Goal: Task Accomplishment & Management: Manage account settings

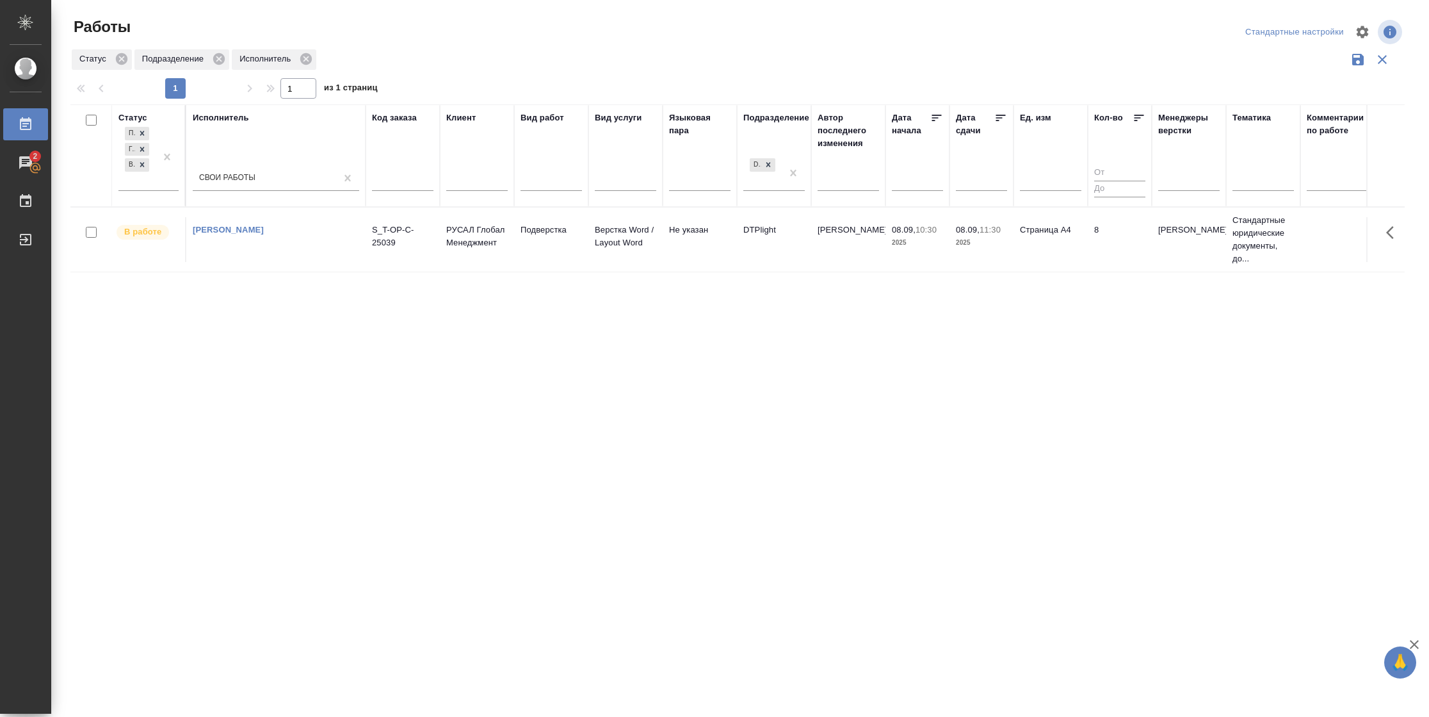
click at [1075, 268] on tr "В работе Васильева Наталья Геннадьевна S_T-OP-C-25039 РУСАЛ Глобал Менеджмент П…" at bounding box center [1347, 239] width 2555 height 65
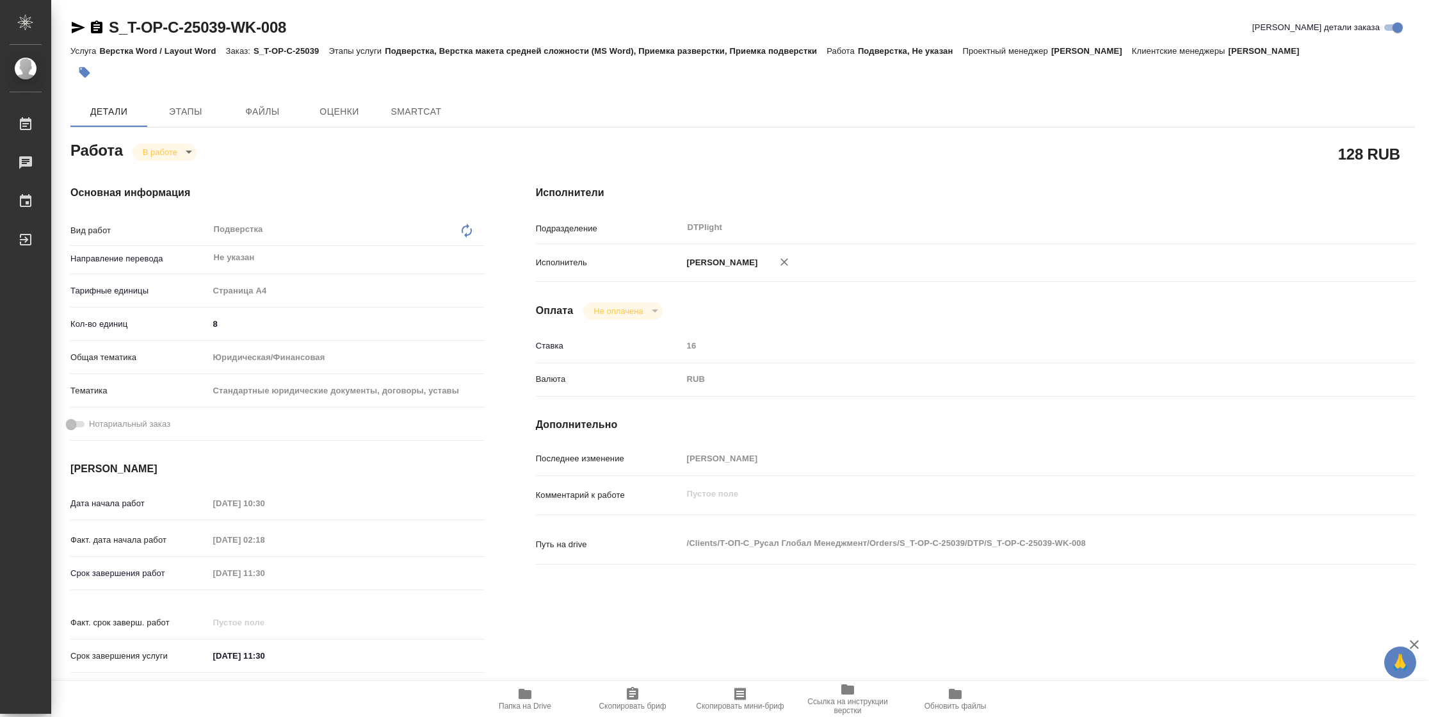
type textarea "x"
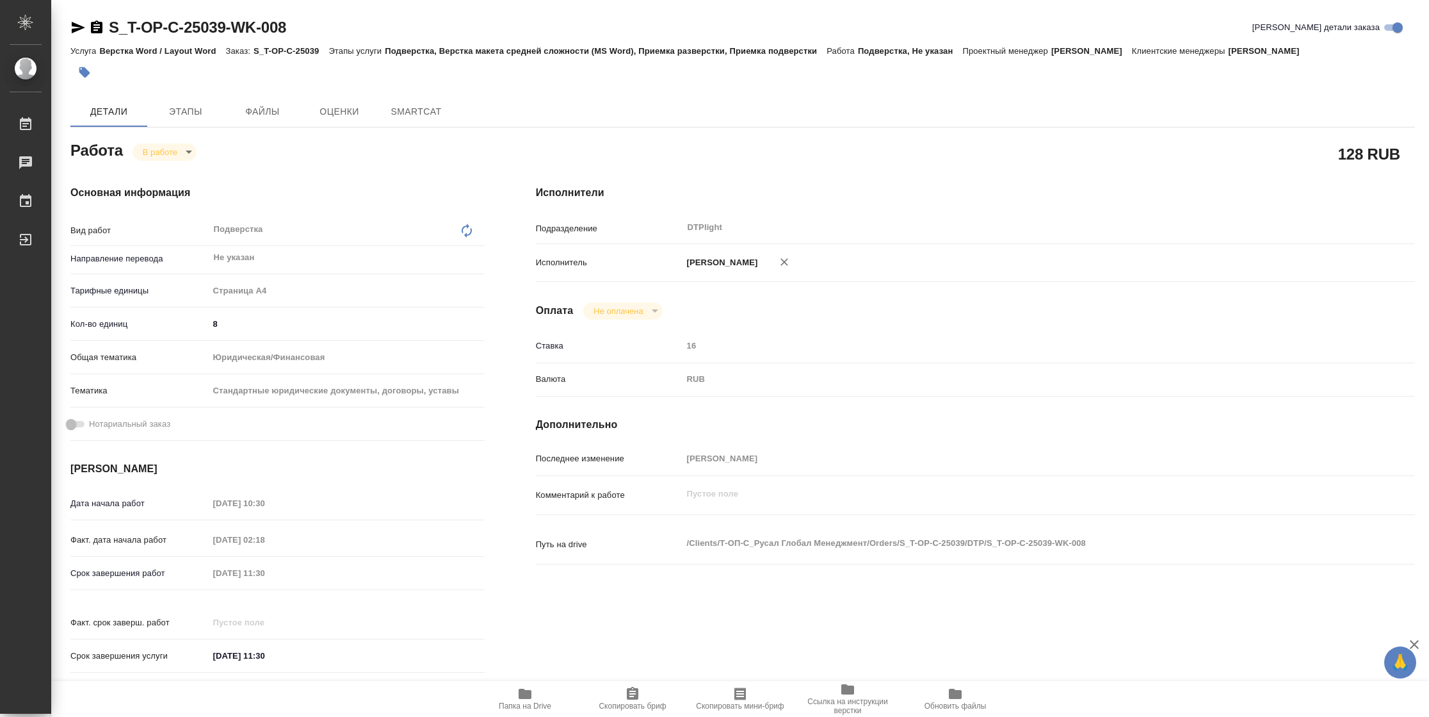
type textarea "x"
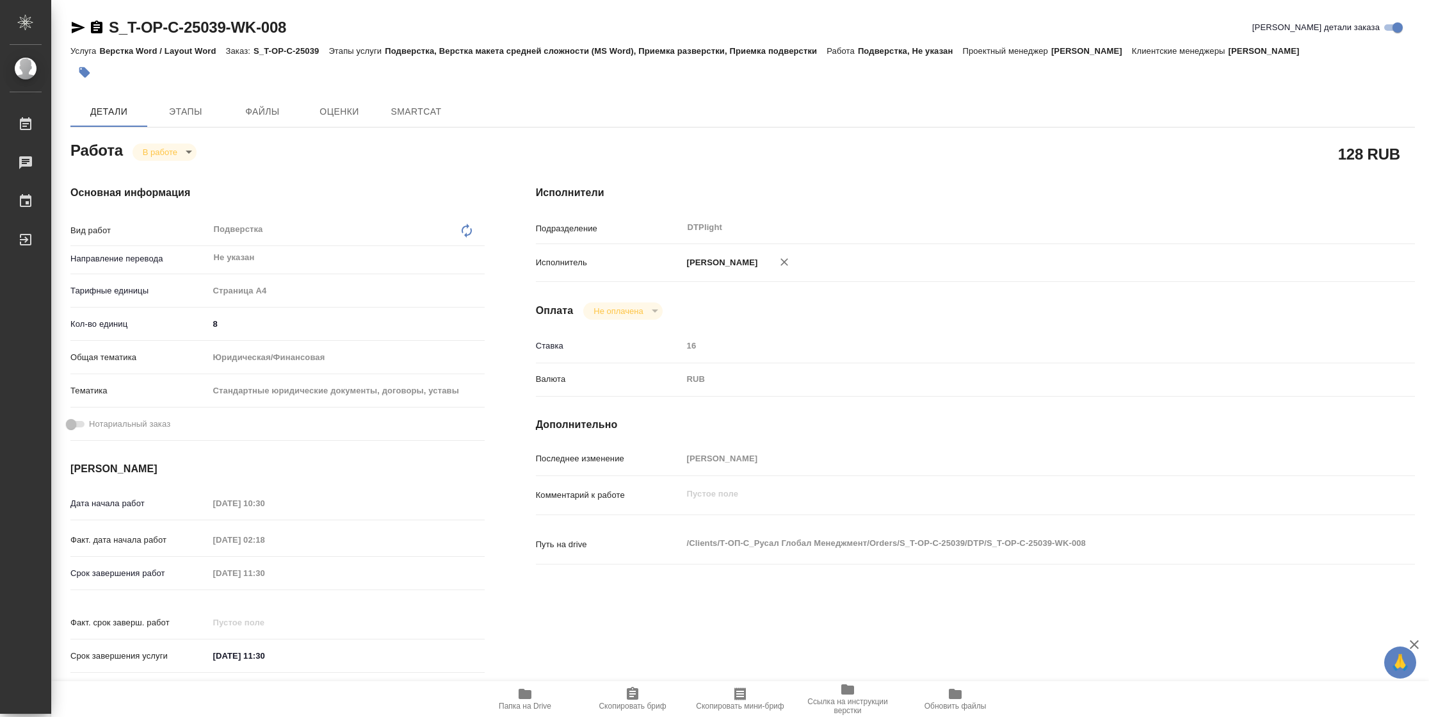
type input "inProgress"
type textarea "Подверстка"
type textarea "x"
type input "Не указан"
type input "5f036ec4e16dec2d6b59c8ff"
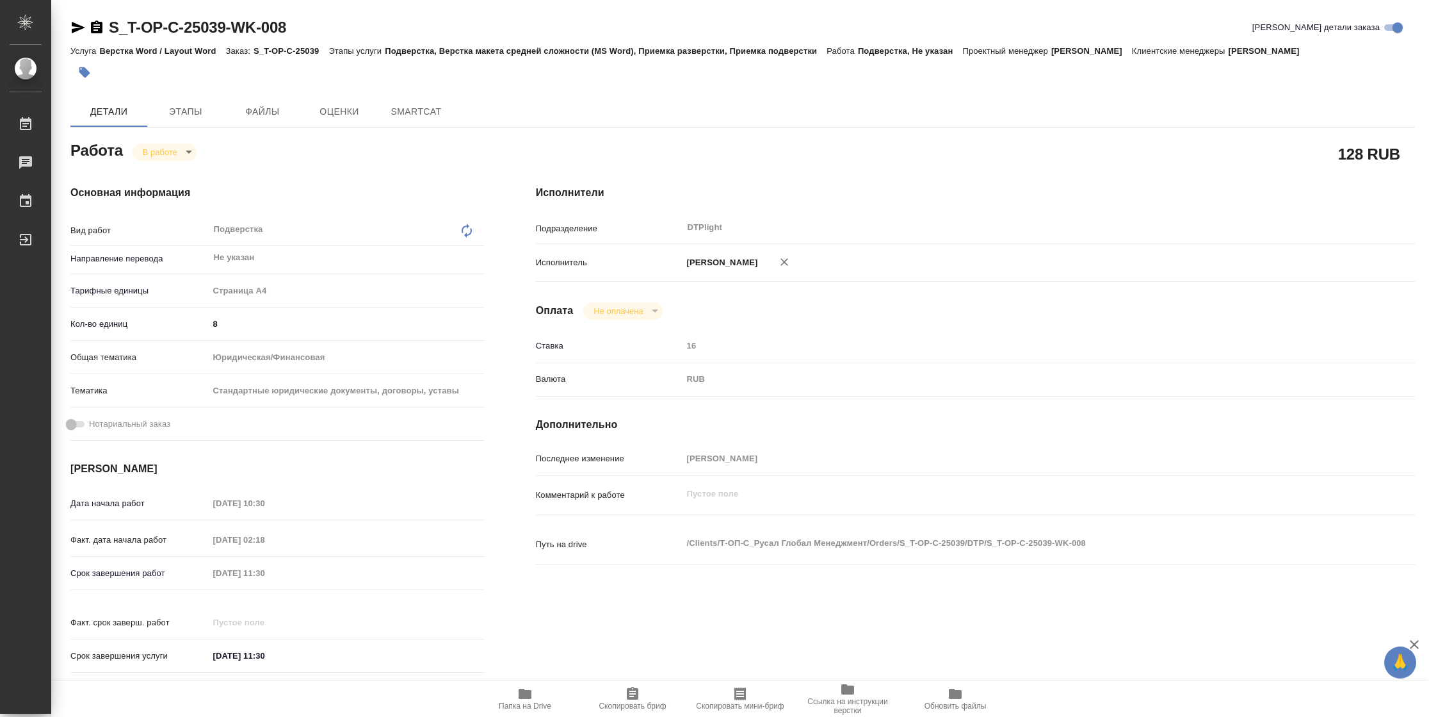
type input "8"
type input "yr-fn"
type input "5f647205b73bc97568ca66bf"
type input "[DATE] 10:30"
type input "08.09.2025 02:18"
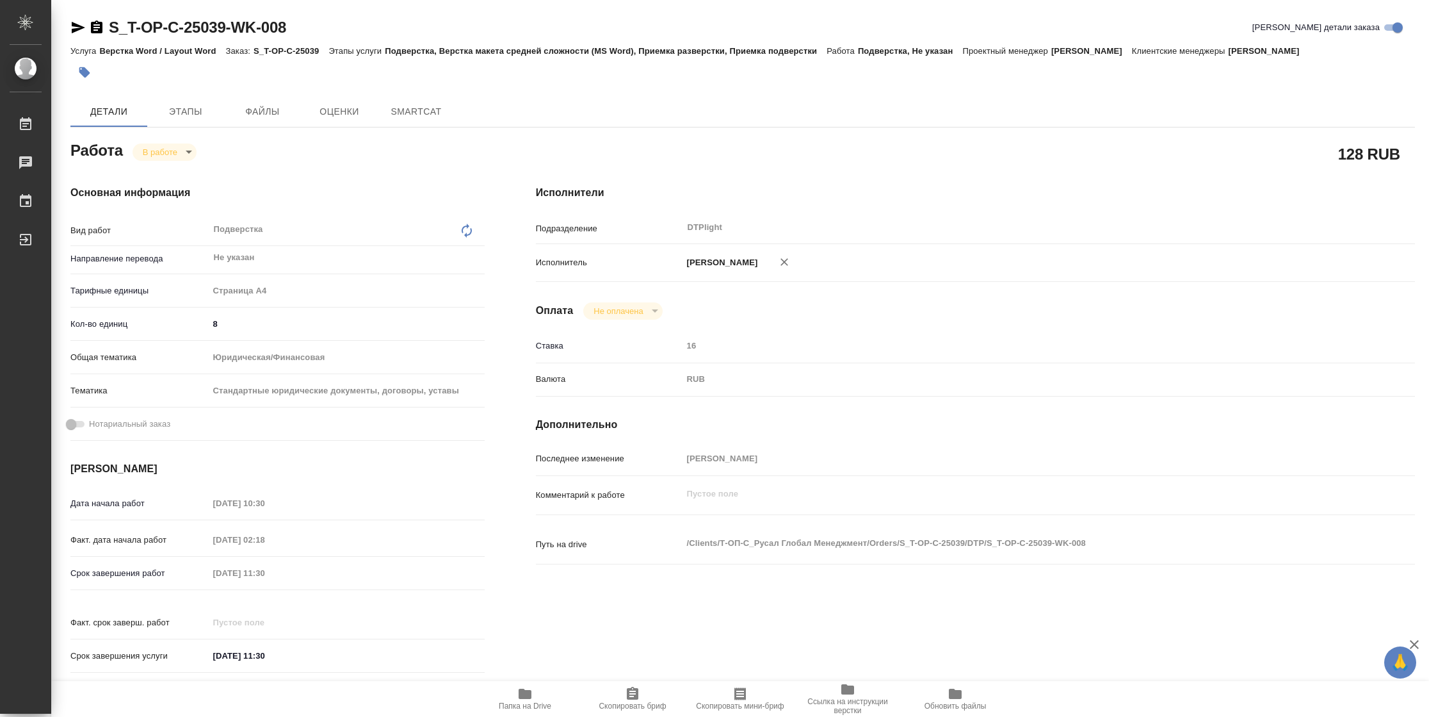
type input "08.09.2025 11:30"
type input "DTPlight"
type input "notPayed"
type input "16"
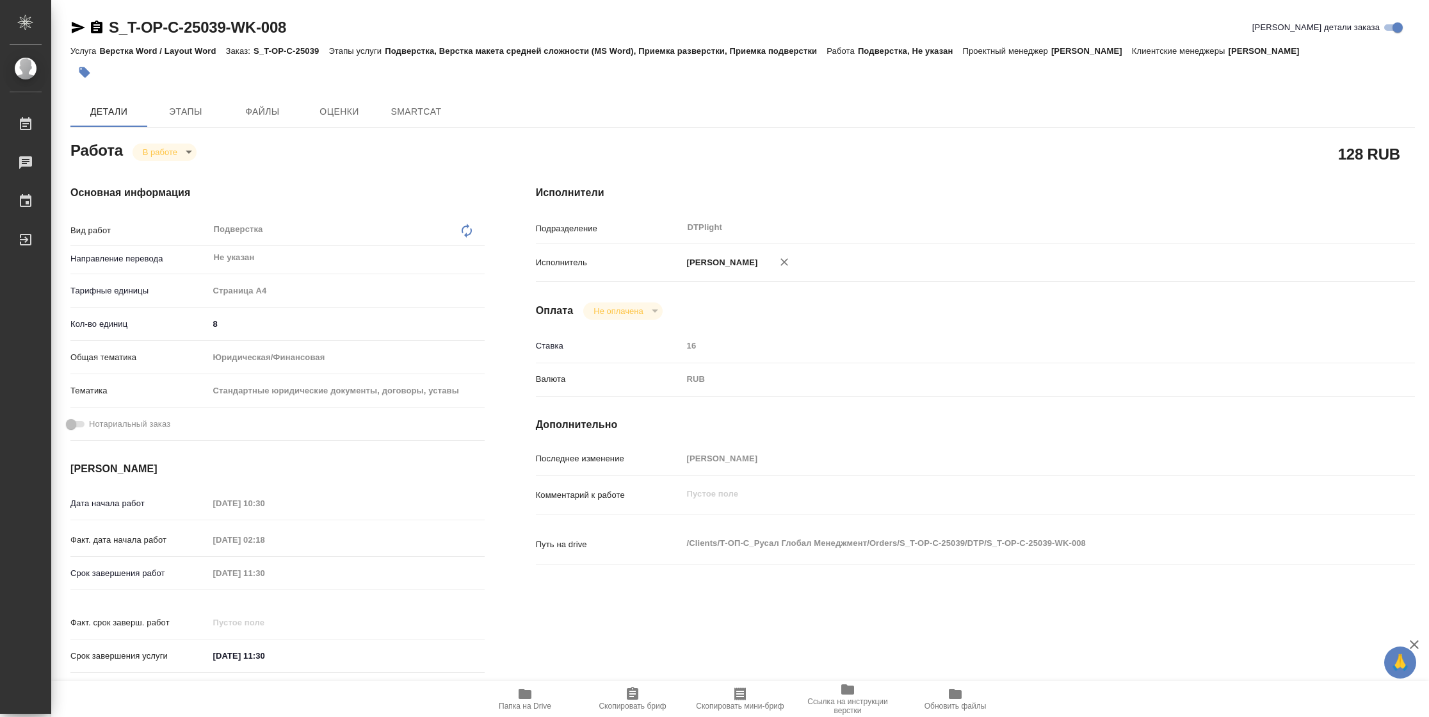
type input "RUB"
type input "[PERSON_NAME]"
type textarea "x"
type textarea "/Clients/Т-ОП-С_Русал Глобал Менеджмент/Orders/S_T-OP-C-25039/DTP/S_T-OP-C-2503…"
type textarea "x"
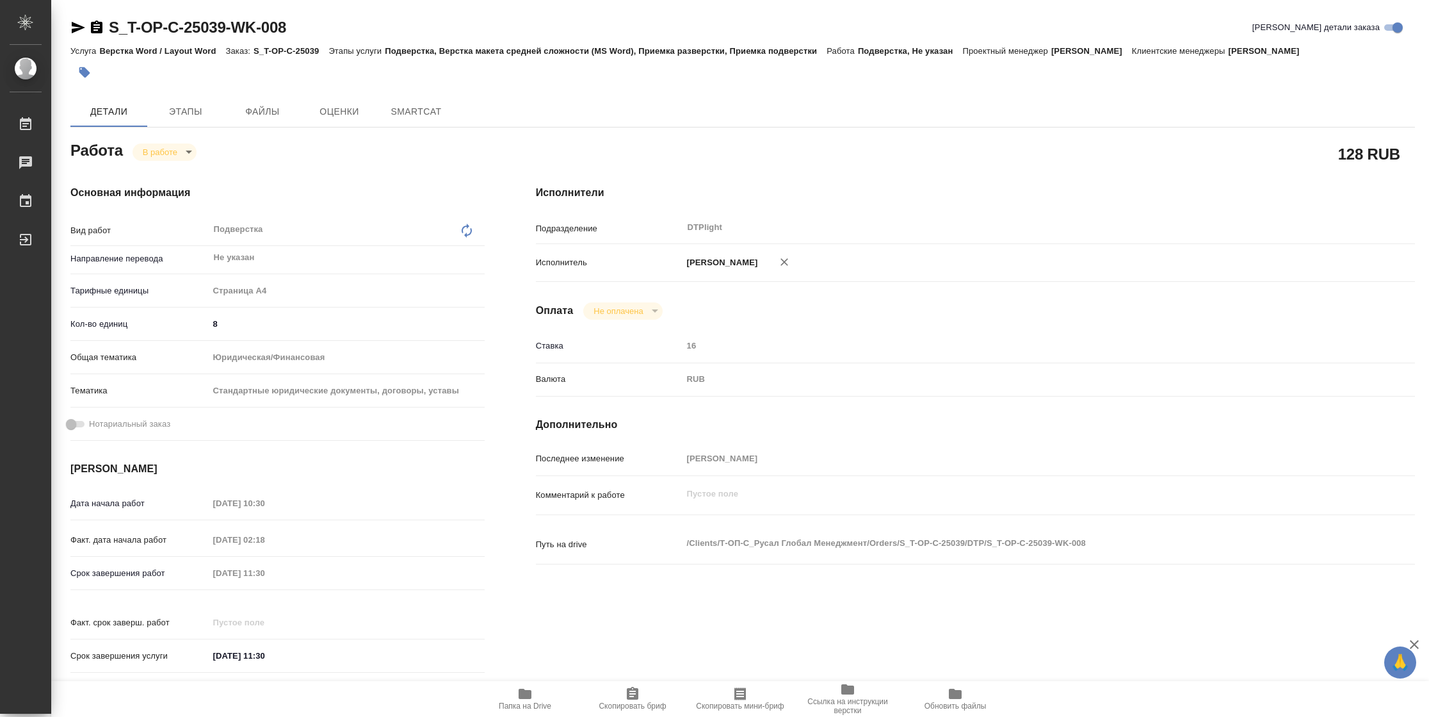
type input "S_T-OP-C-25039"
type input "Т-ОП-С-46651"
type input "Верстка Word / Layout Word"
type input "Подверстка, Верстка макета средней сложности (MS Word), Приемка разверстки, При…"
type input "Горленко Юлия"
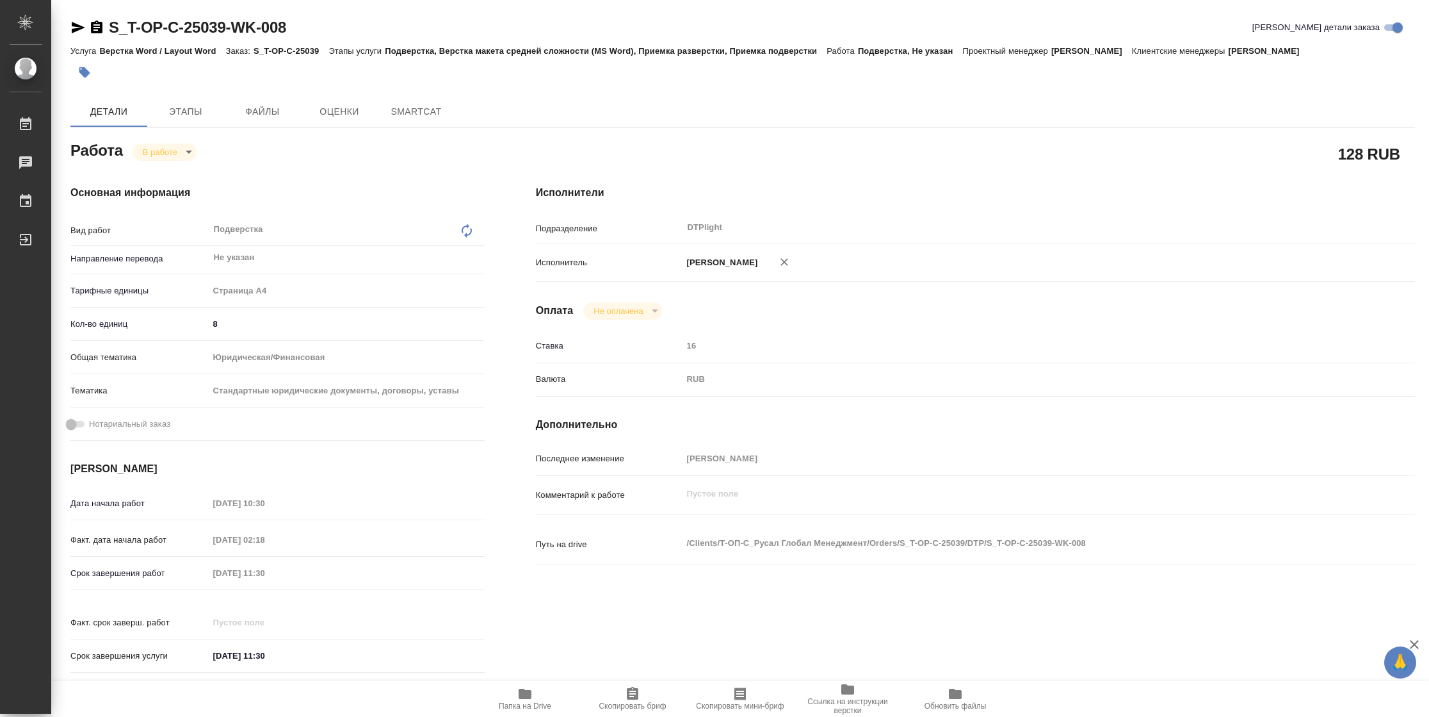
type input "[PERSON_NAME]"
type input "/Clients/Т-ОП-С_Русал Глобал Менеджмент/Orders/S_T-OP-C-25039"
type textarea "x"
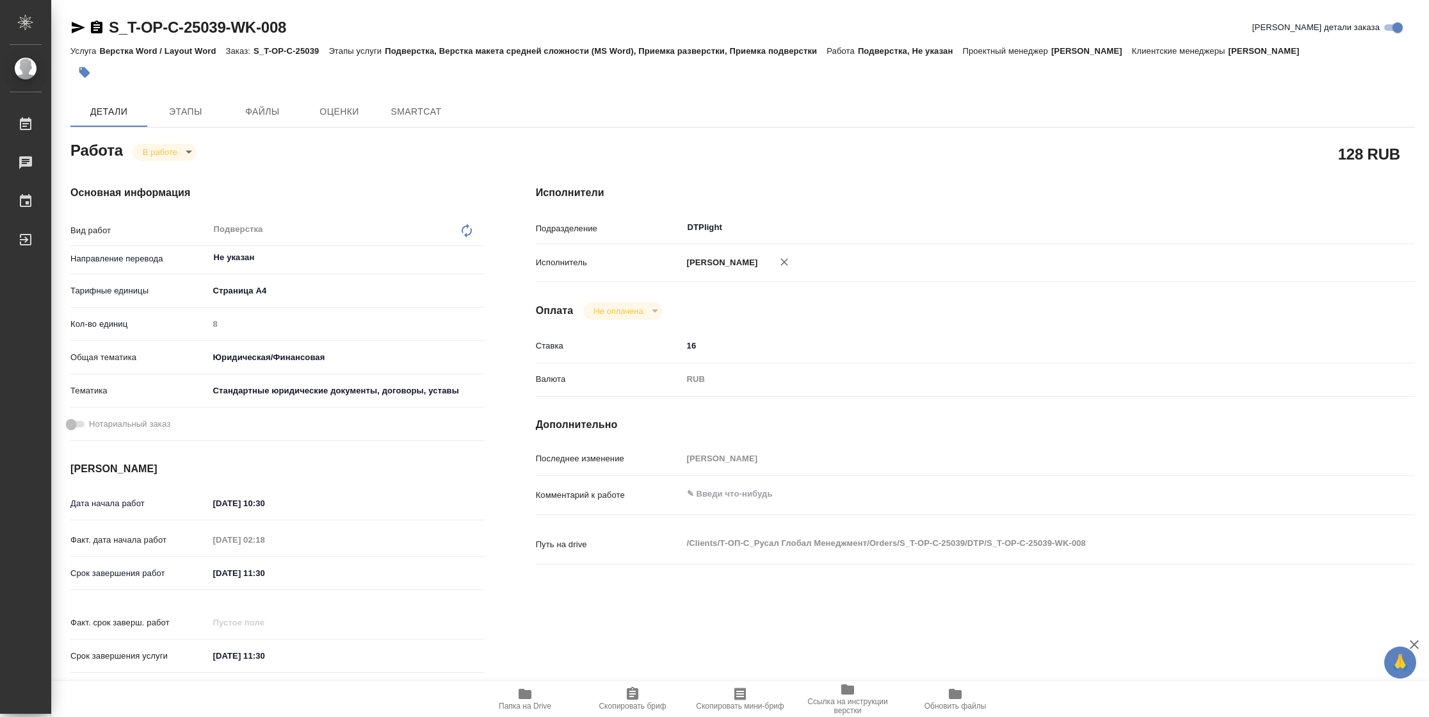
type textarea "x"
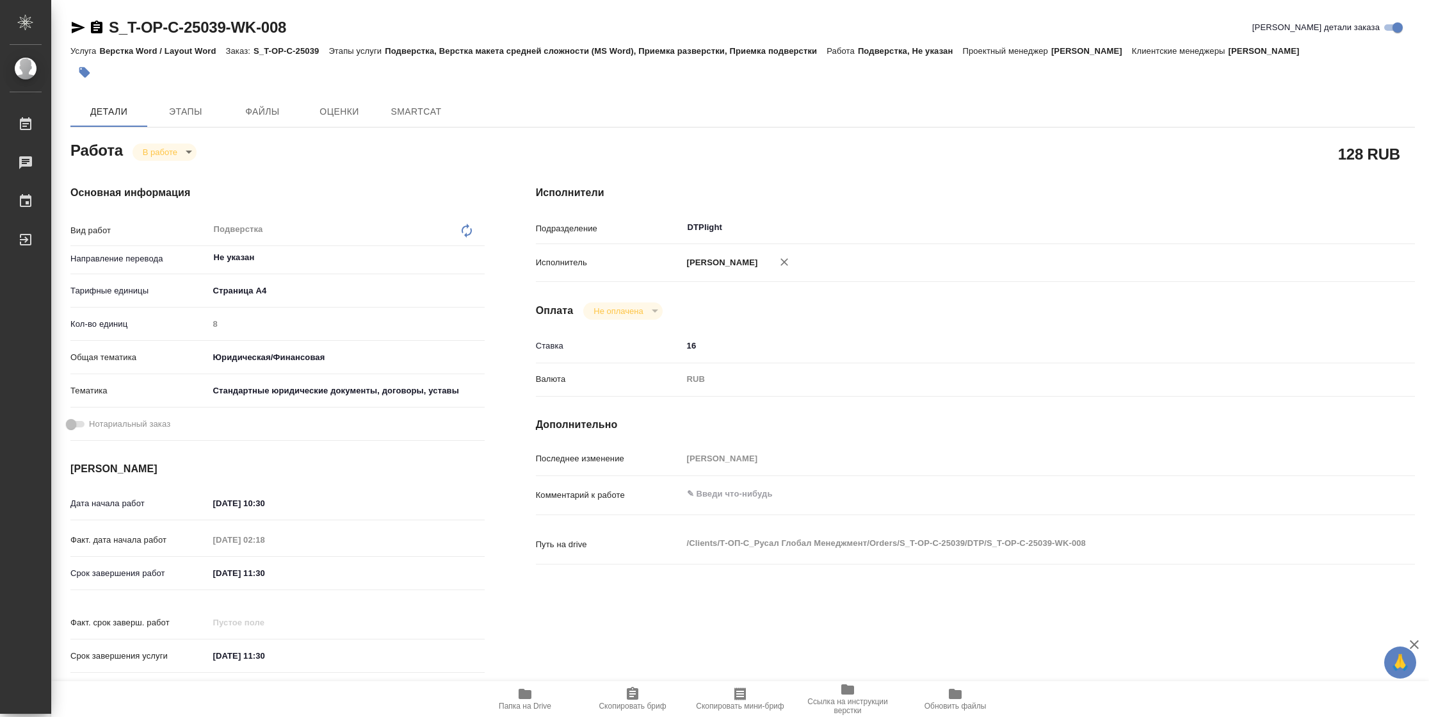
type textarea "x"
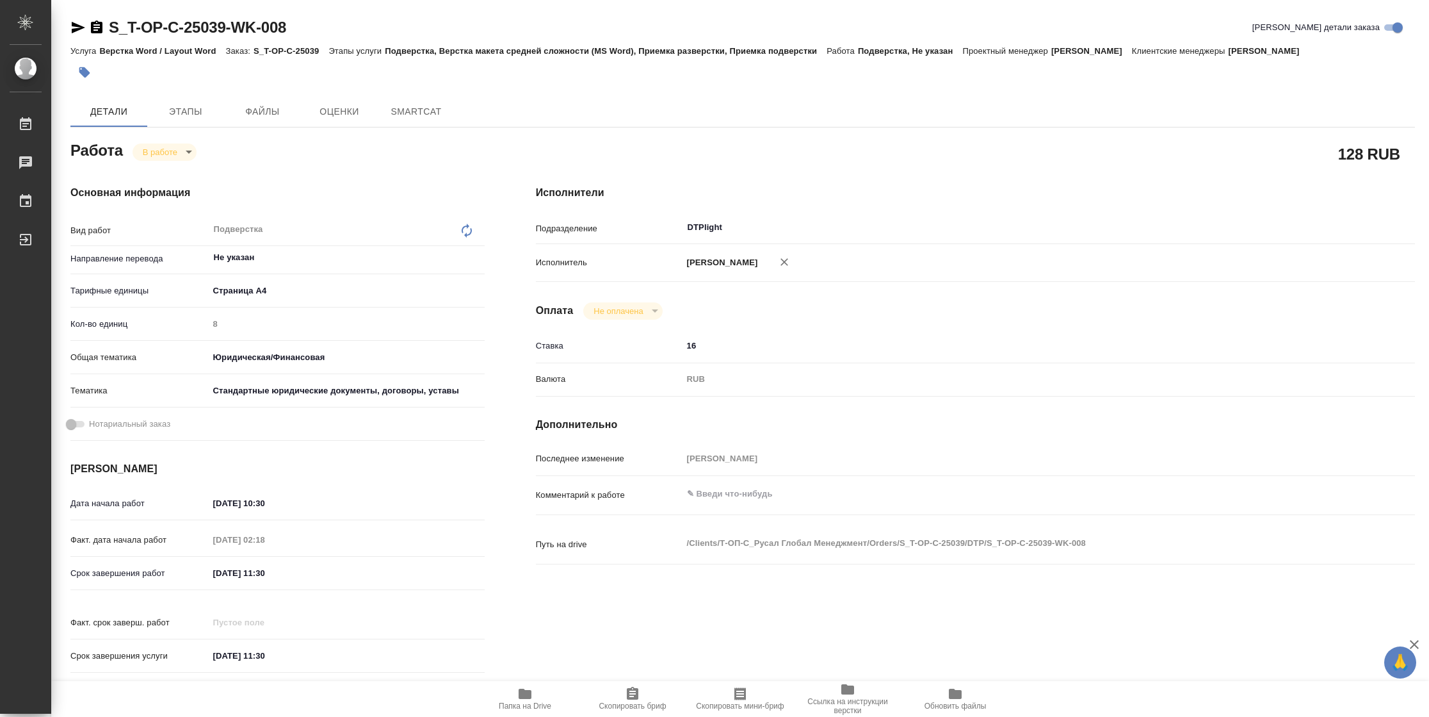
type textarea "x"
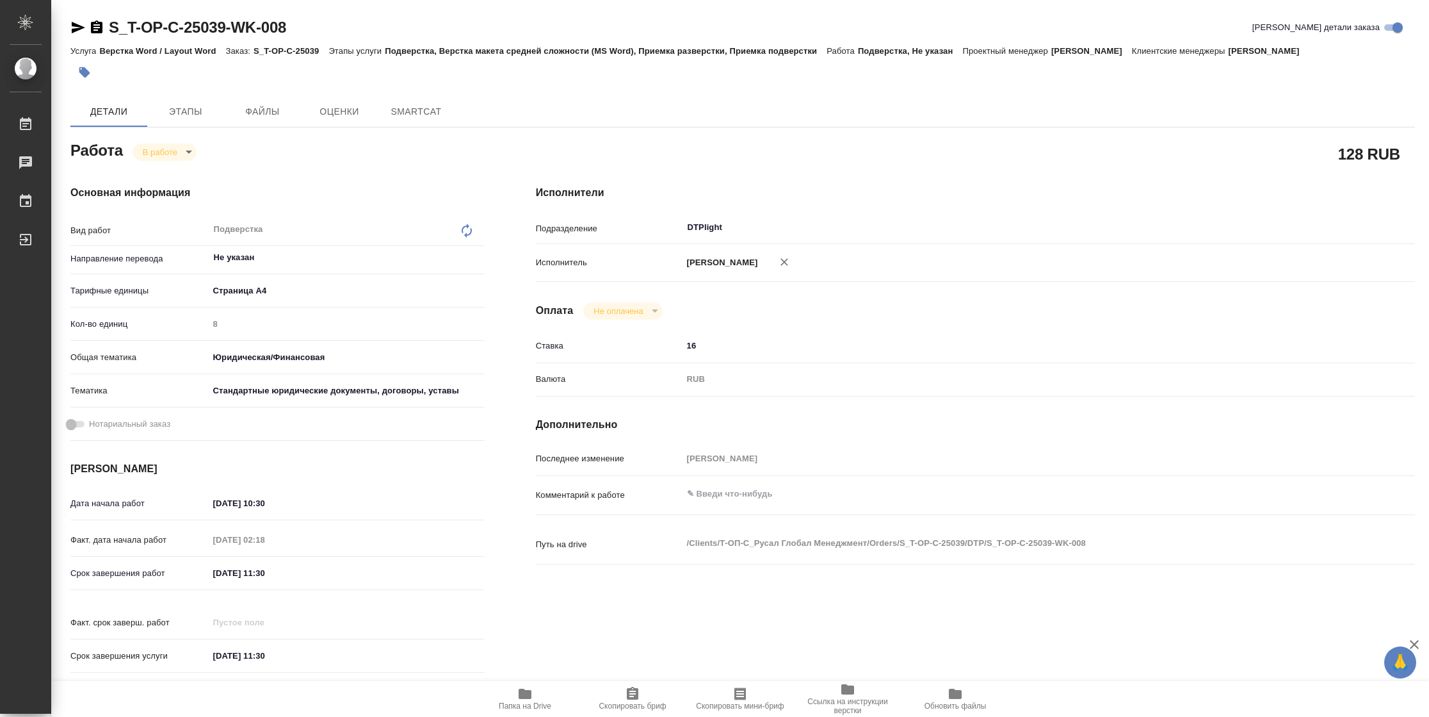
type textarea "x"
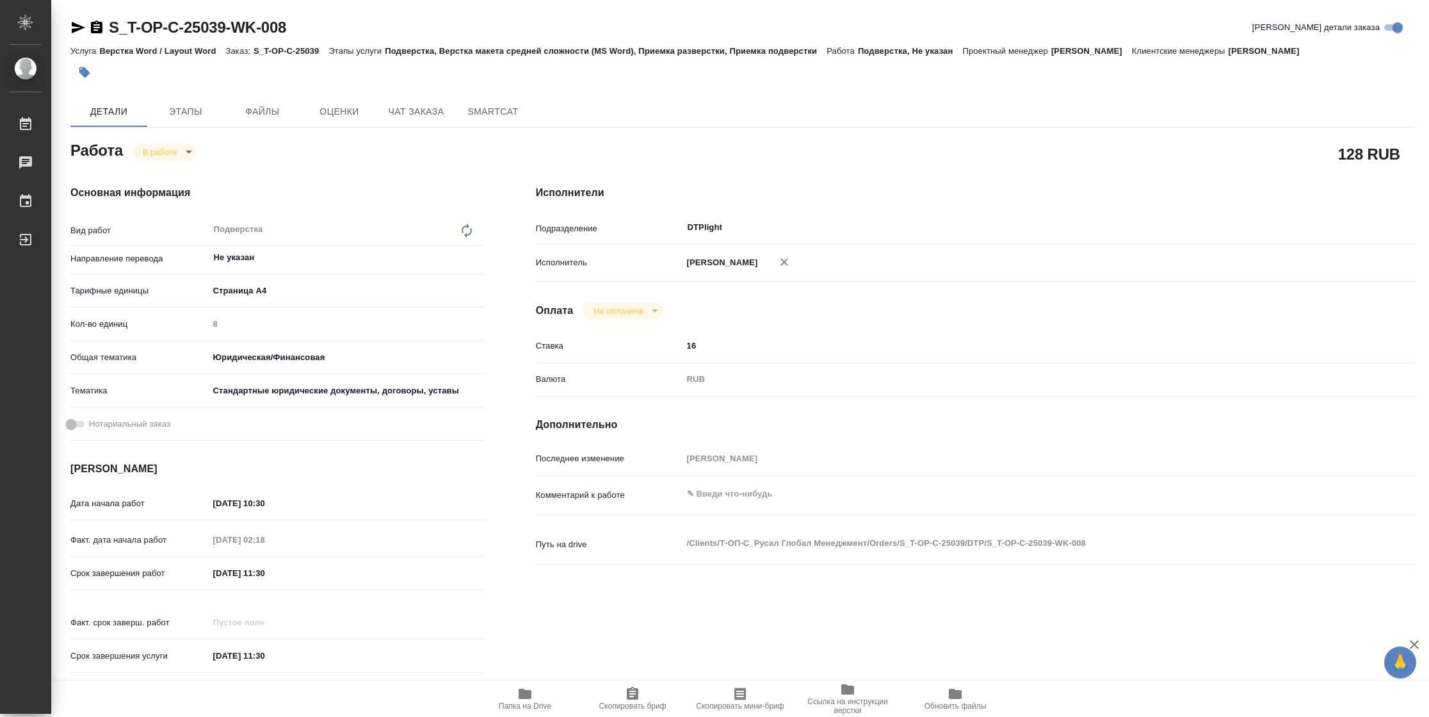
type textarea "x"
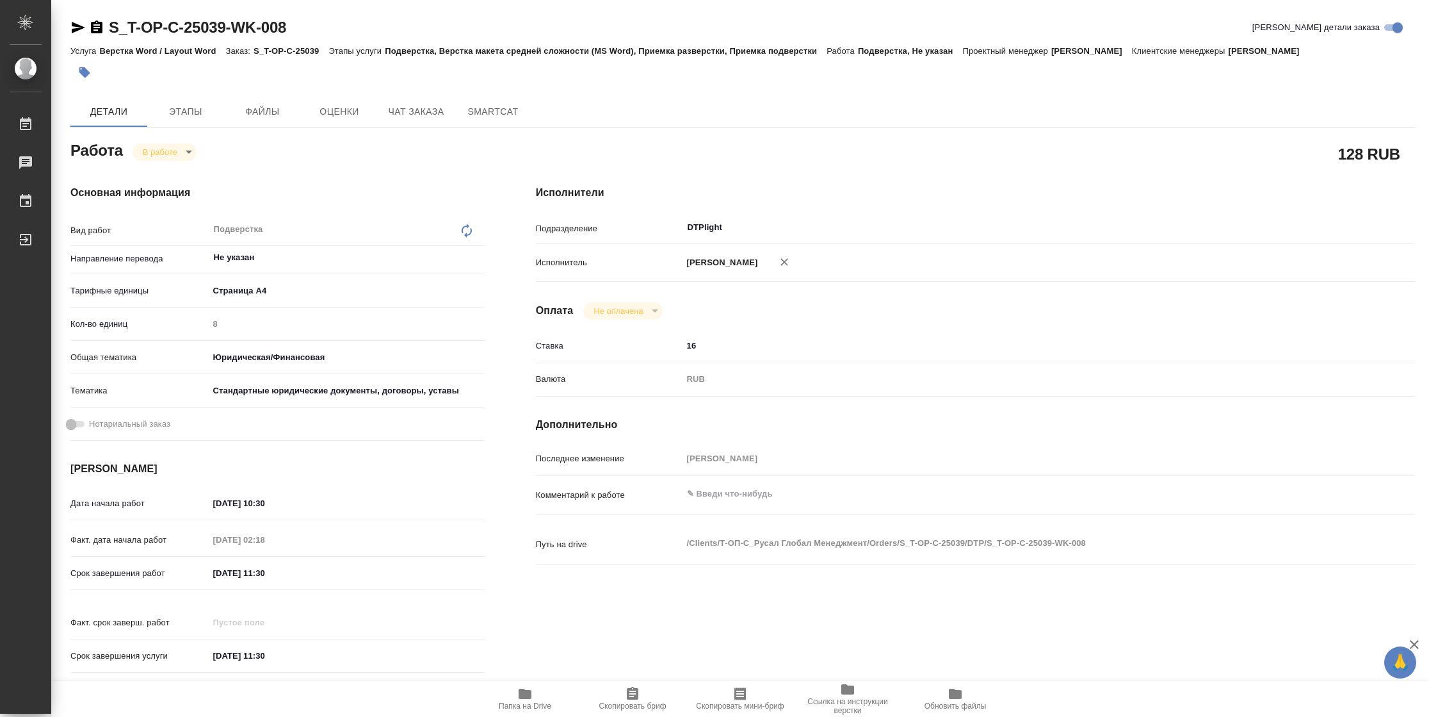
type textarea "x"
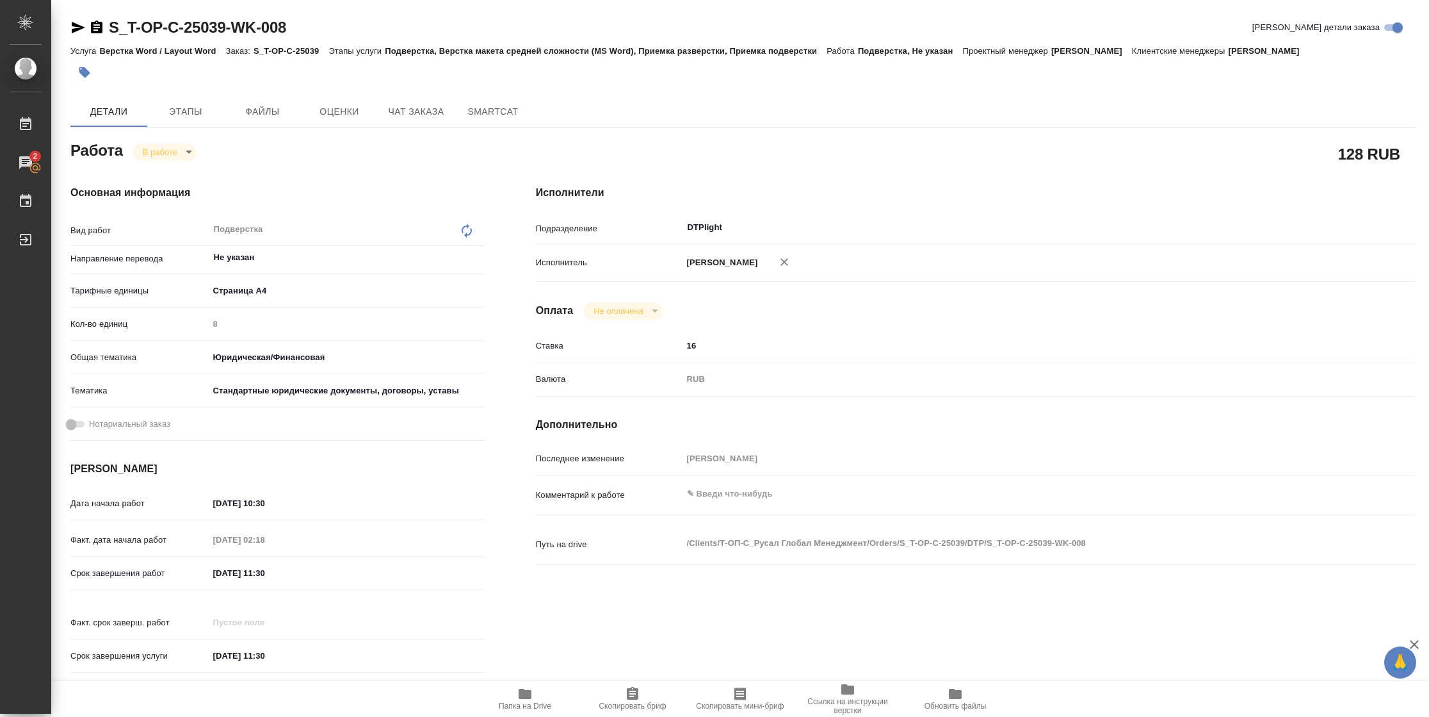
type textarea "x"
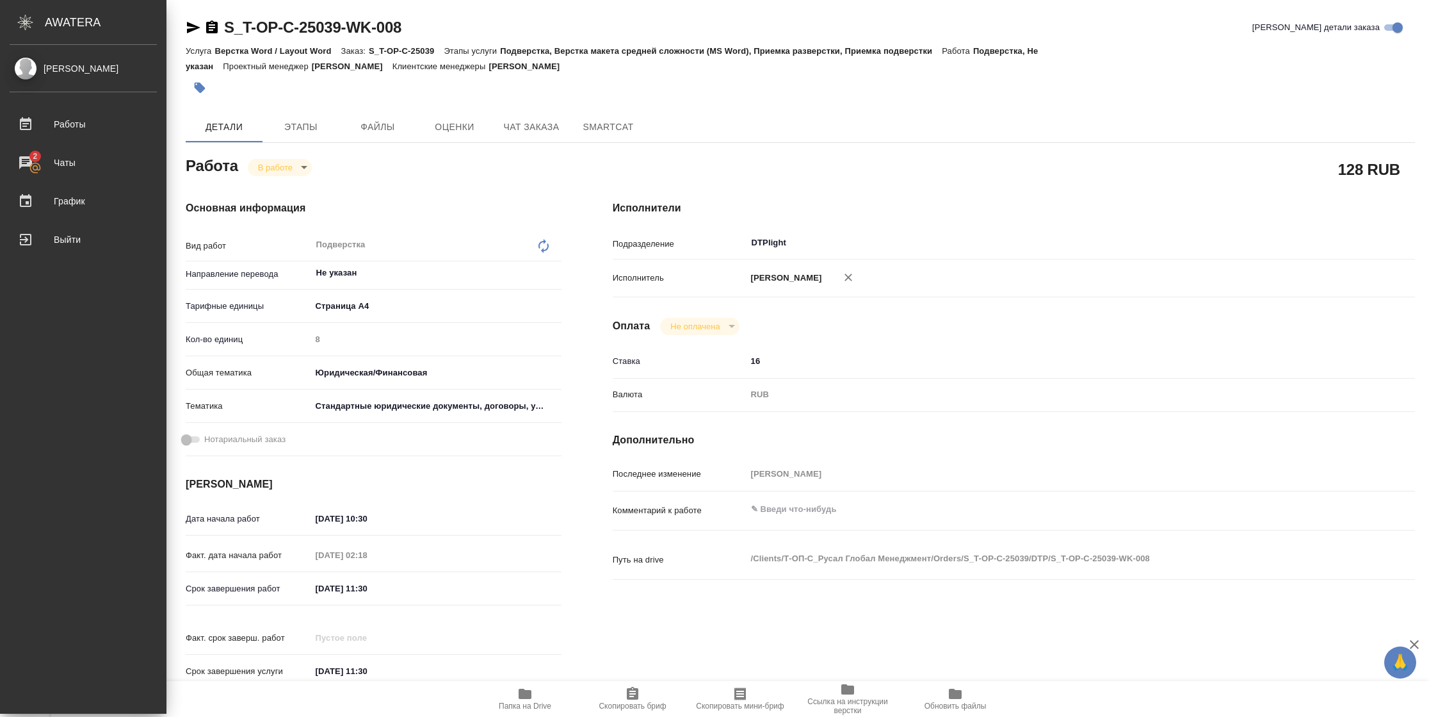
type textarea "x"
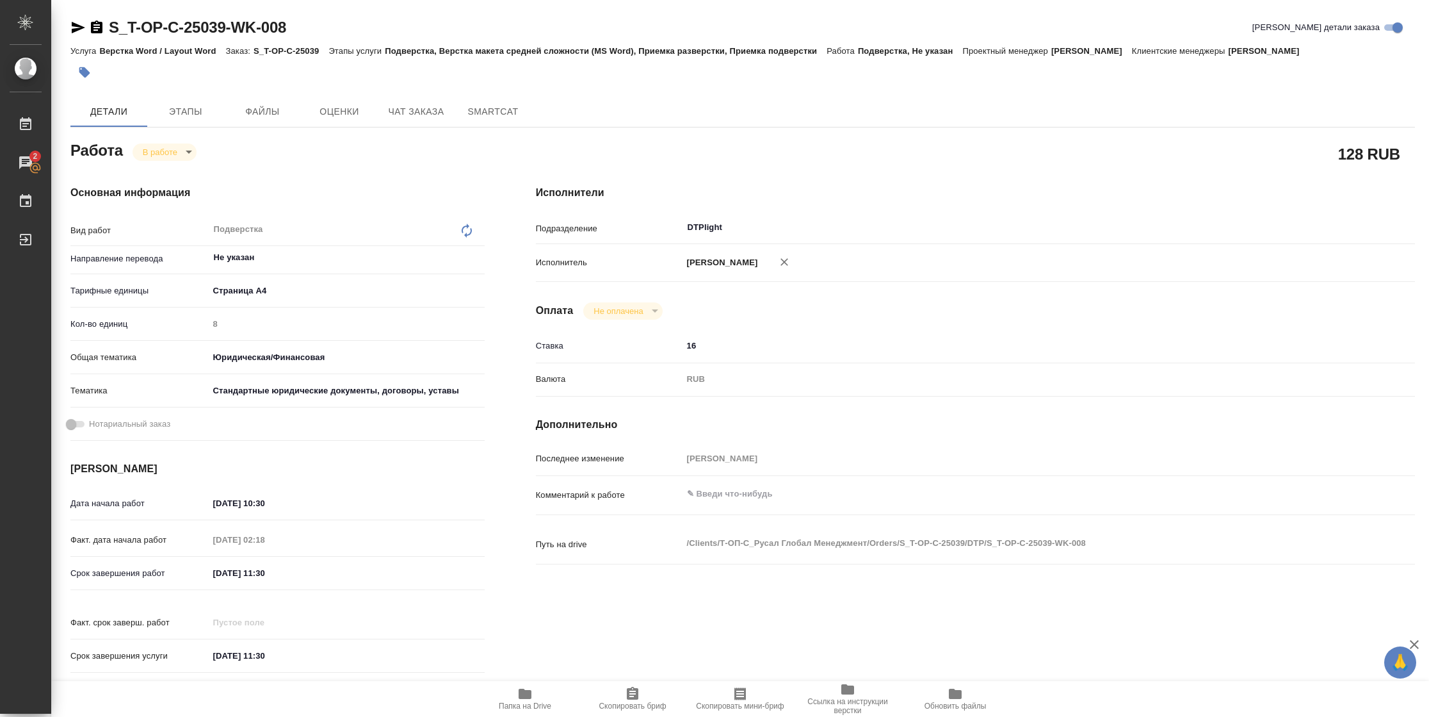
click at [542, 706] on span "Папка на Drive" at bounding box center [525, 705] width 53 height 9
click at [72, 27] on icon "button" at bounding box center [77, 27] width 15 height 15
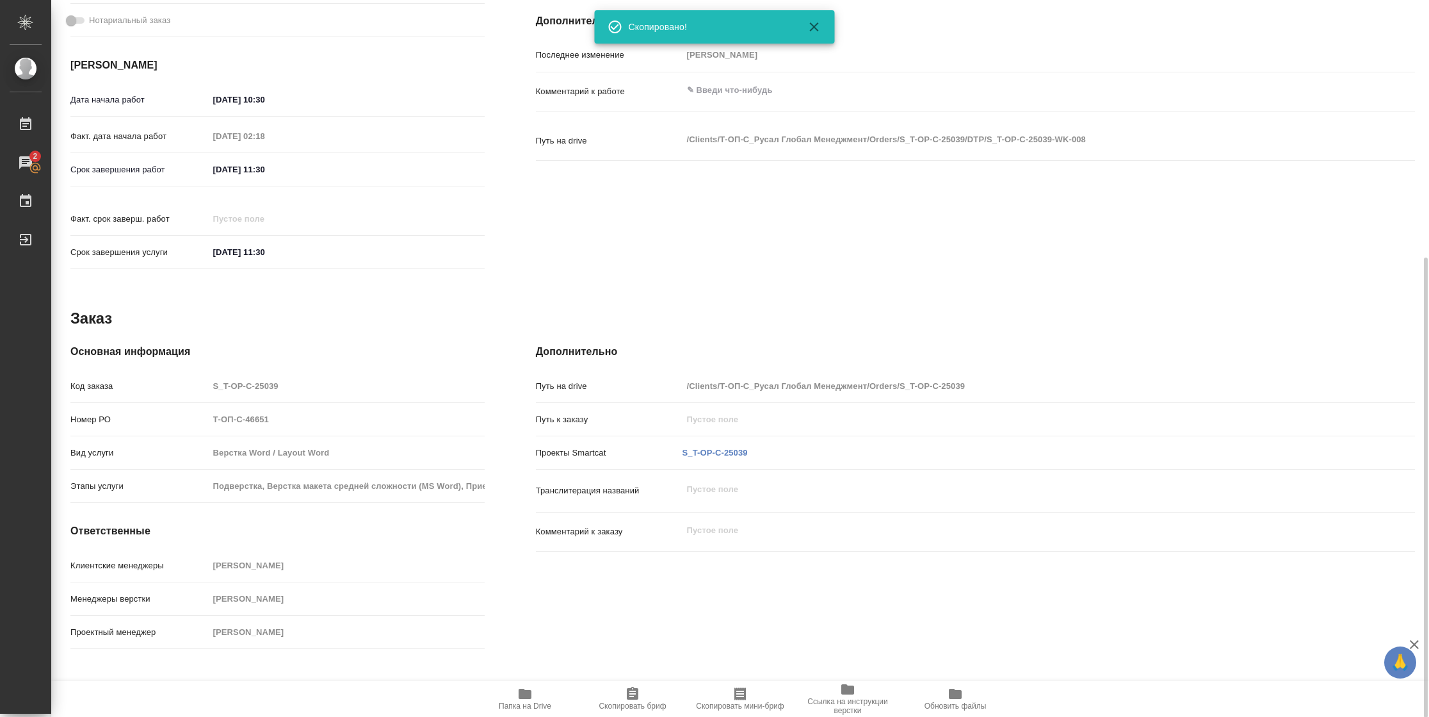
scroll to position [462, 0]
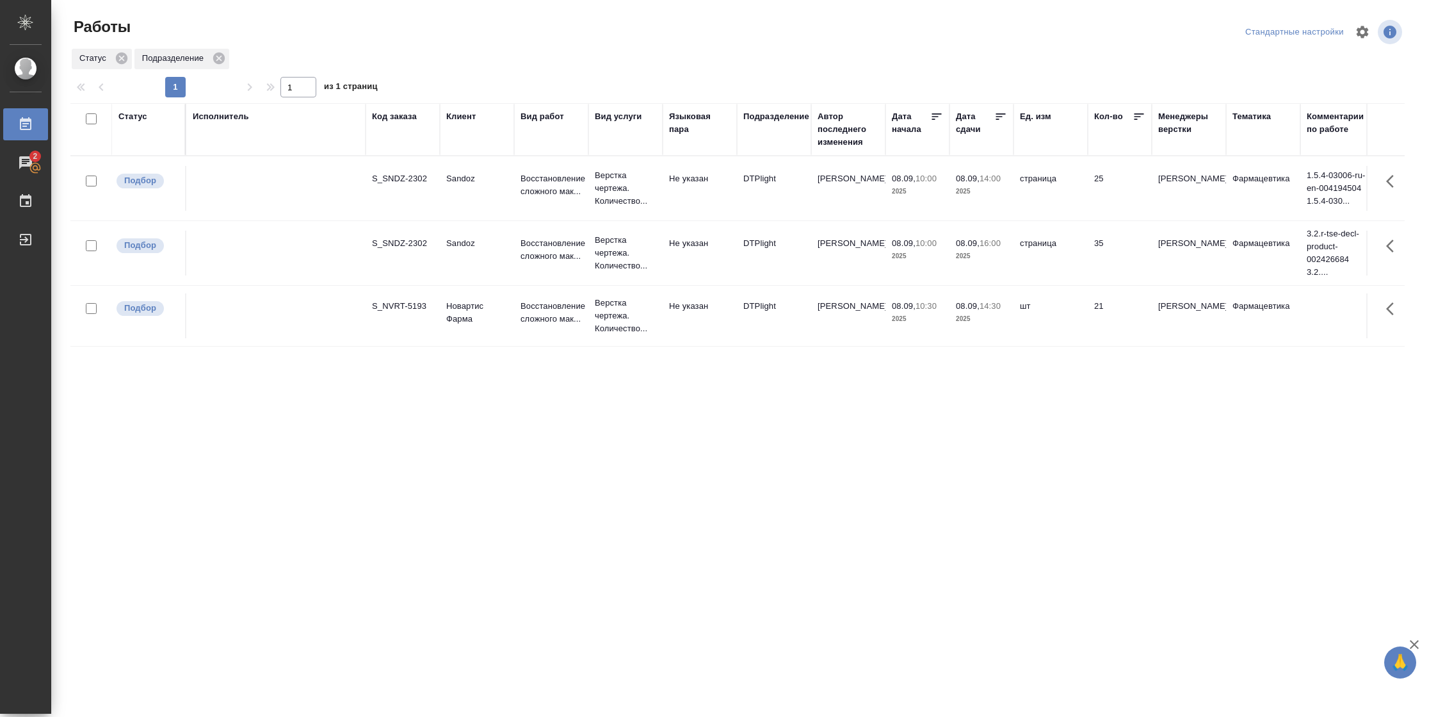
click at [835, 323] on td "[PERSON_NAME]" at bounding box center [848, 315] width 74 height 45
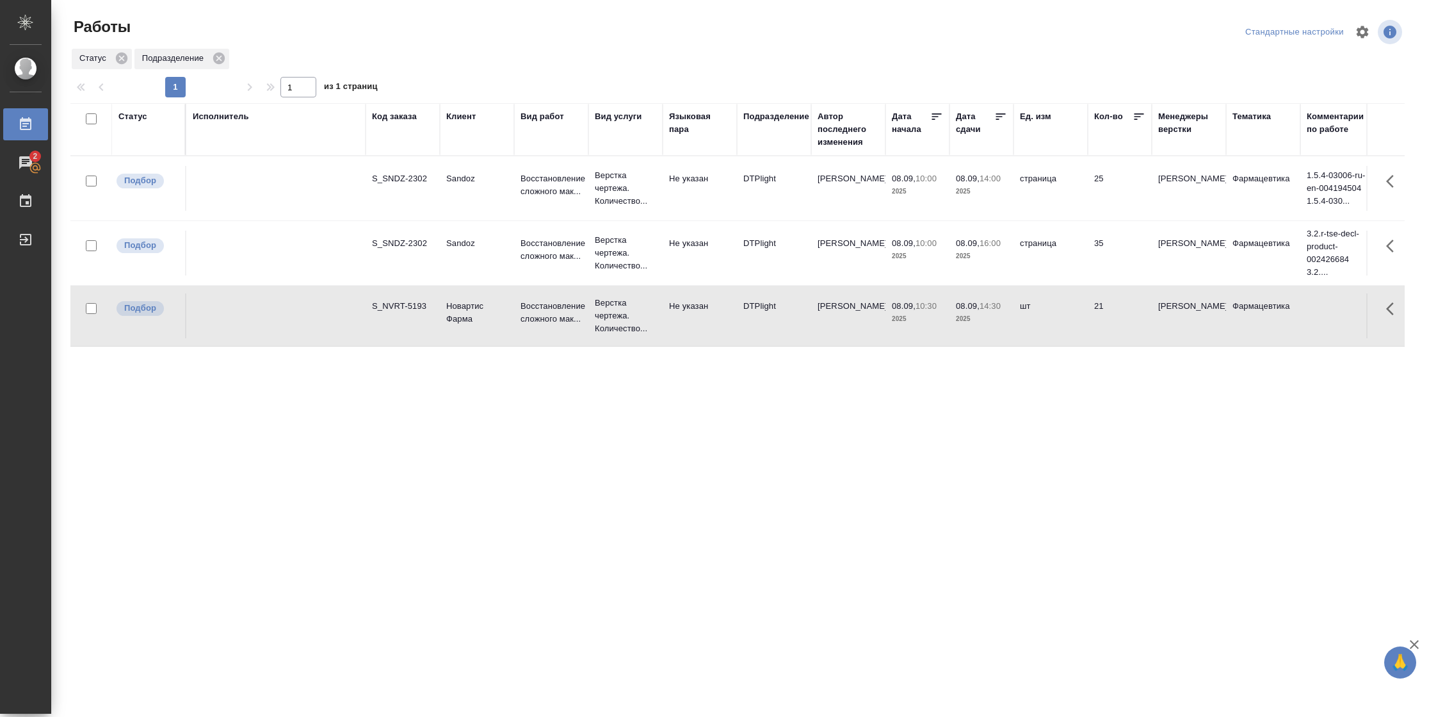
click at [835, 325] on td "[PERSON_NAME]" at bounding box center [848, 315] width 74 height 45
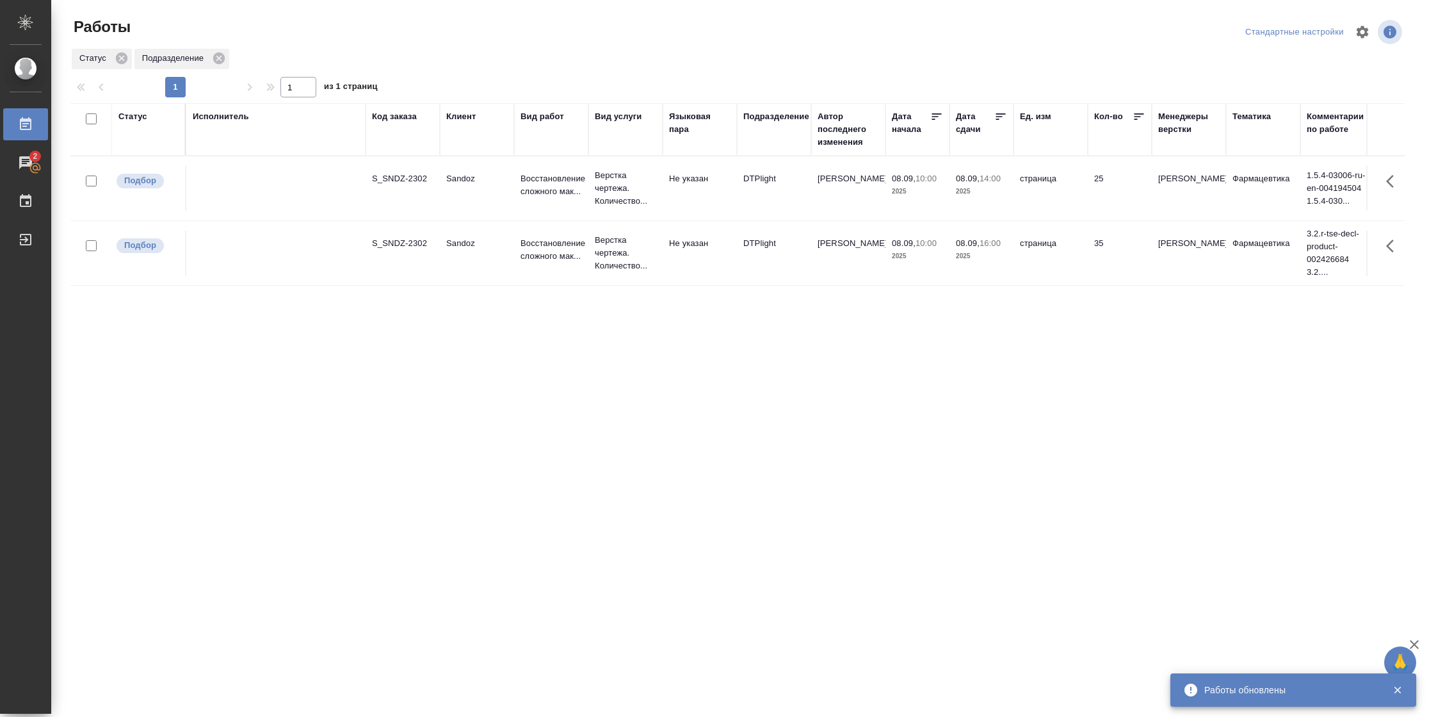
click at [1089, 262] on td "35" at bounding box center [1120, 253] width 64 height 45
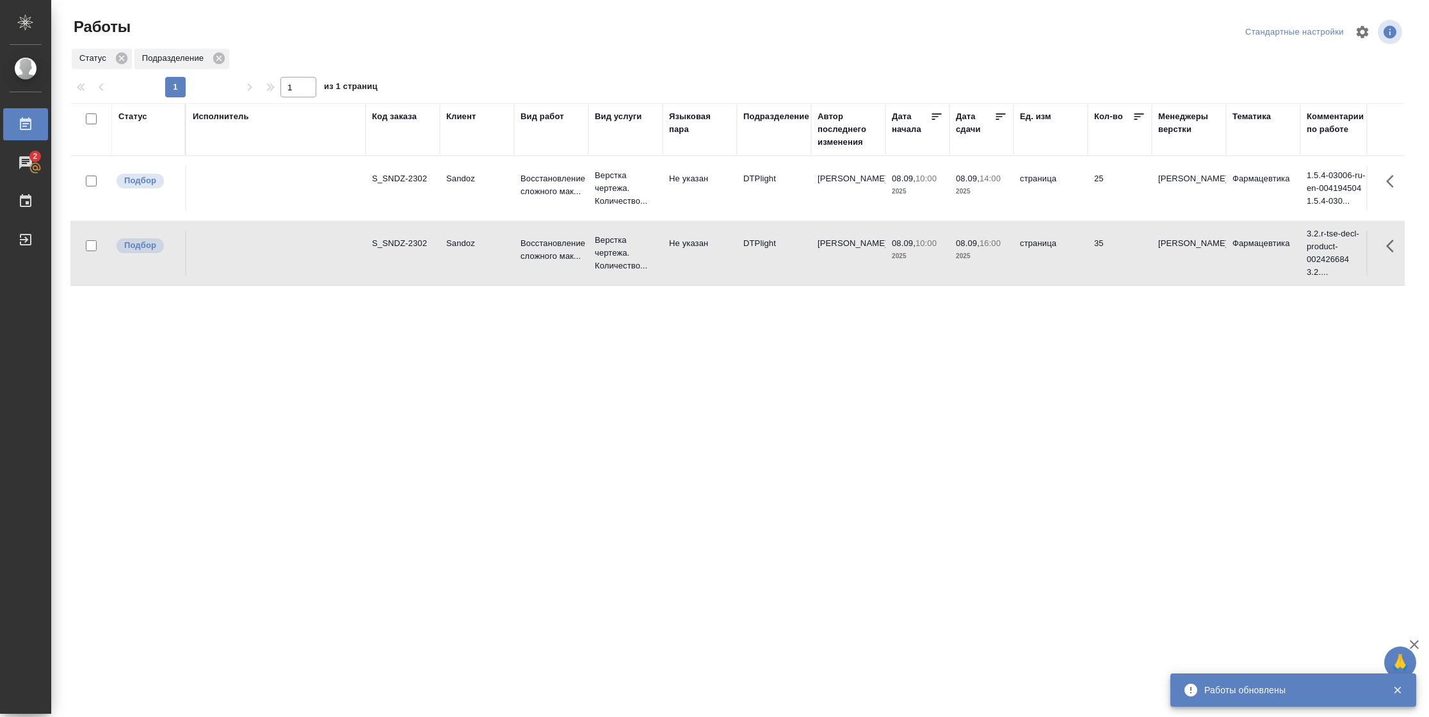
click at [1089, 262] on td "35" at bounding box center [1120, 253] width 64 height 45
click at [1063, 197] on td "страница" at bounding box center [1051, 188] width 74 height 45
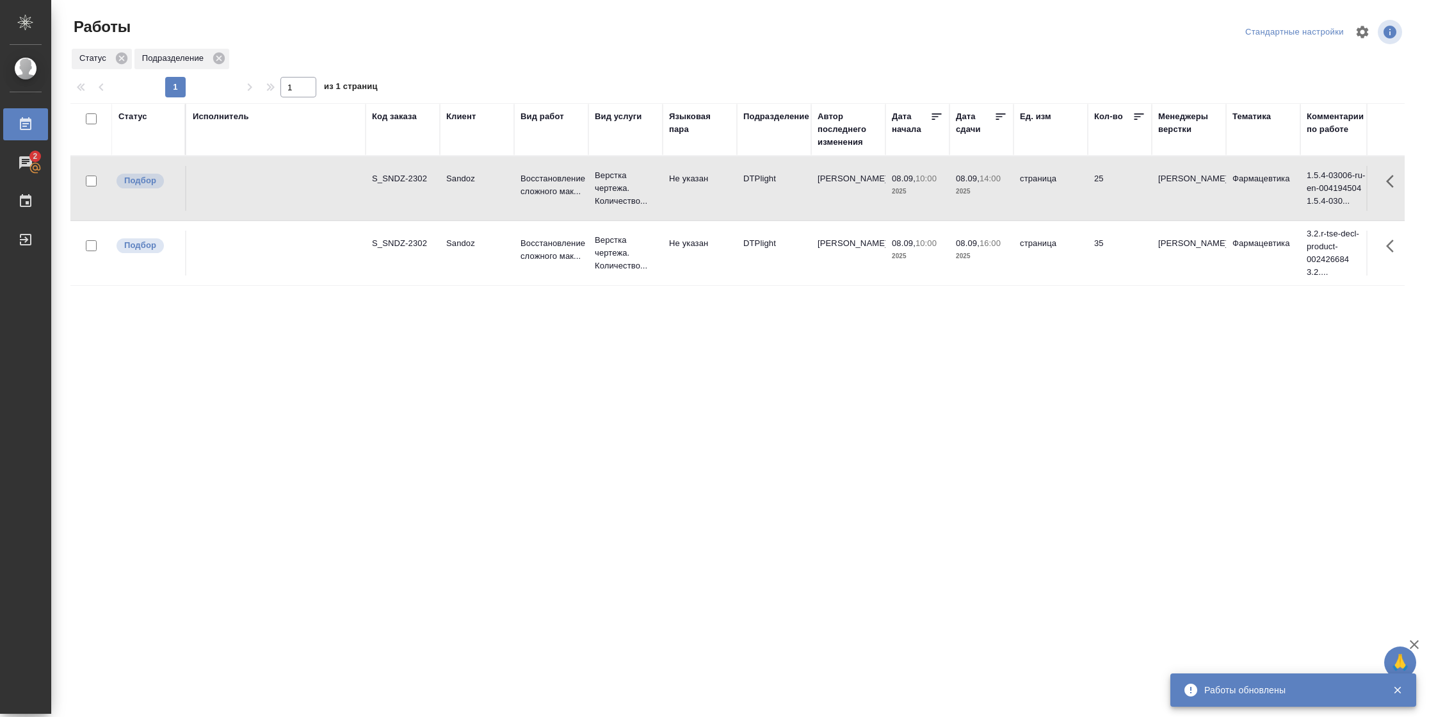
click at [1063, 197] on td "страница" at bounding box center [1051, 188] width 74 height 45
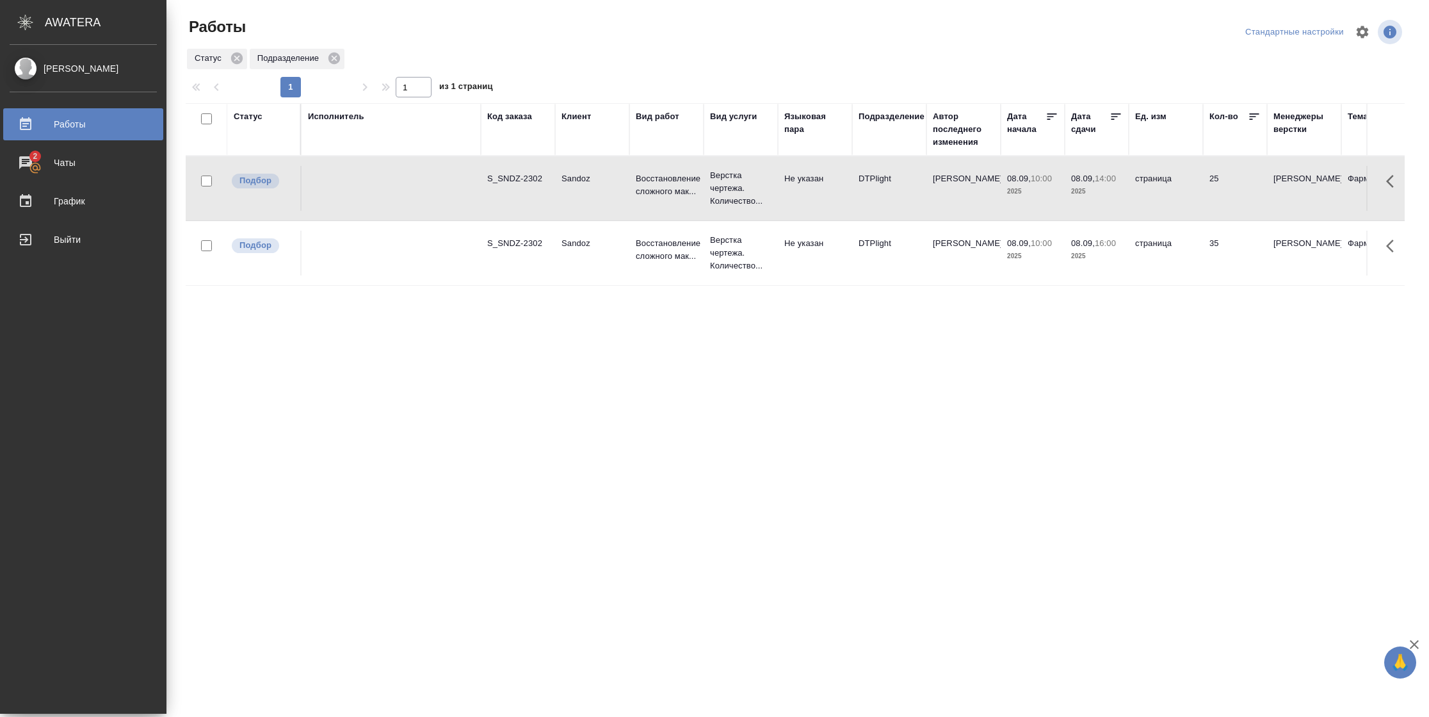
click at [248, 120] on div "Статус" at bounding box center [248, 116] width 29 height 13
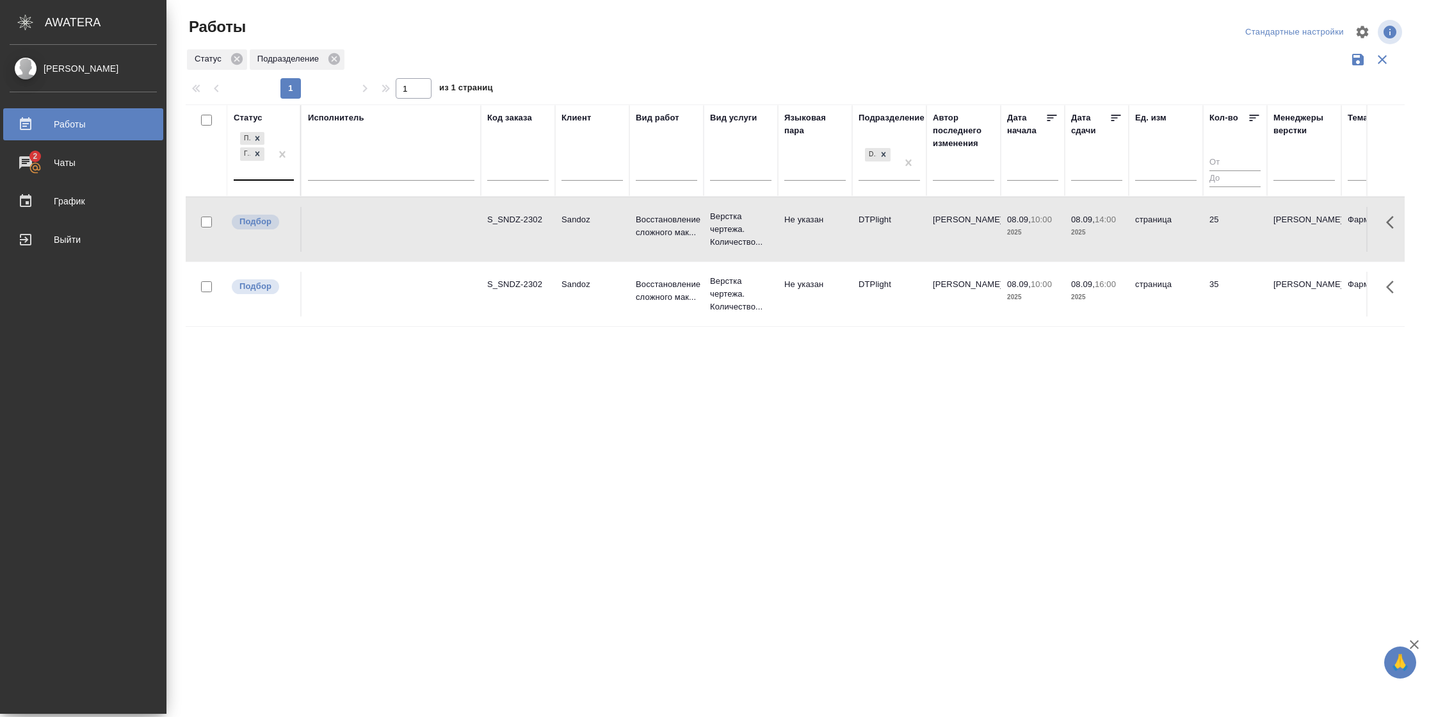
click at [281, 173] on div at bounding box center [282, 154] width 23 height 50
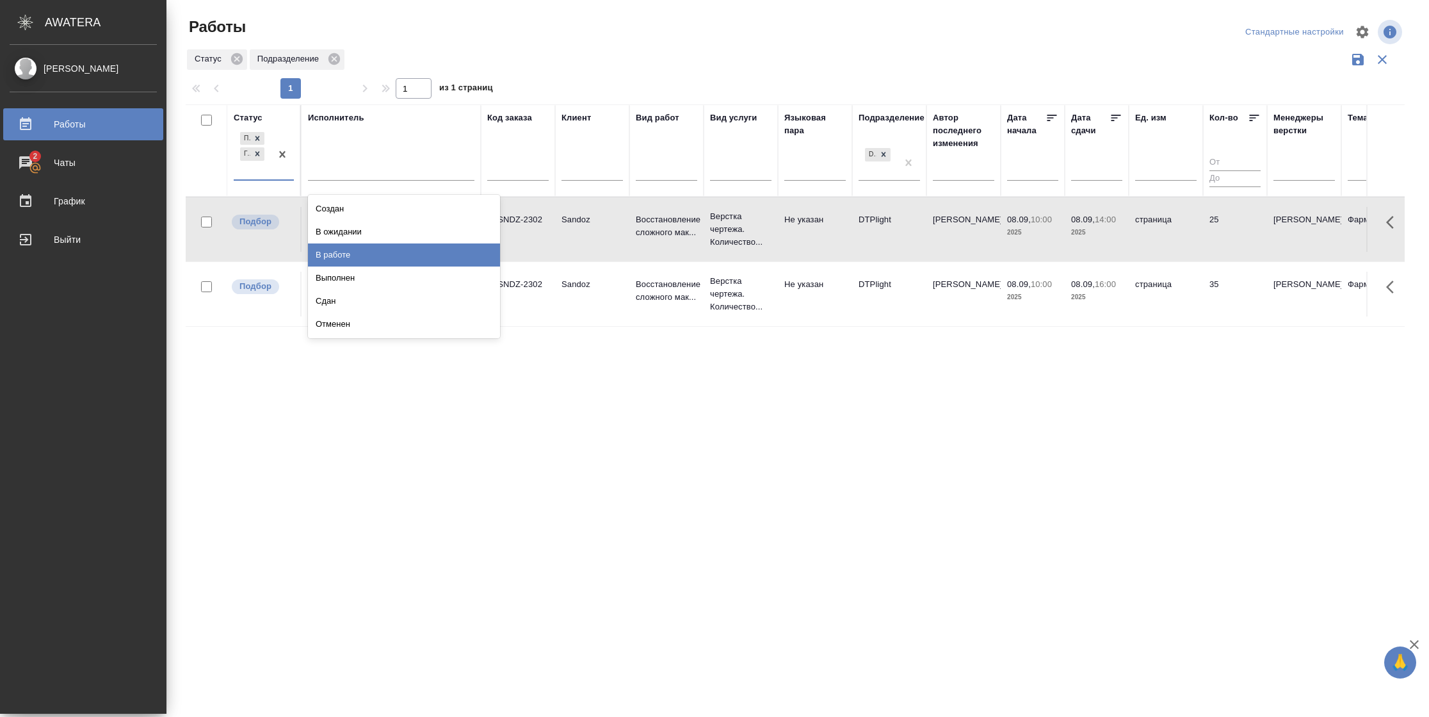
click at [323, 255] on div "В работе" at bounding box center [404, 254] width 192 height 23
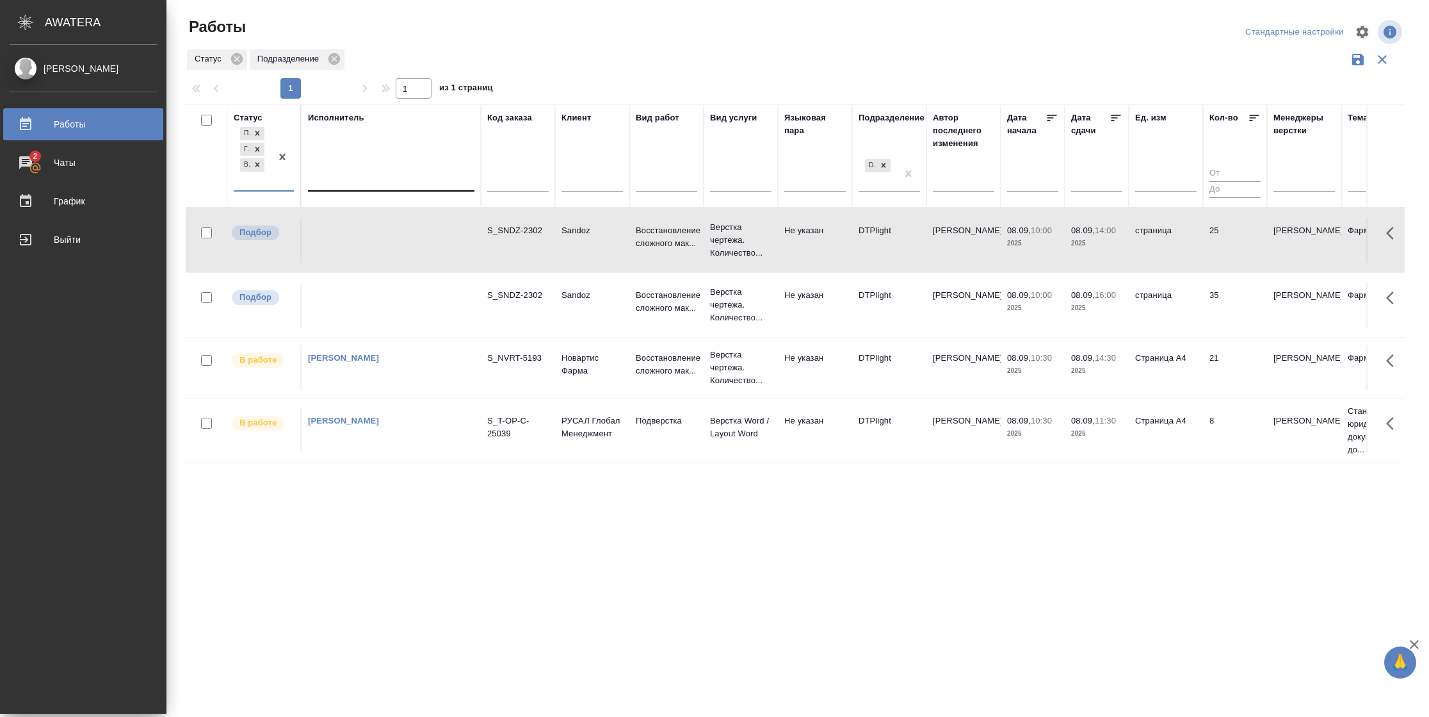
click at [360, 182] on div at bounding box center [391, 178] width 167 height 19
click at [363, 211] on div "Свои работы" at bounding box center [404, 218] width 192 height 23
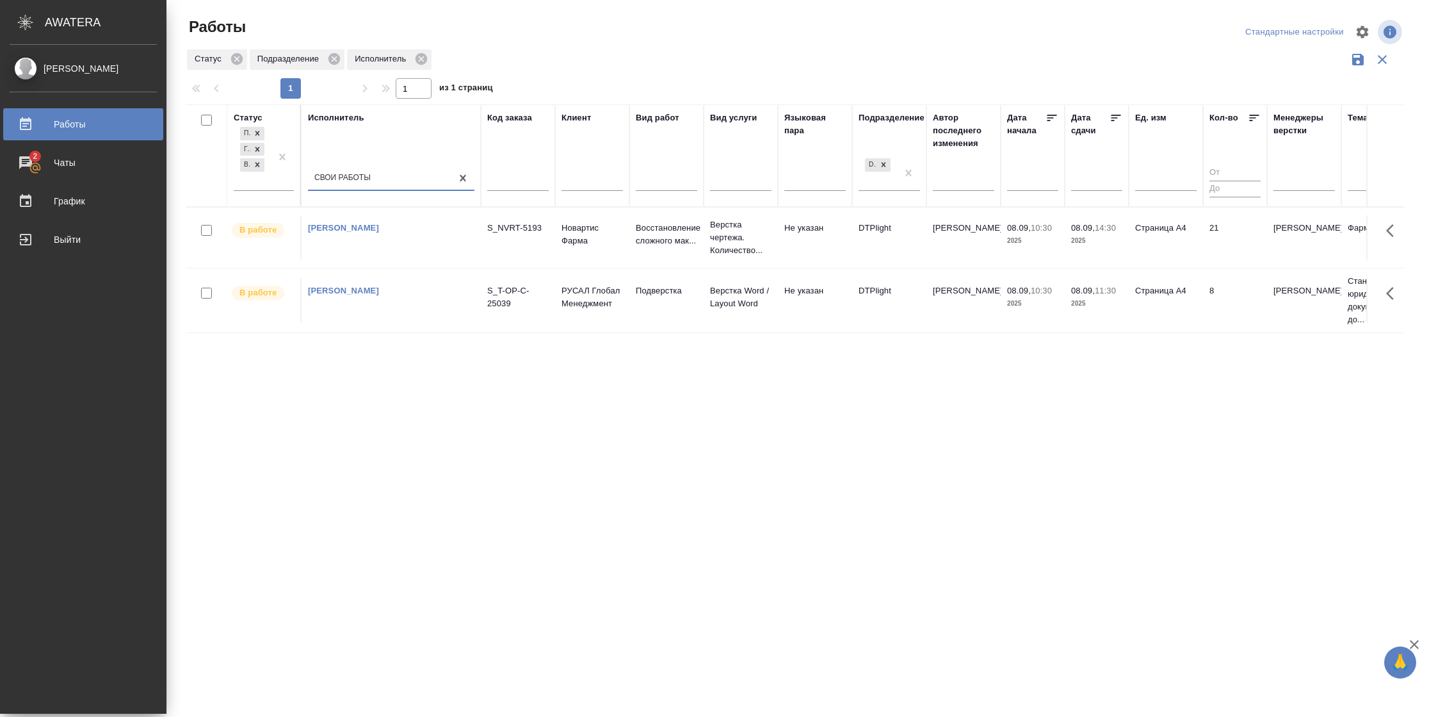
click at [1139, 316] on td "Страница А4" at bounding box center [1166, 300] width 74 height 45
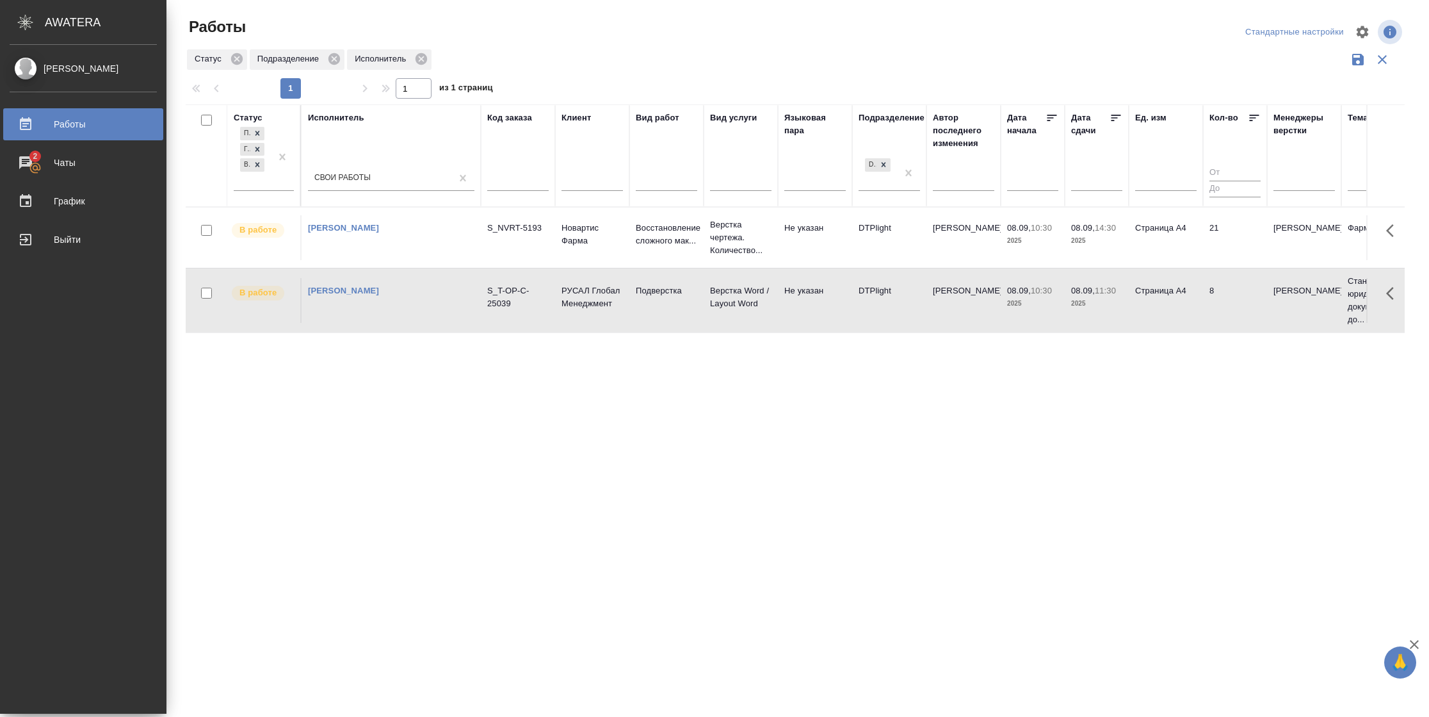
click at [1139, 316] on td "Страница А4" at bounding box center [1166, 300] width 74 height 45
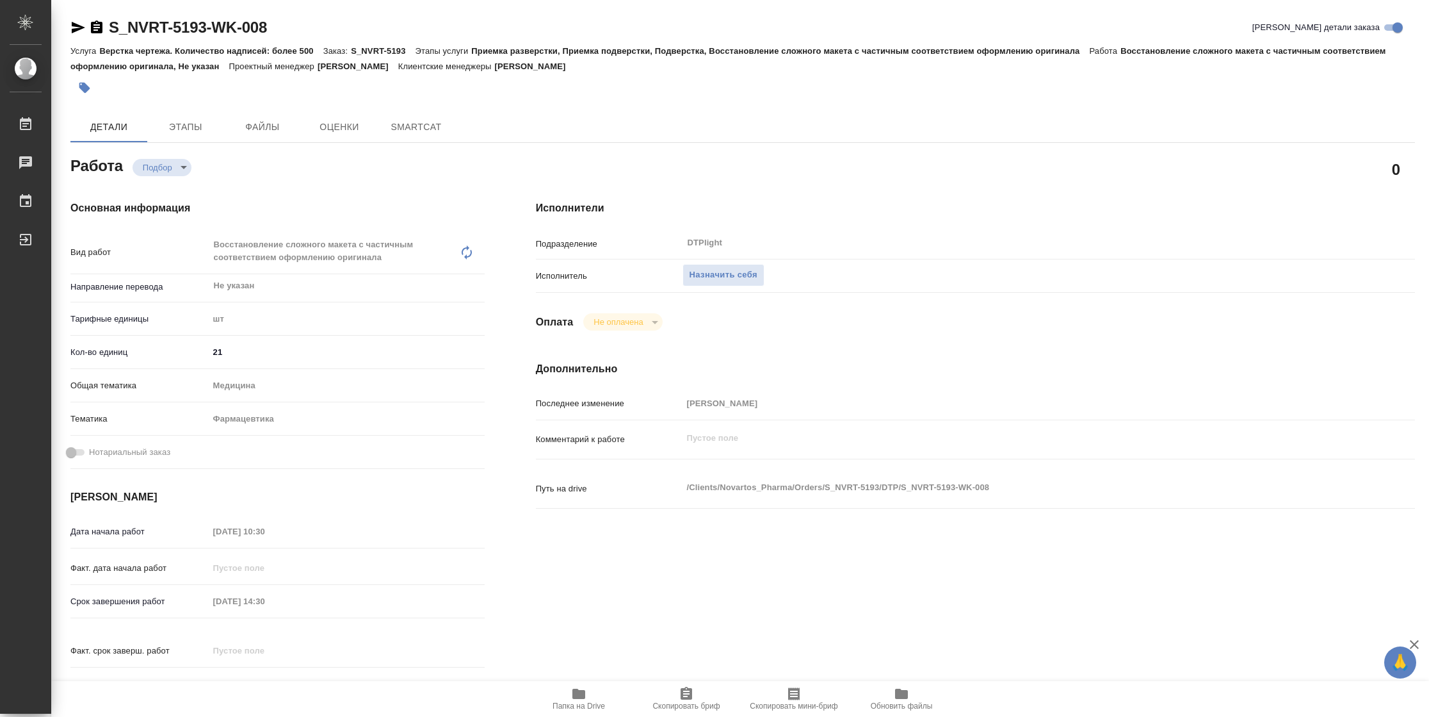
type textarea "x"
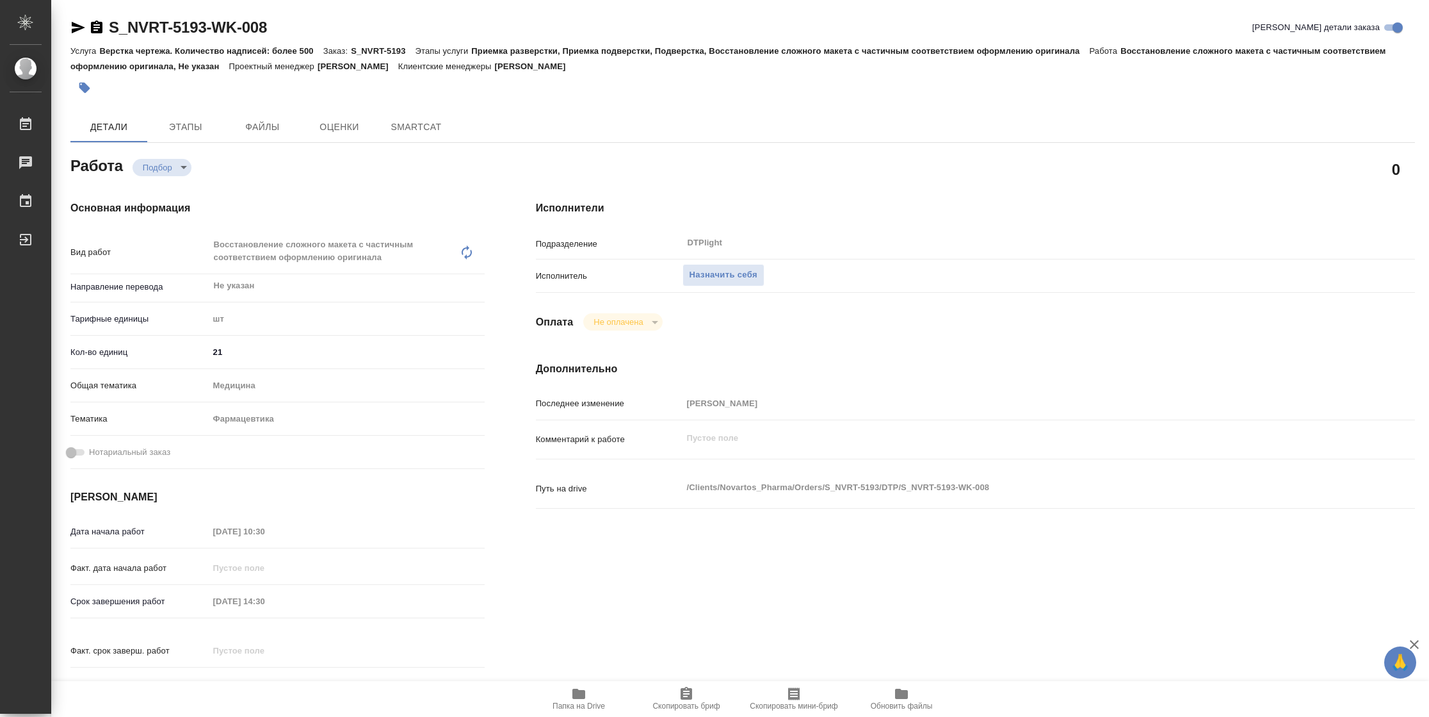
type textarea "x"
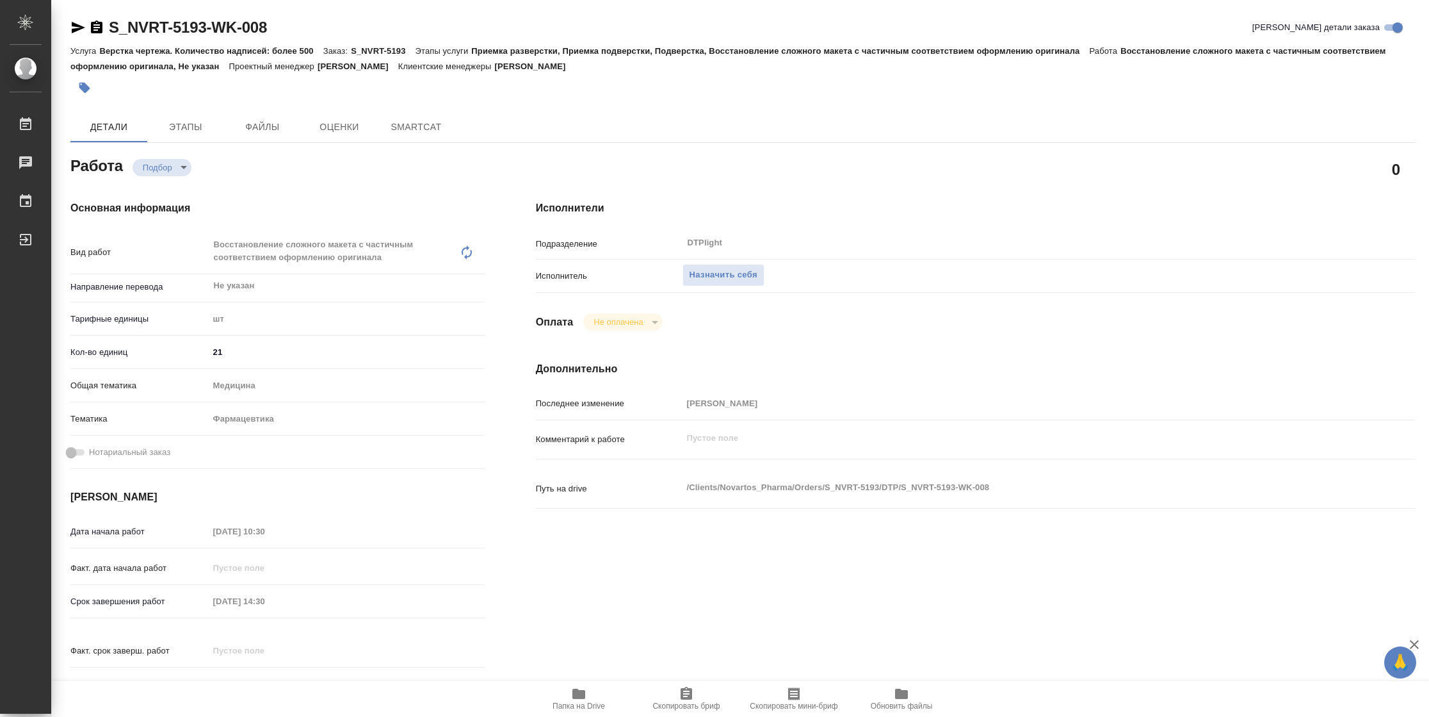
type textarea "x"
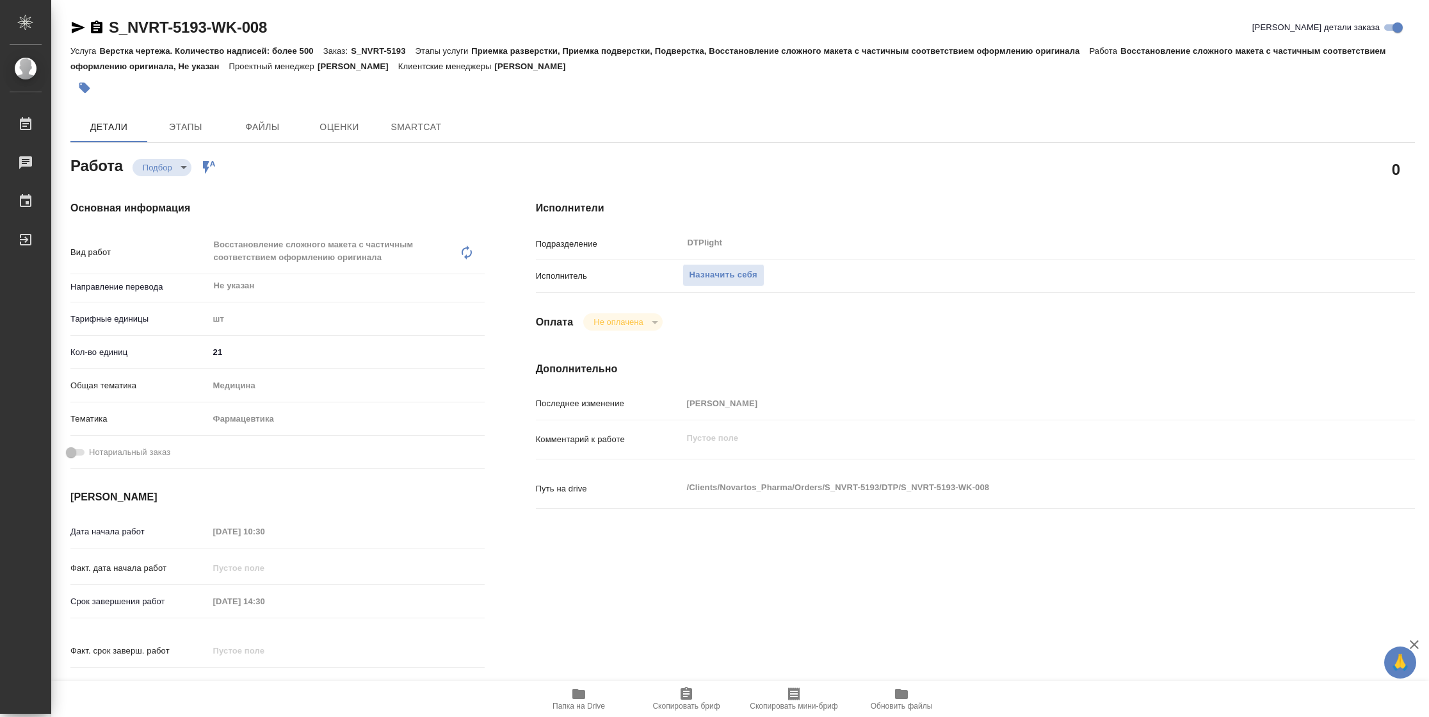
type textarea "x"
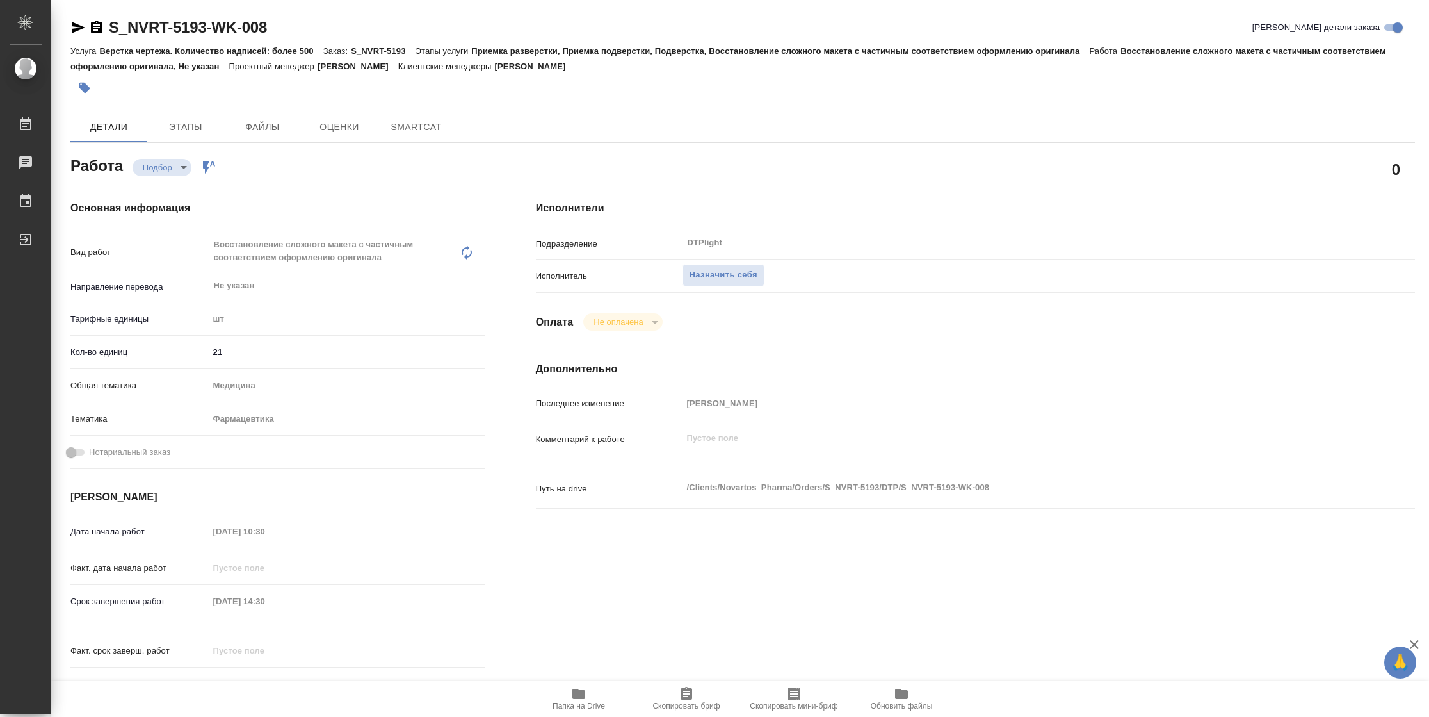
type textarea "x"
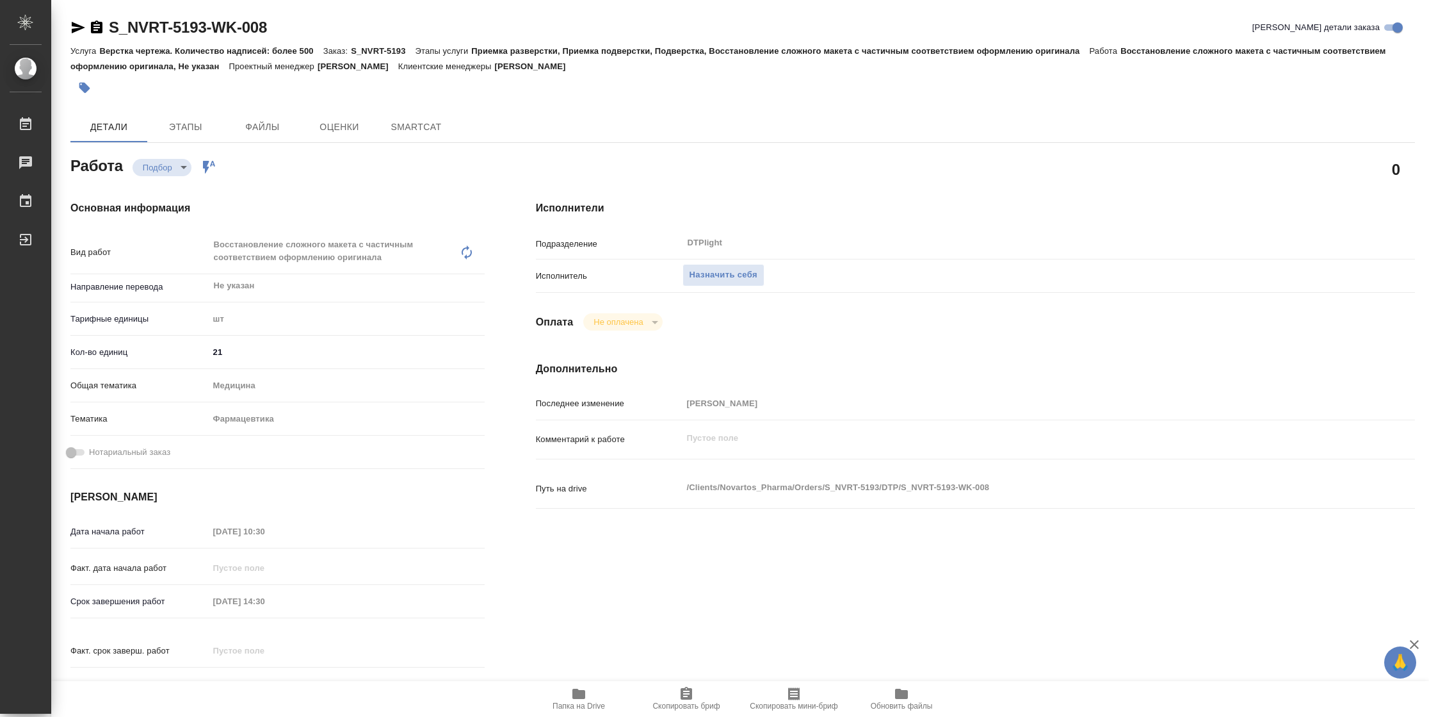
type textarea "x"
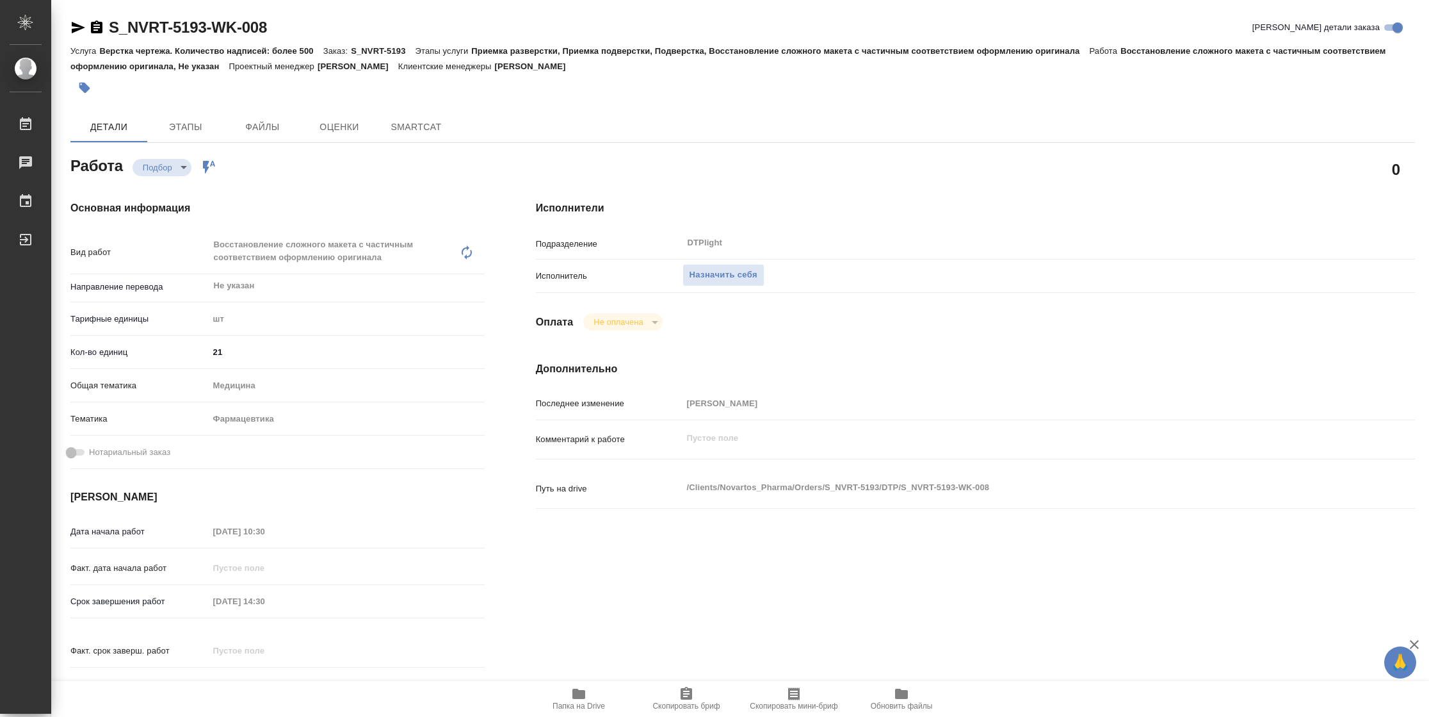
type textarea "x"
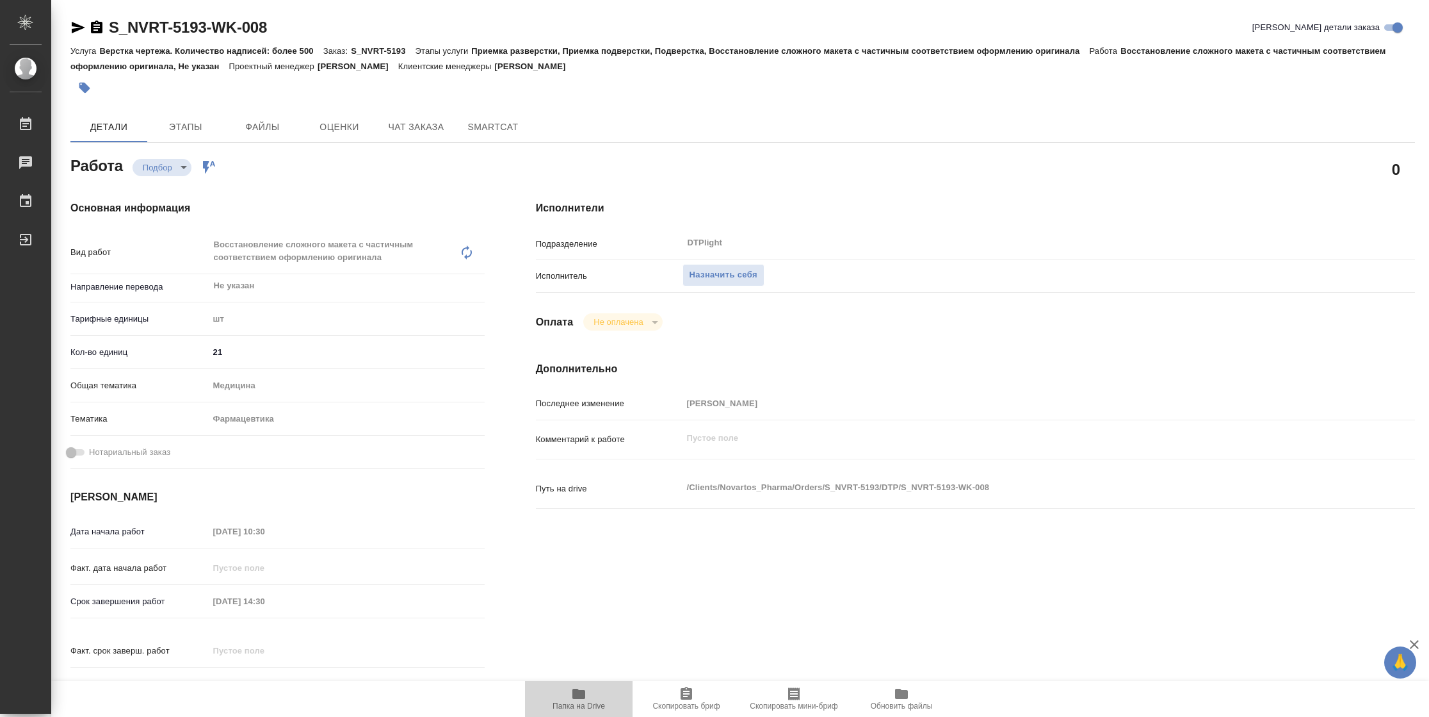
click at [567, 693] on span "Папка на Drive" at bounding box center [579, 698] width 92 height 24
type textarea "x"
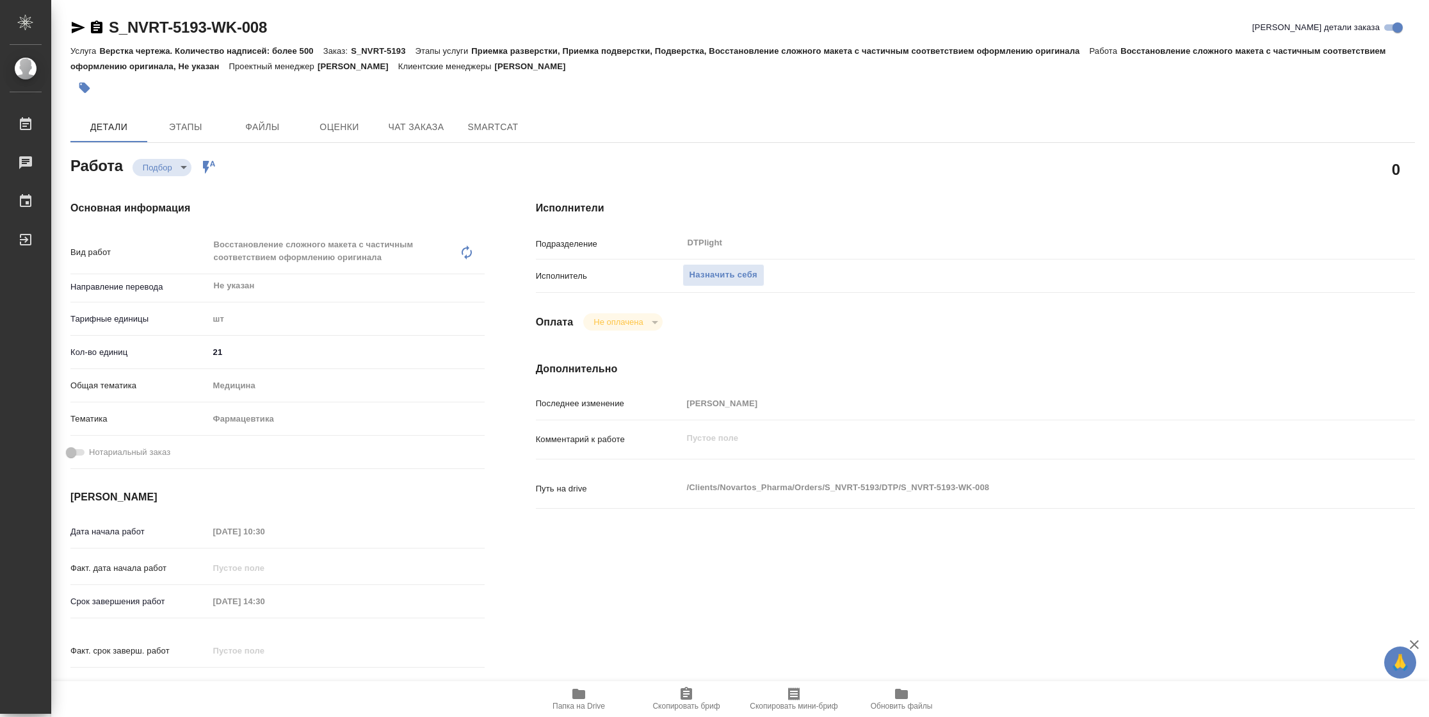
type textarea "x"
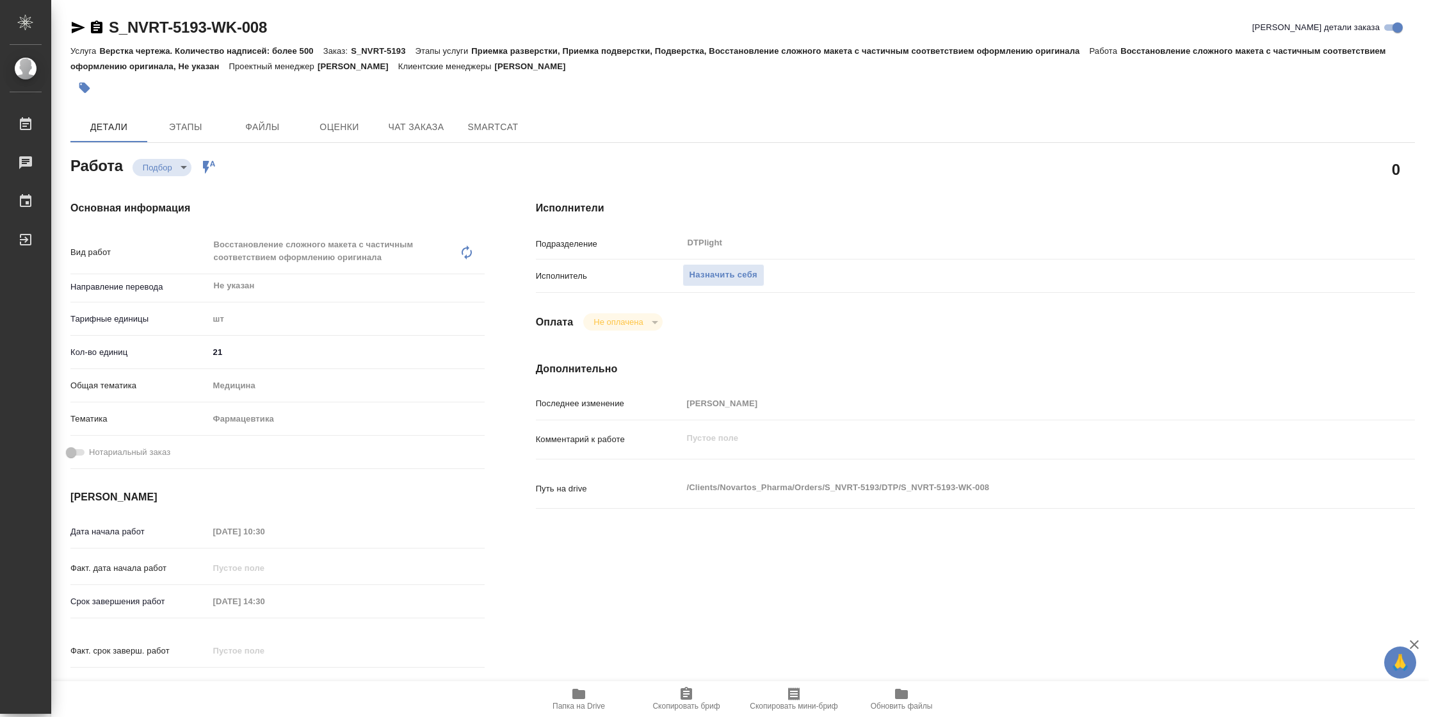
type textarea "x"
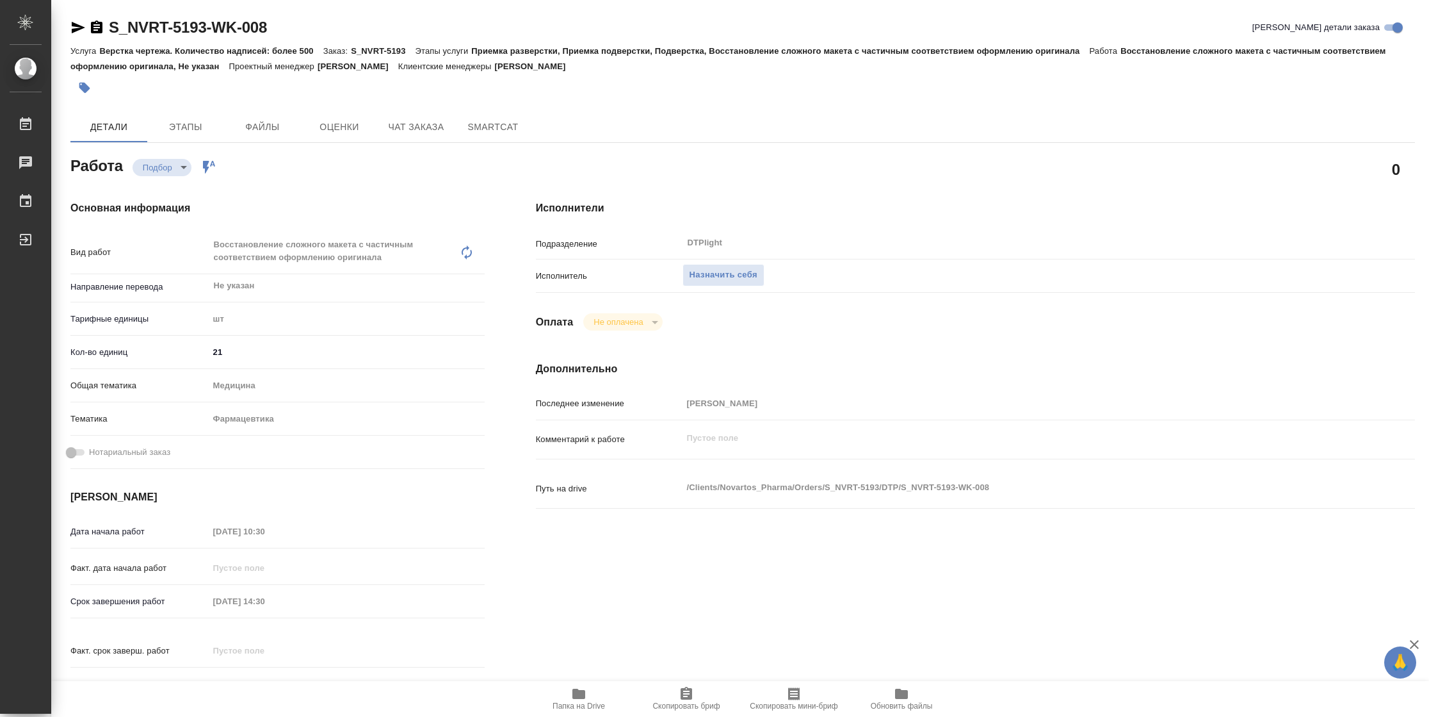
type textarea "x"
click at [758, 279] on button "Назначить себя" at bounding box center [724, 275] width 82 height 22
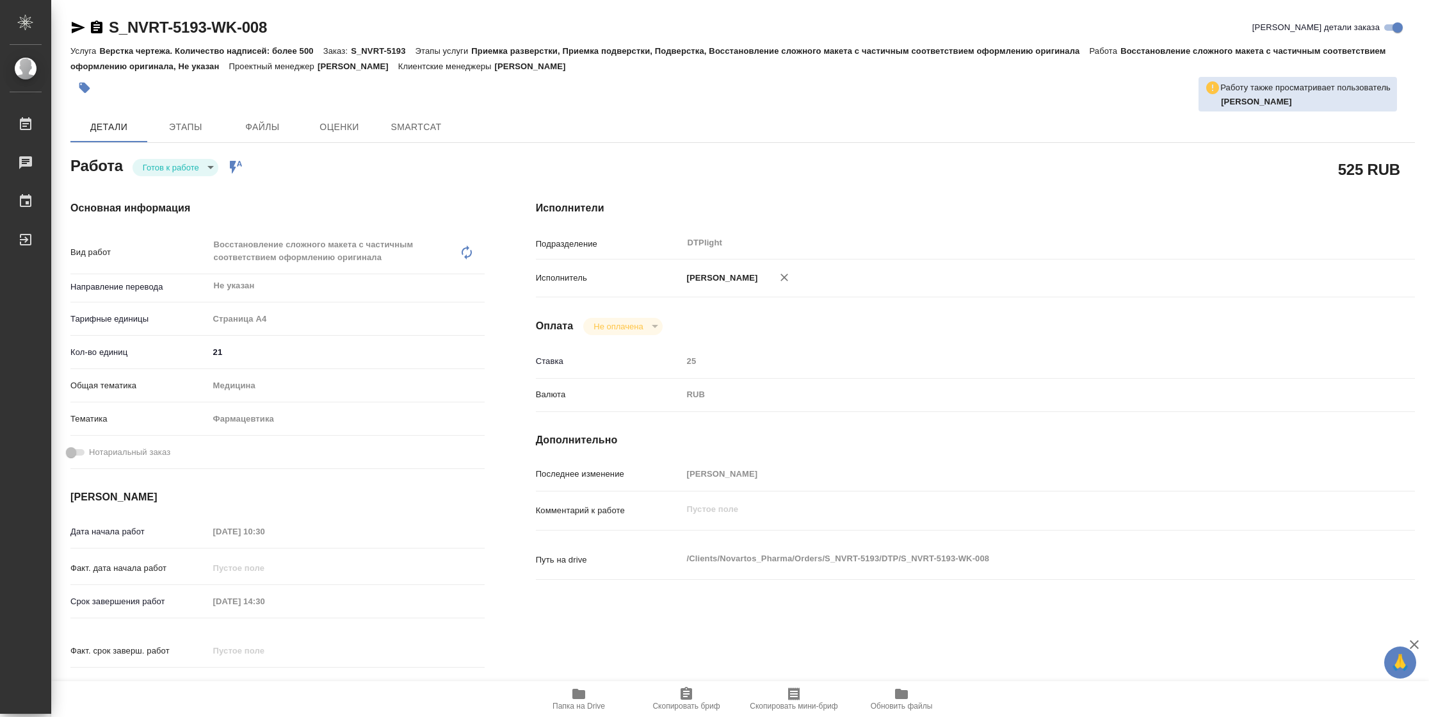
type textarea "x"
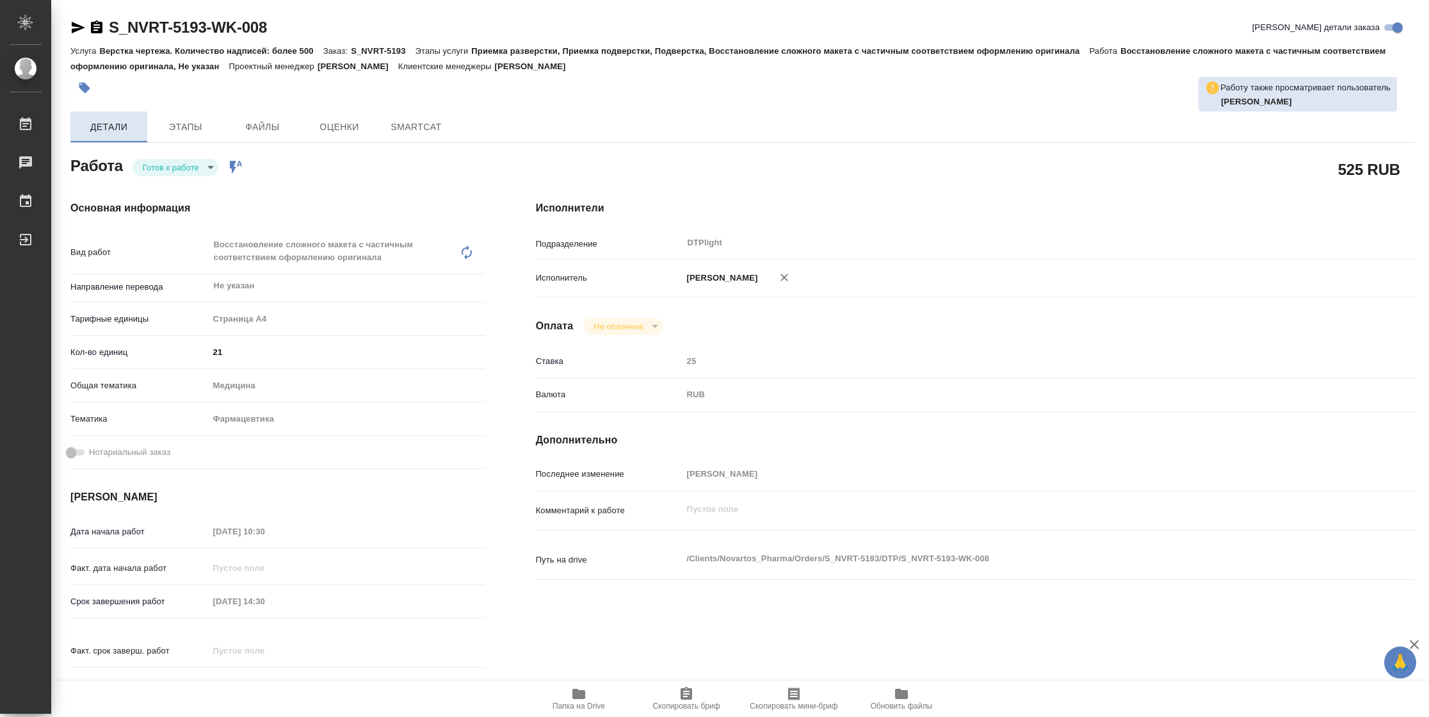
type textarea "x"
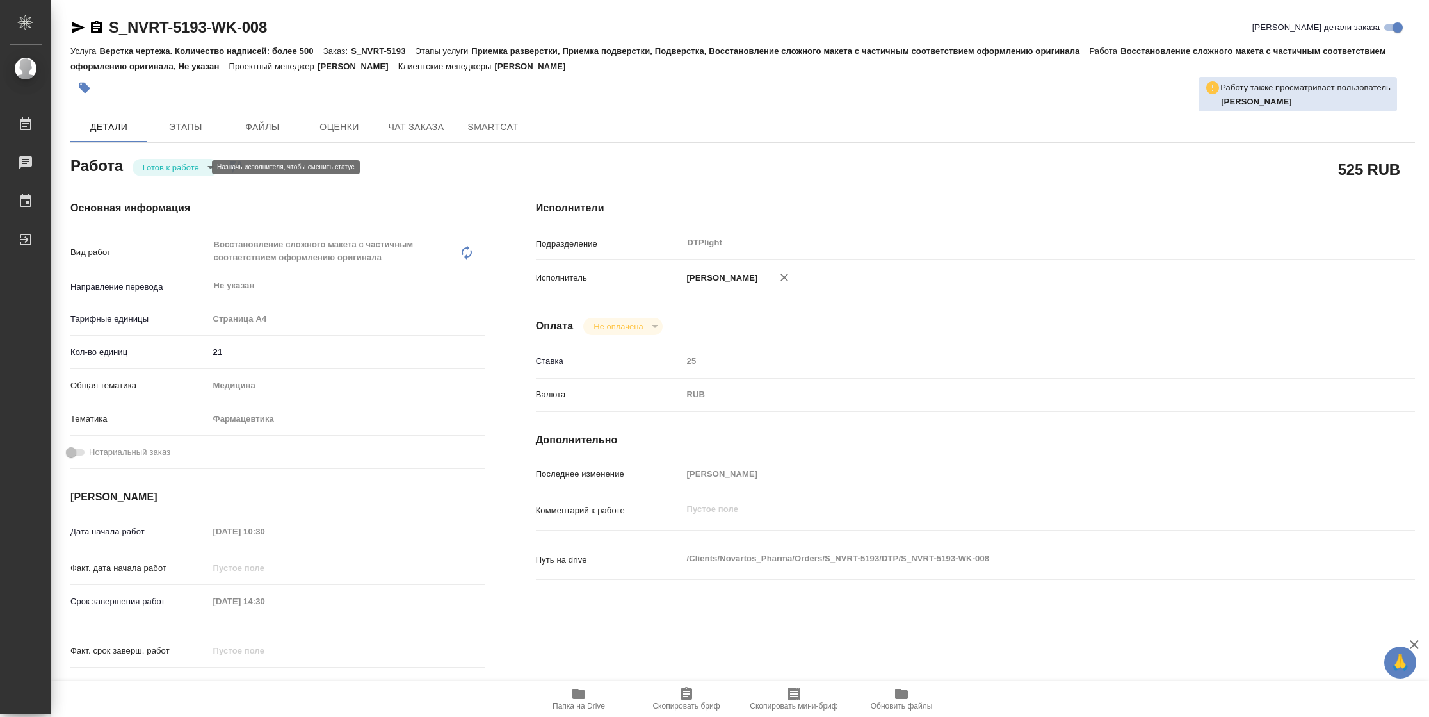
click at [163, 168] on body "🙏 .cls-1 fill:#fff; AWATERA [PERSON_NAME] Чаты График Выйти S_NVRT-5193-WK-008 …" at bounding box center [714, 358] width 1429 height 717
type textarea "x"
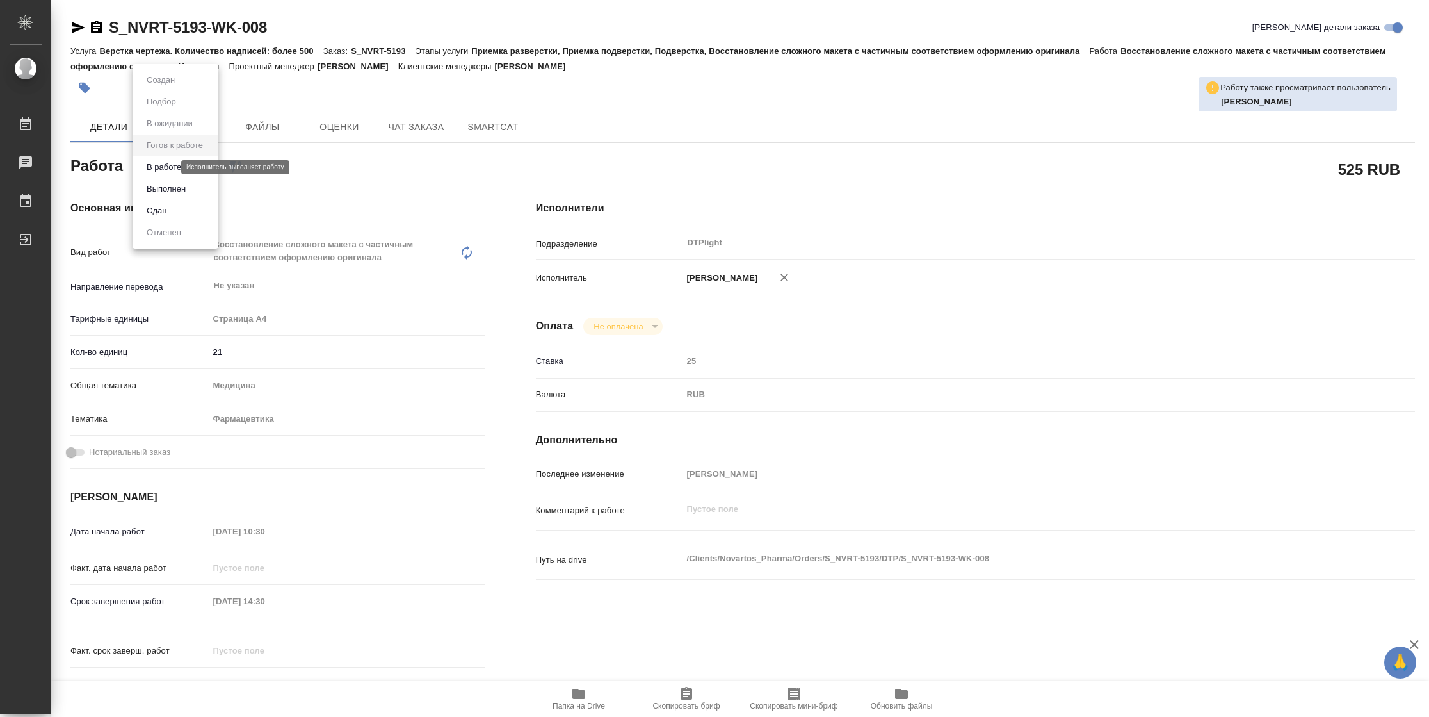
type textarea "x"
click at [167, 165] on button "В работе" at bounding box center [164, 167] width 42 height 14
type textarea "x"
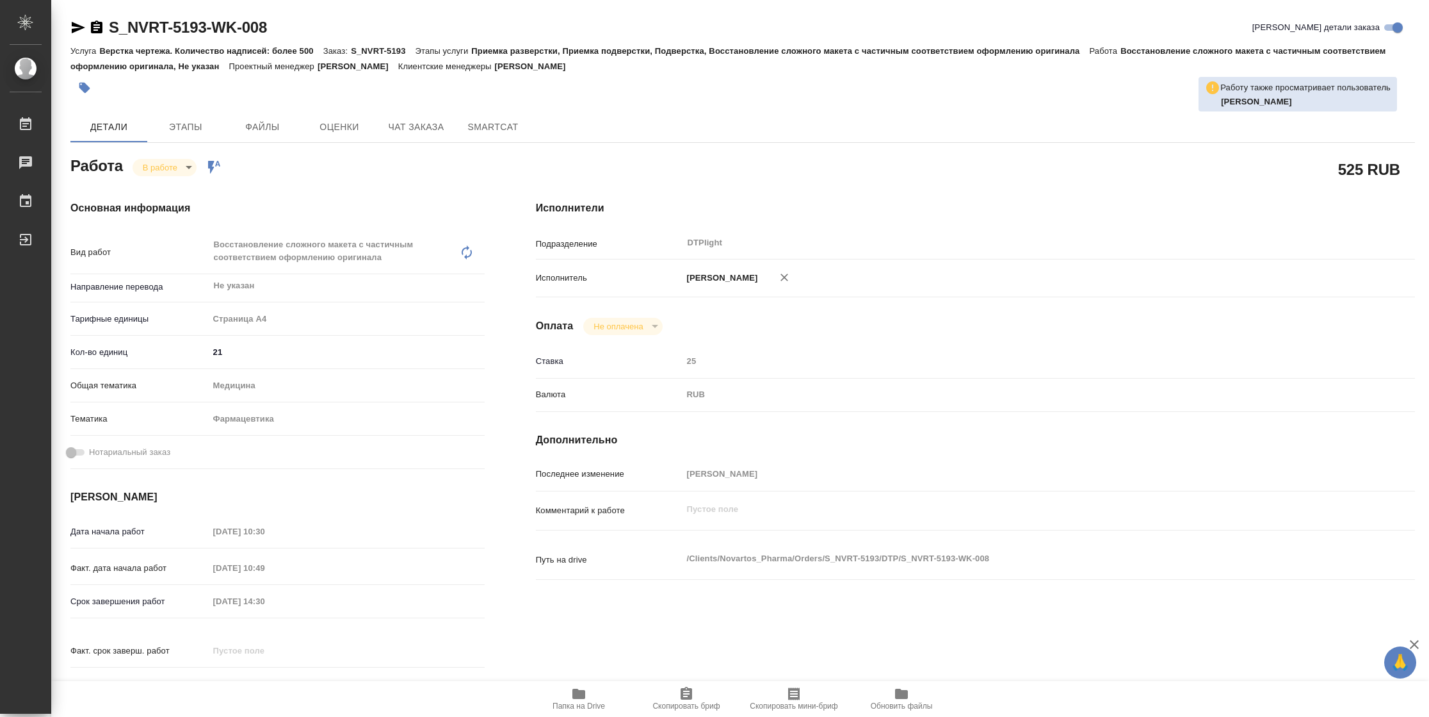
type textarea "x"
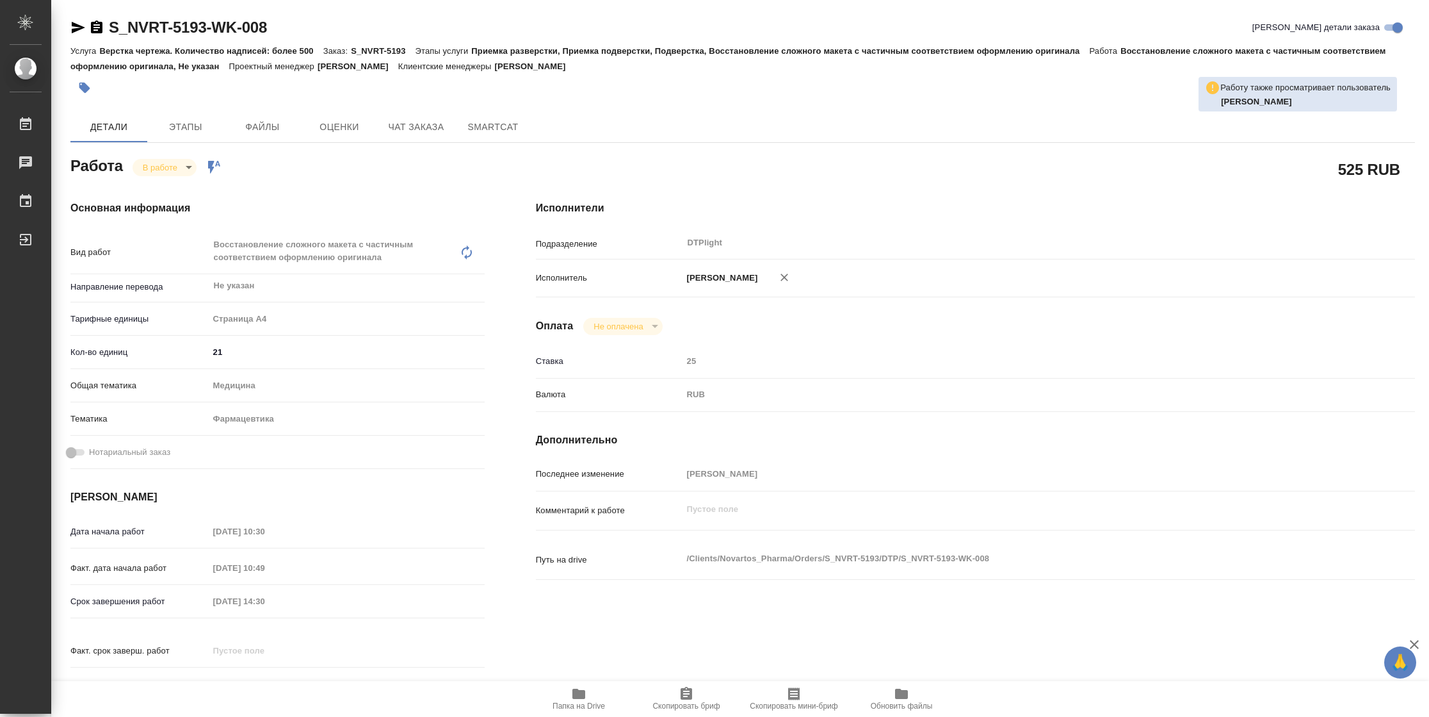
type textarea "x"
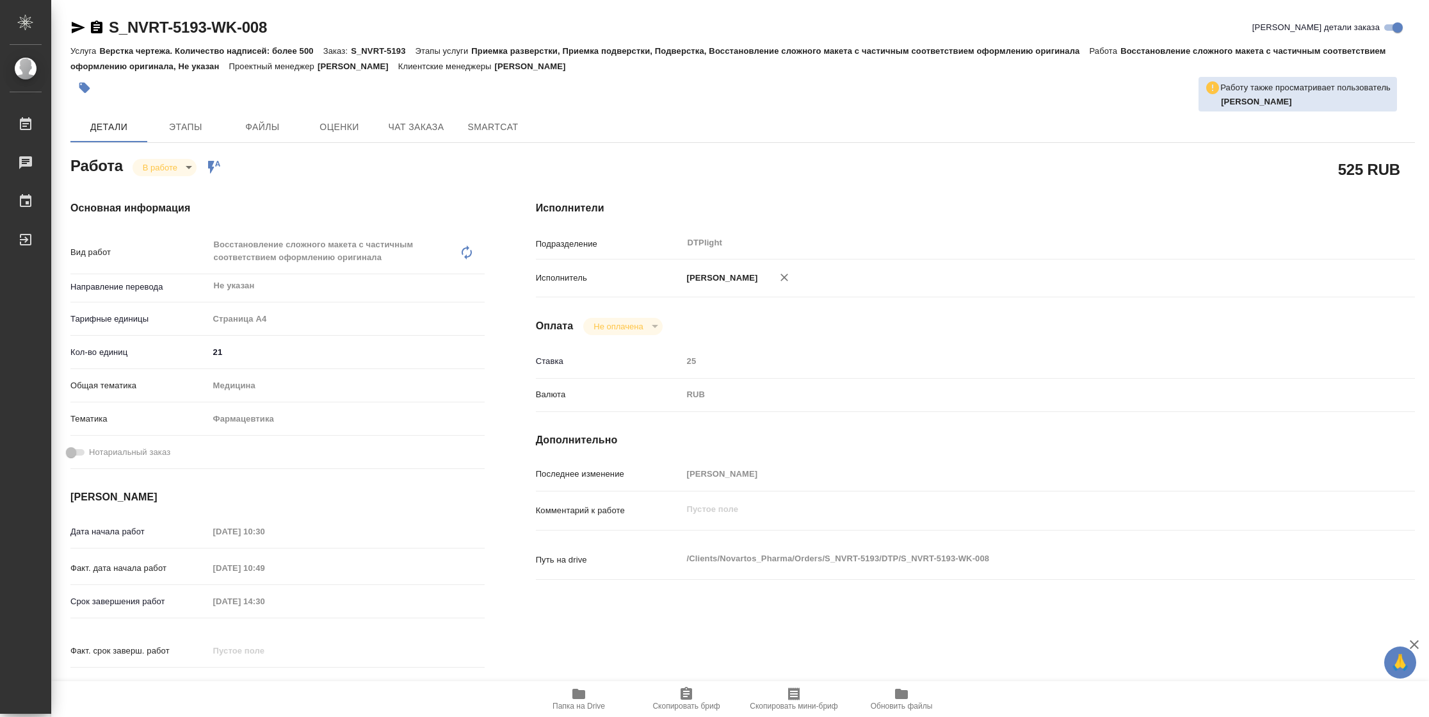
type textarea "x"
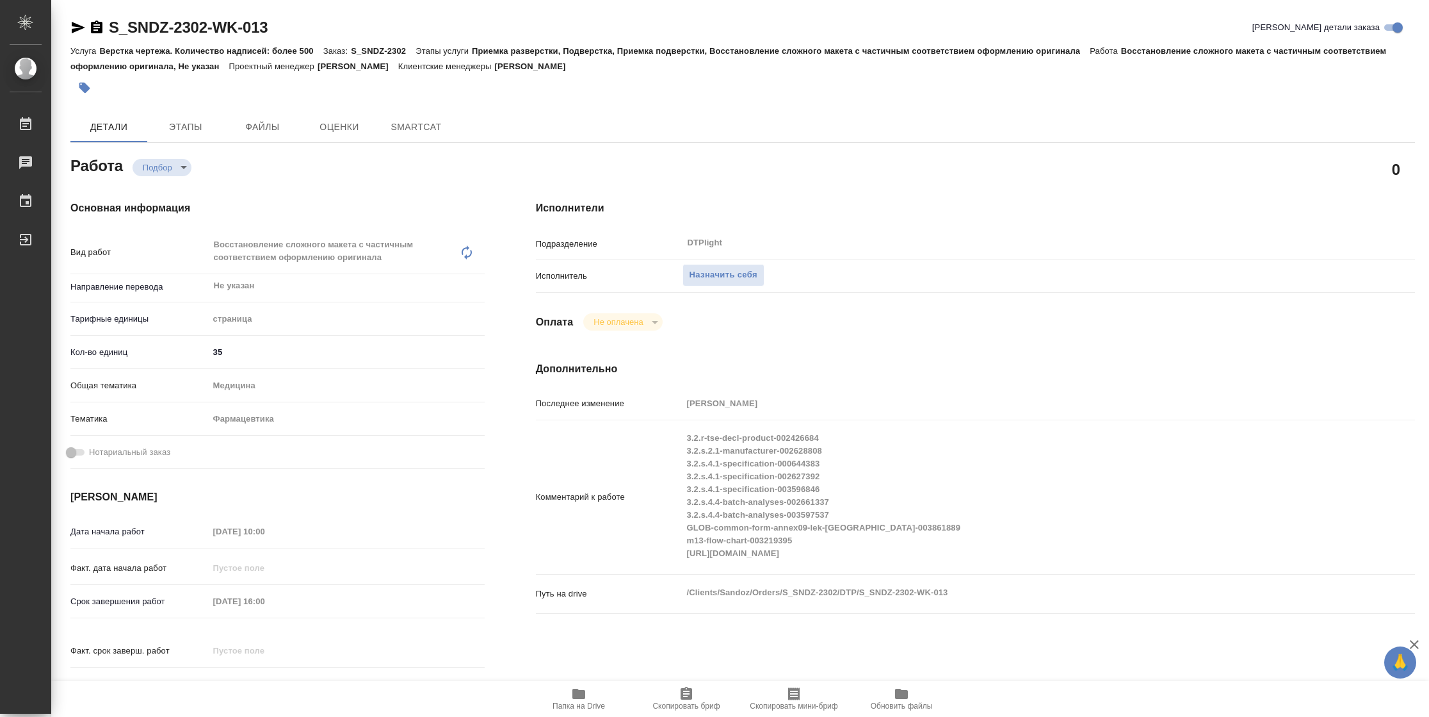
type textarea "x"
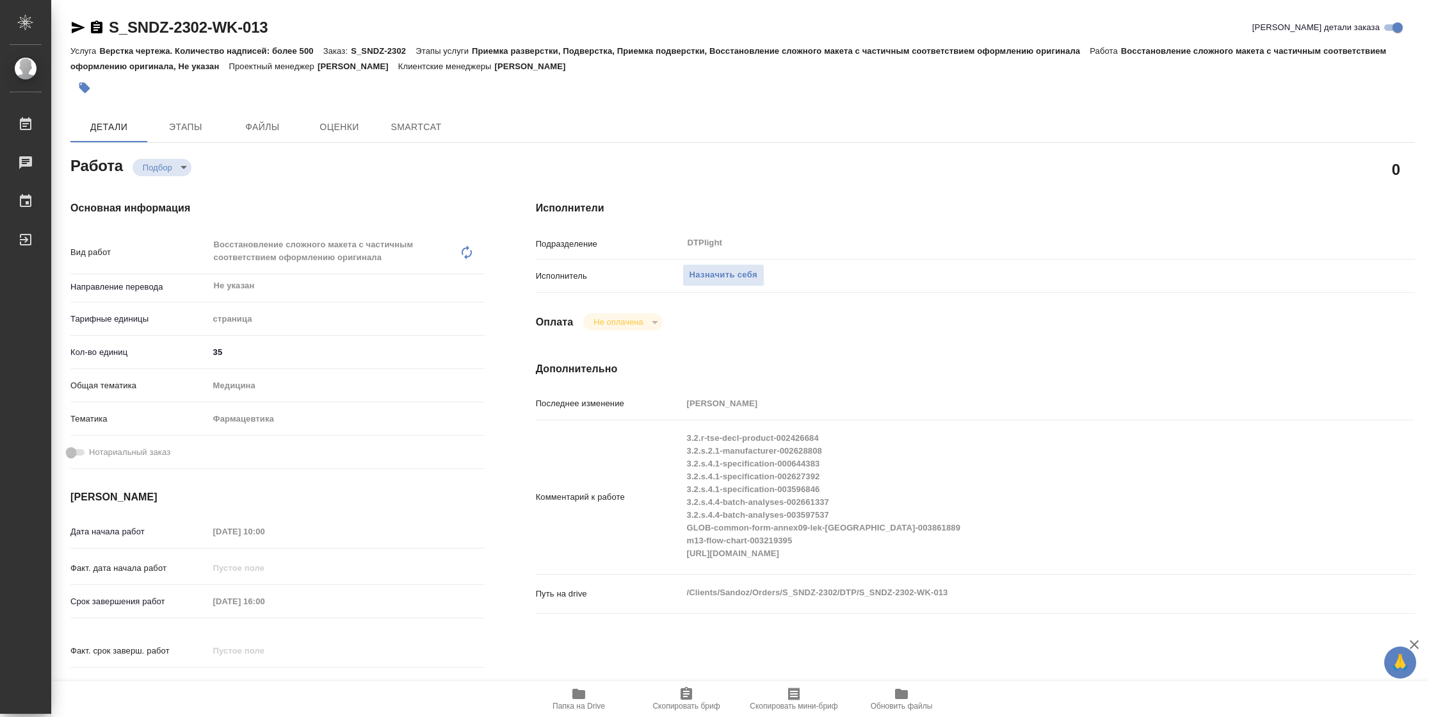
type textarea "x"
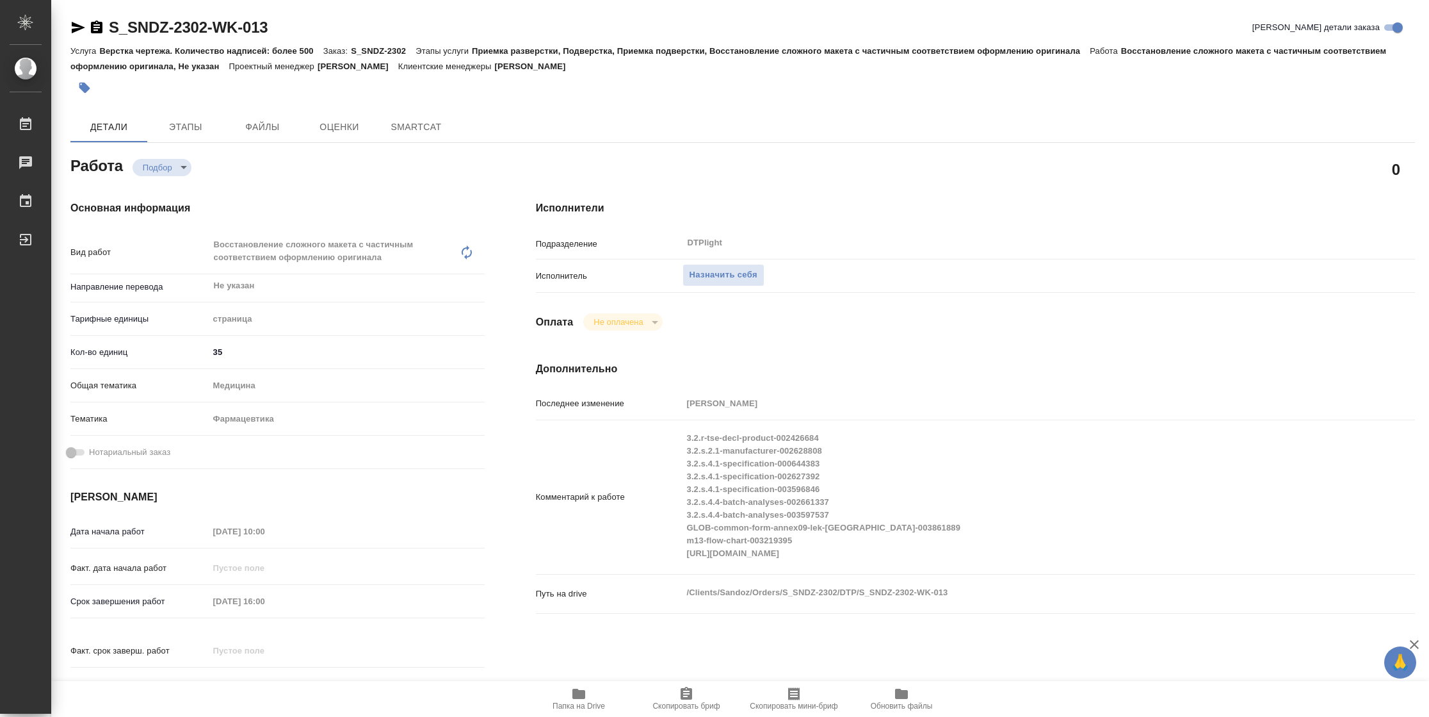
type textarea "x"
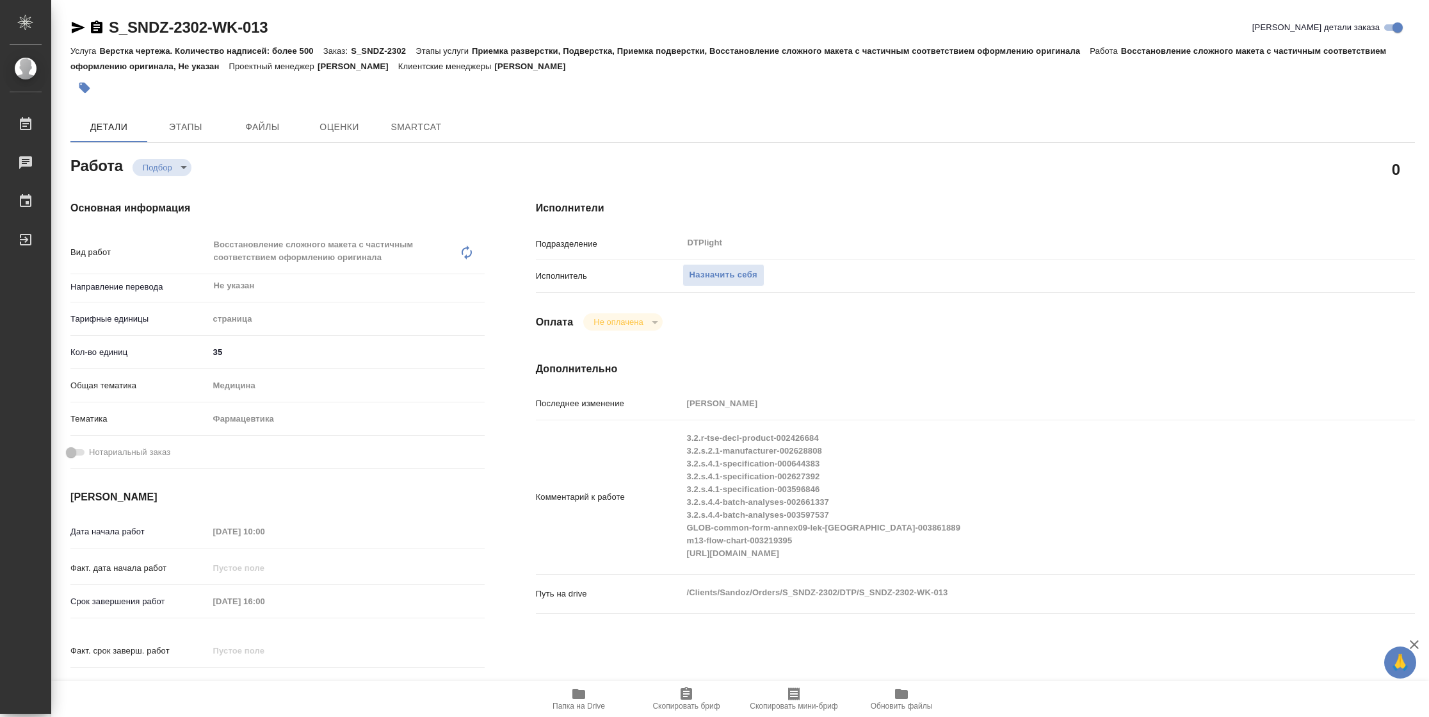
type textarea "x"
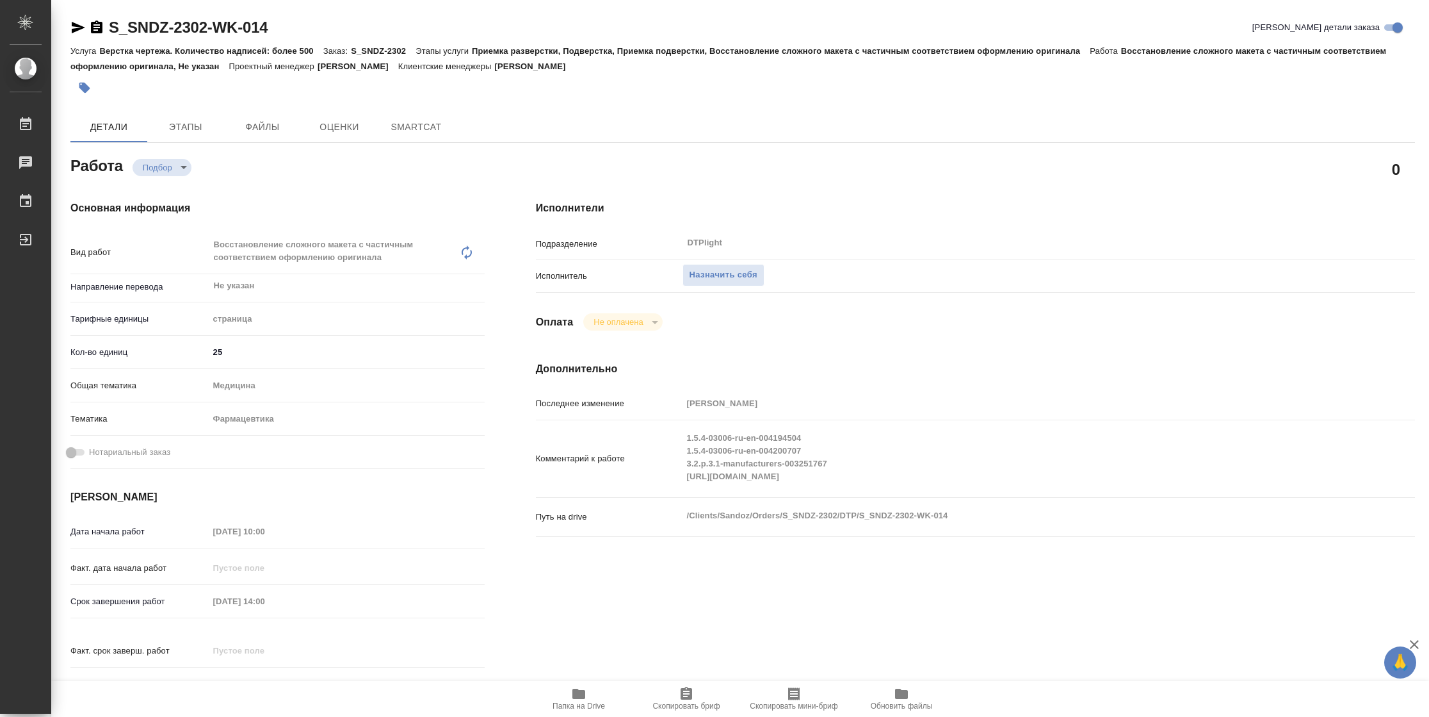
type textarea "x"
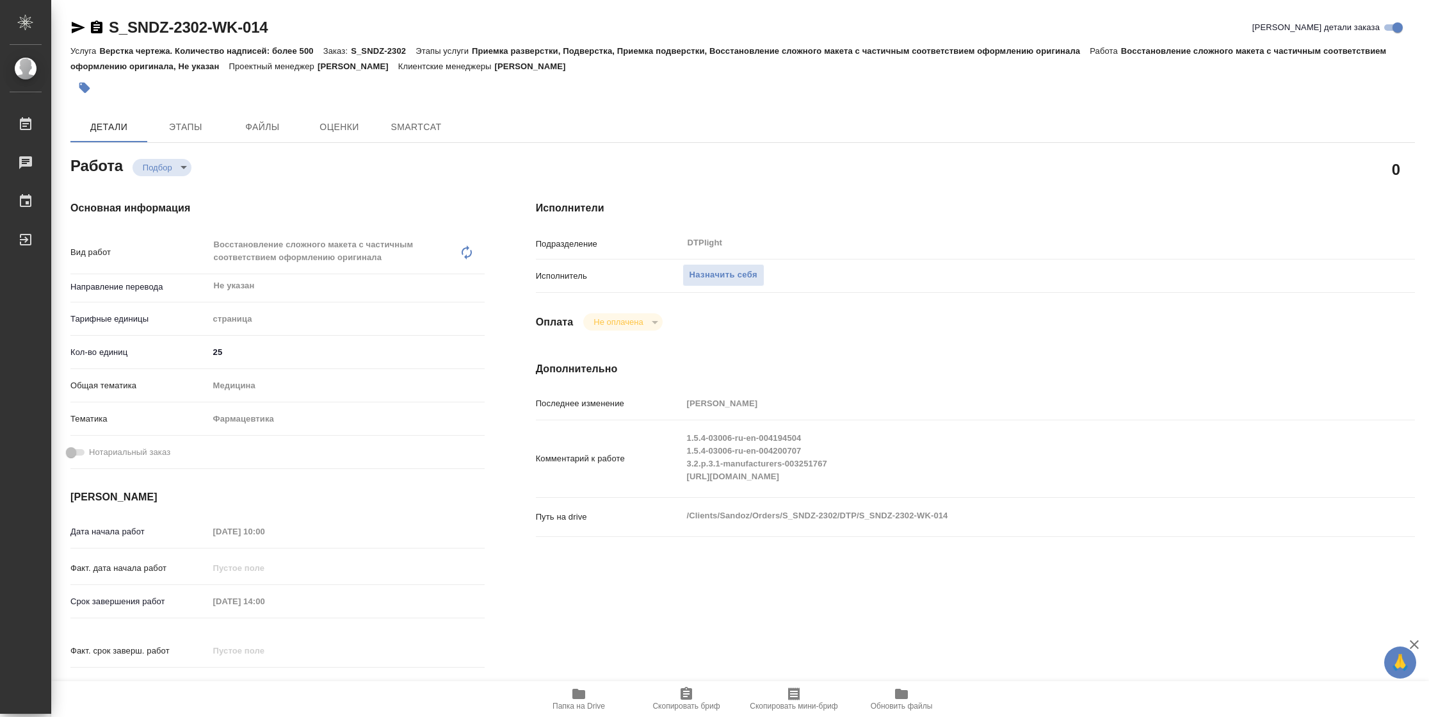
type textarea "x"
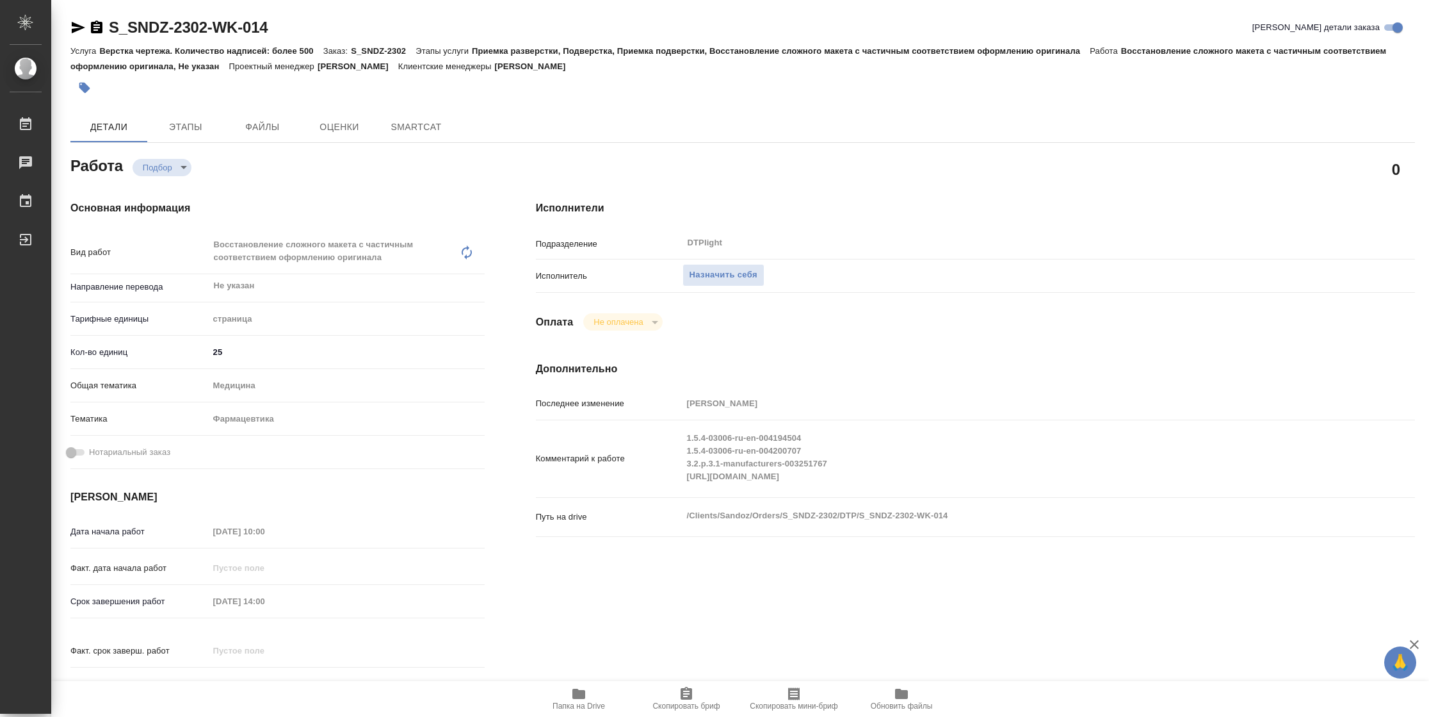
type textarea "x"
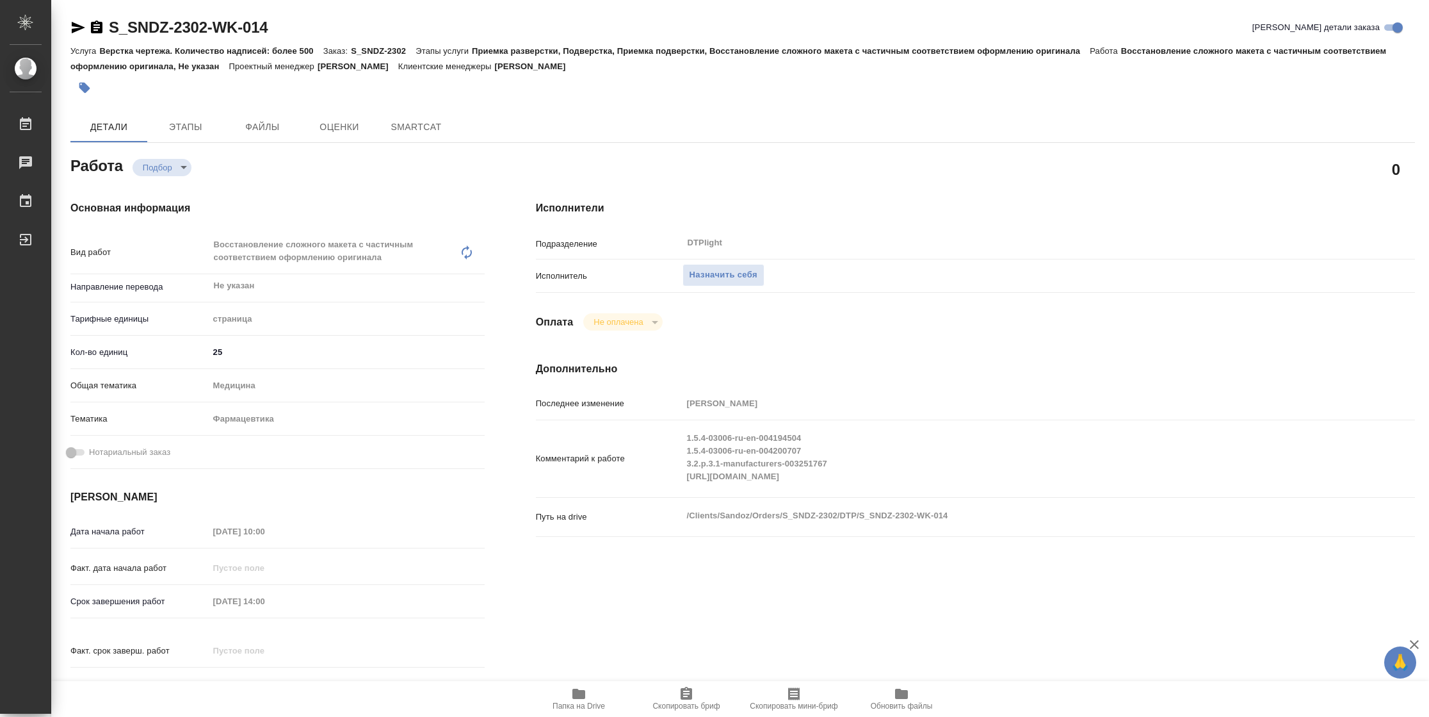
type textarea "x"
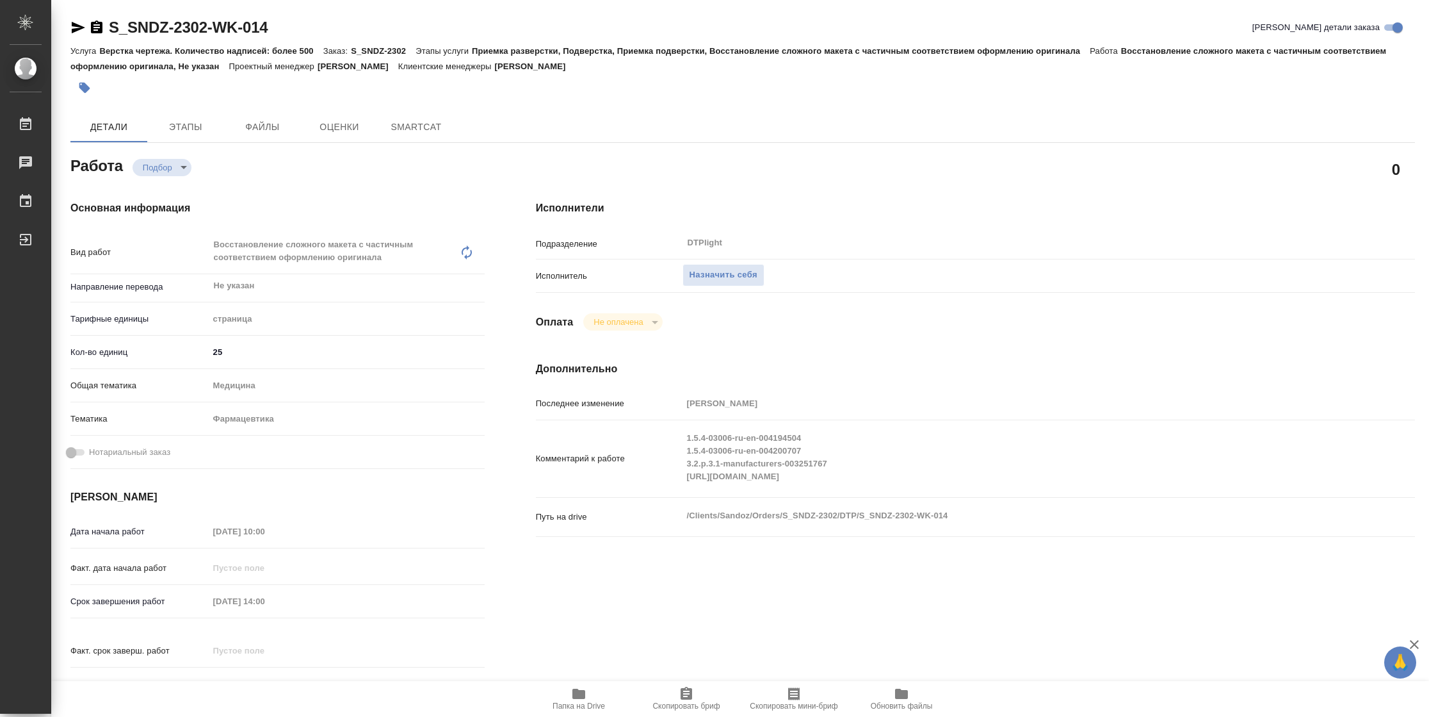
type textarea "x"
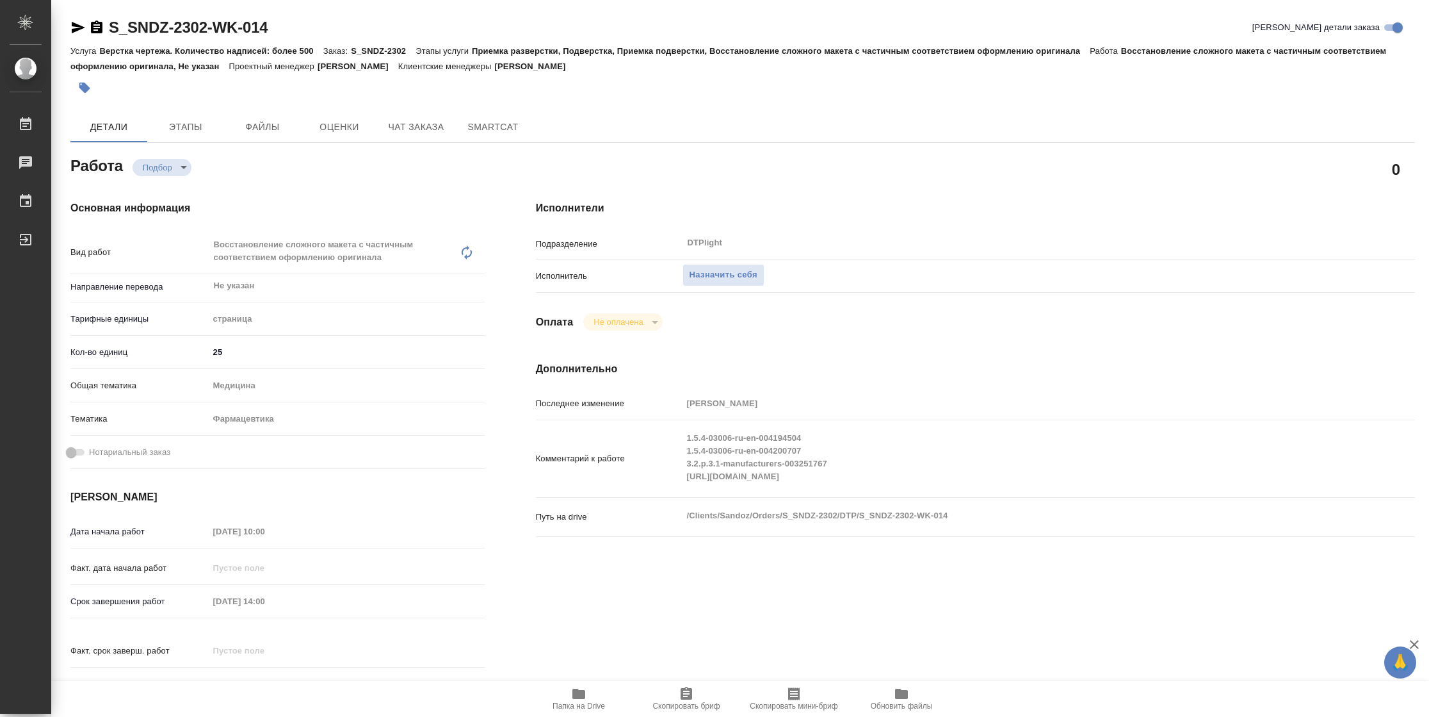
type textarea "x"
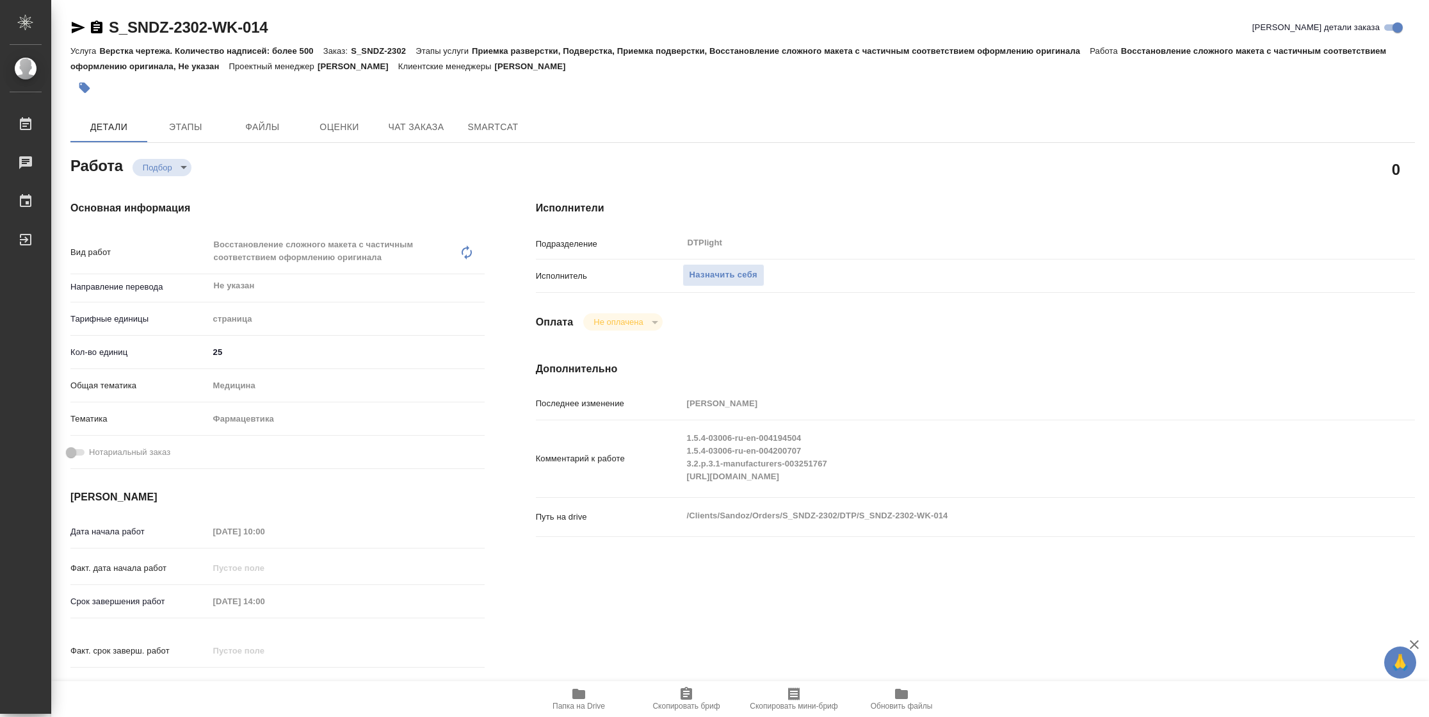
type textarea "x"
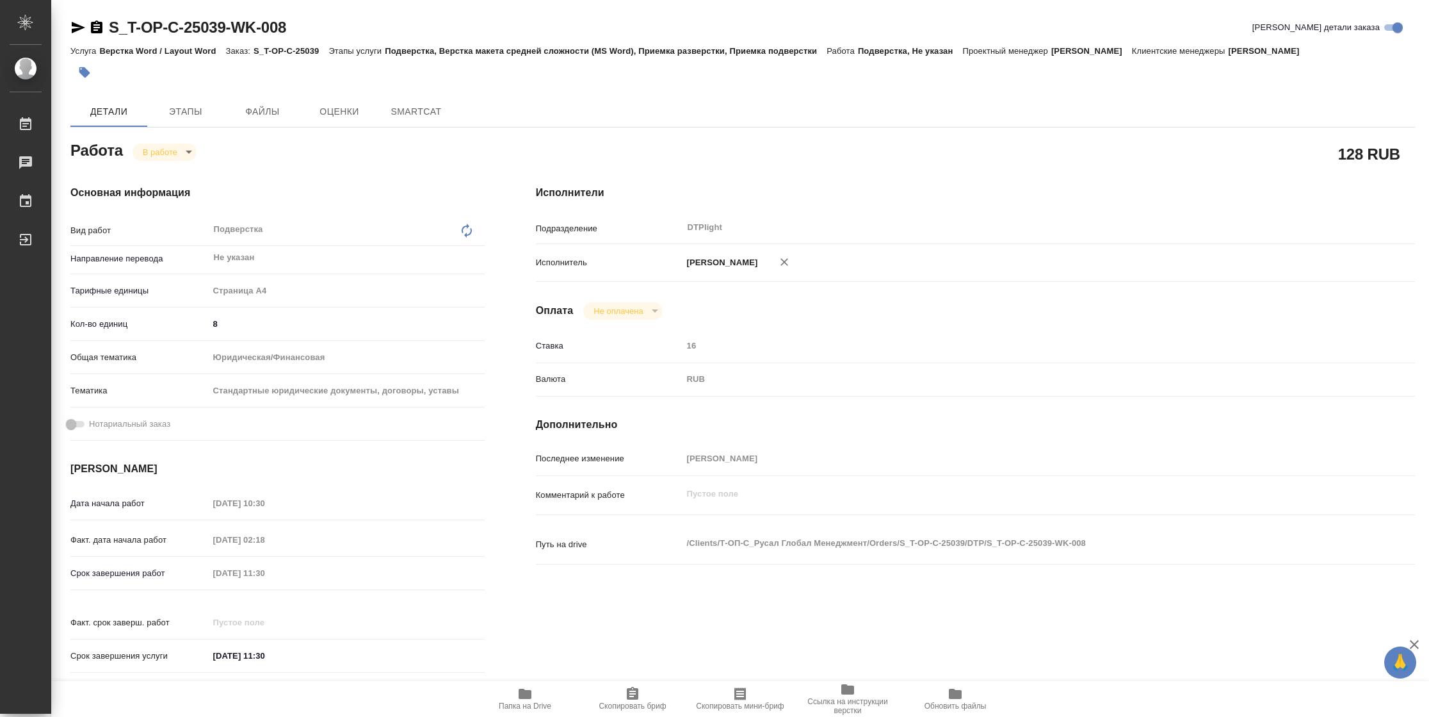
type textarea "x"
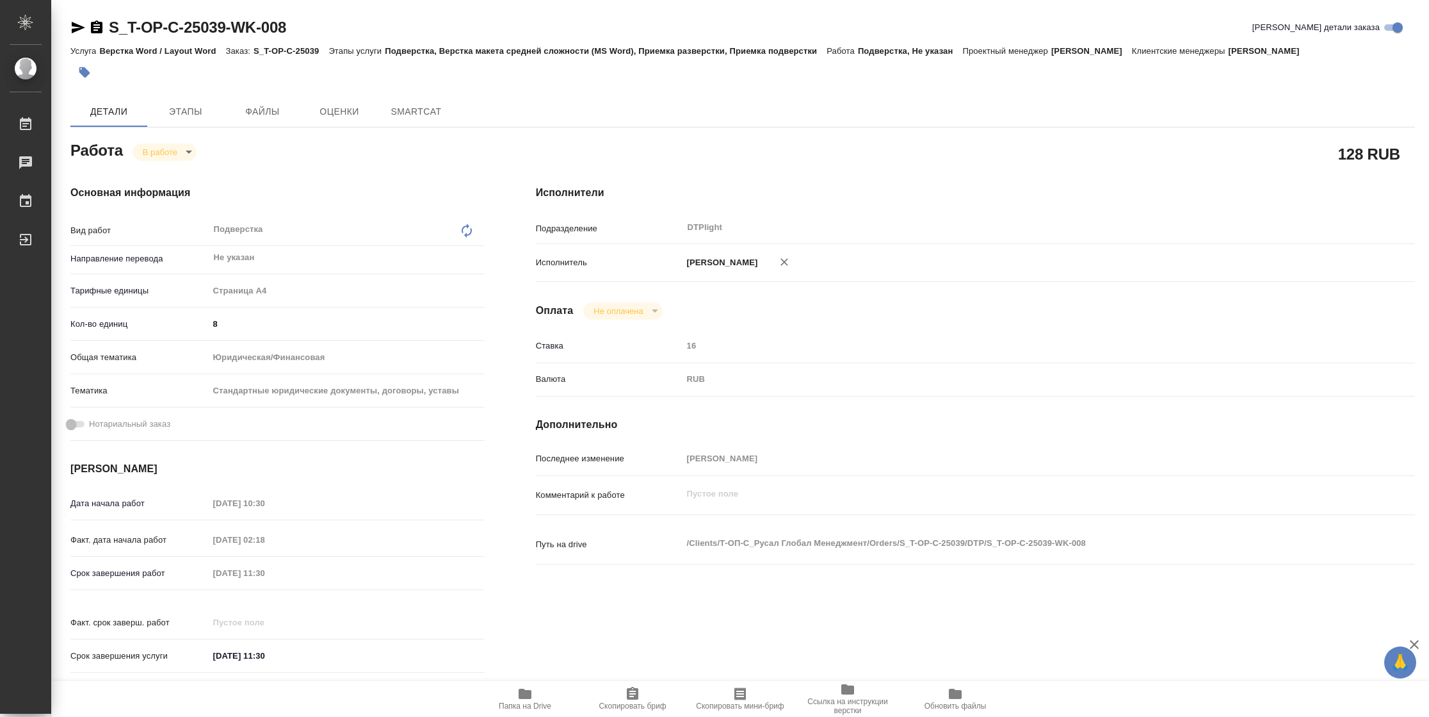
type textarea "x"
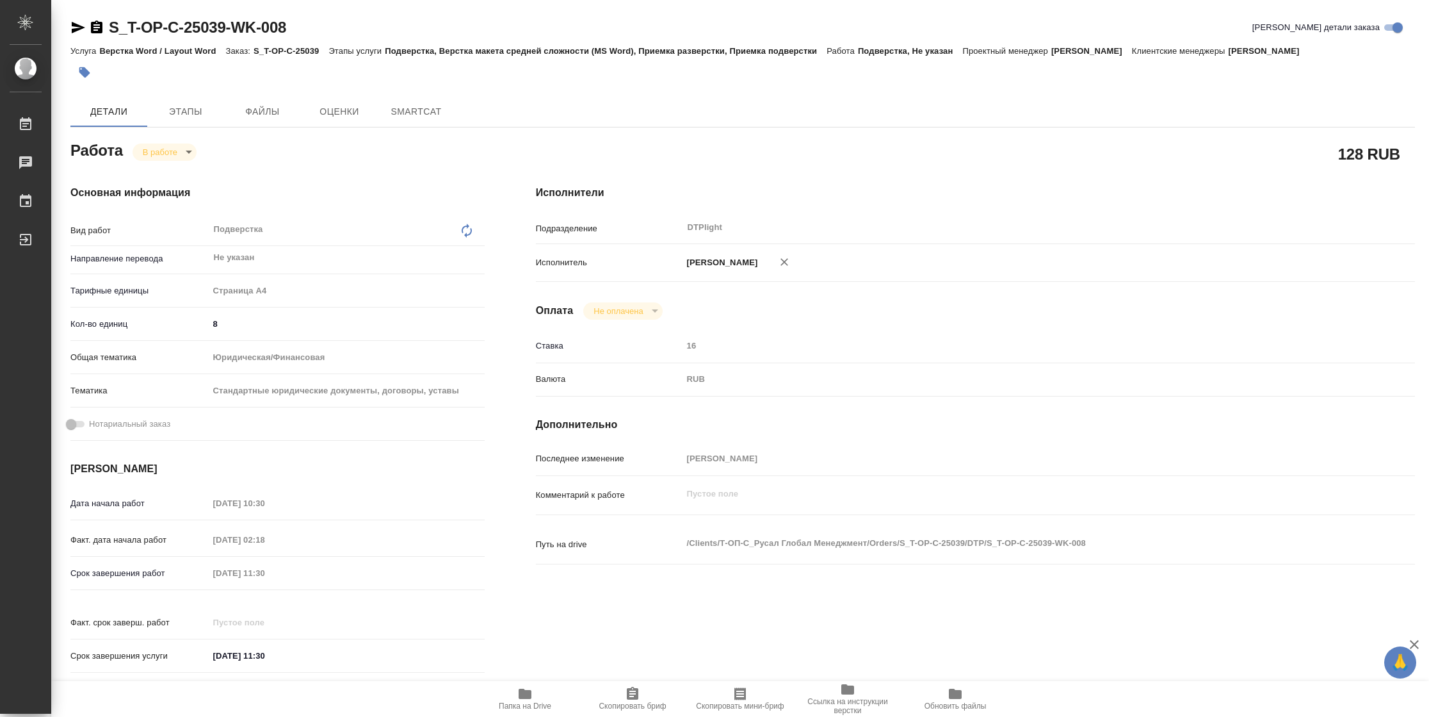
type textarea "x"
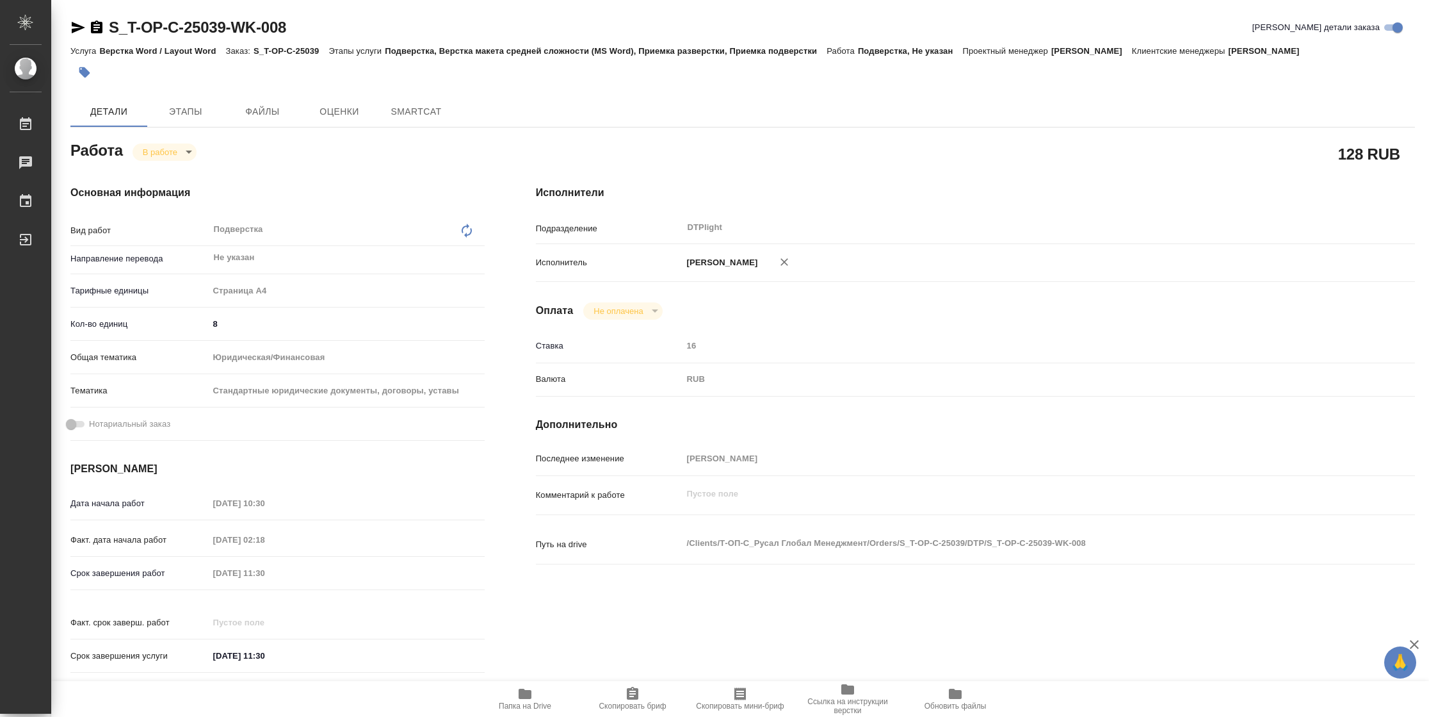
type textarea "x"
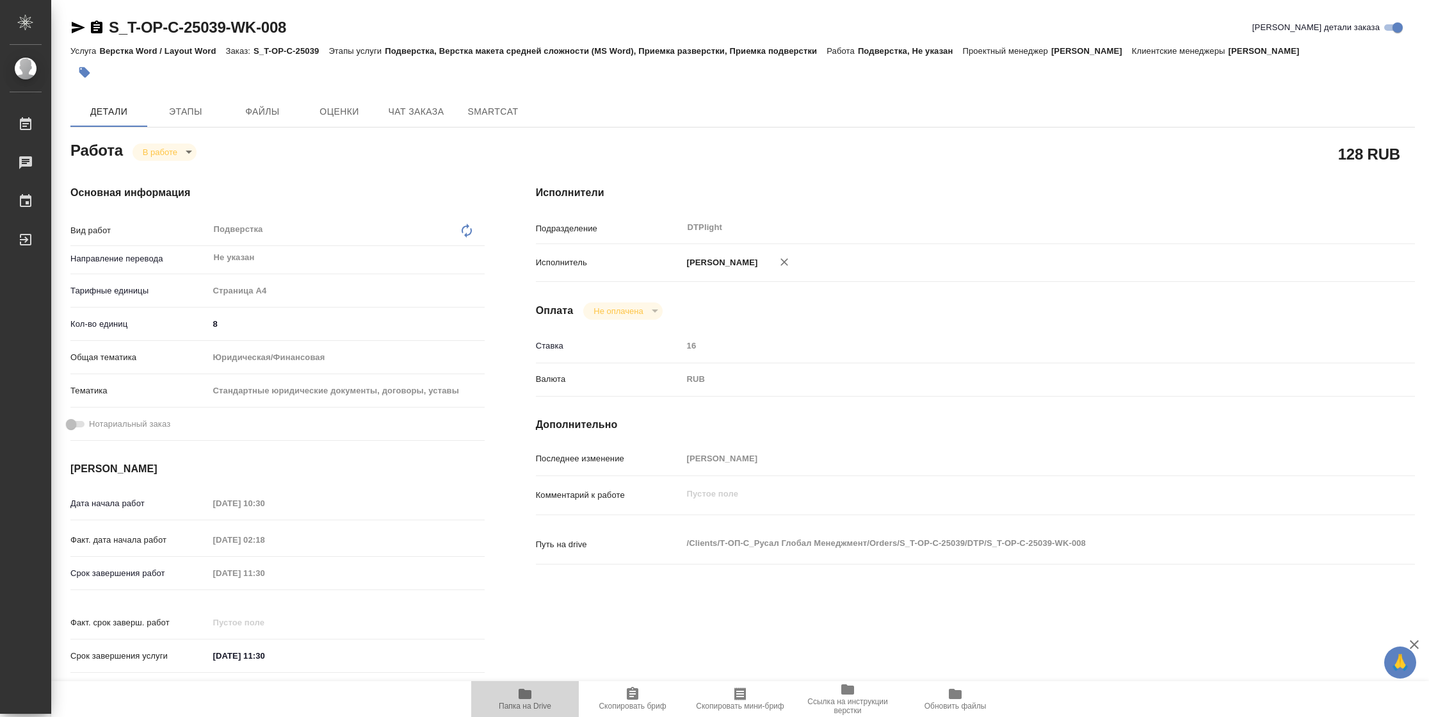
click at [535, 699] on span "Папка на Drive" at bounding box center [525, 698] width 92 height 24
type textarea "x"
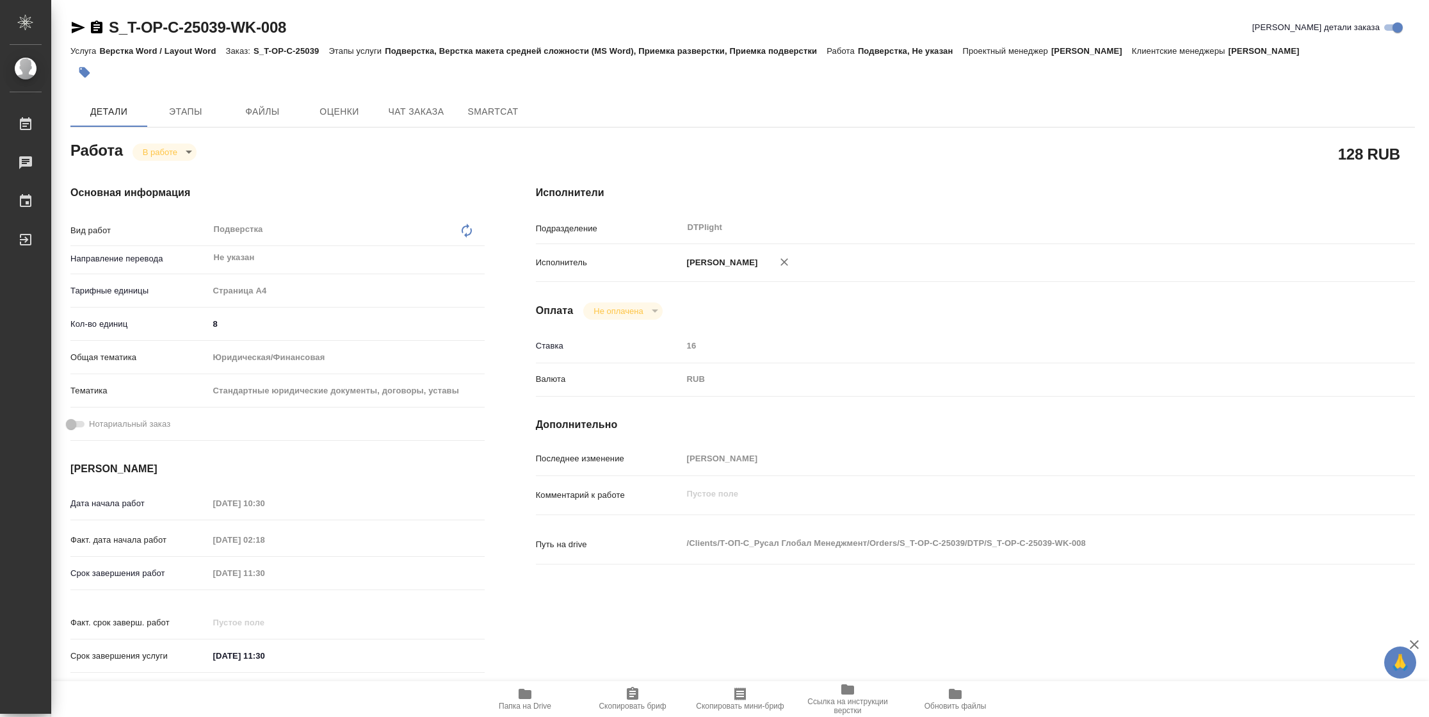
type textarea "x"
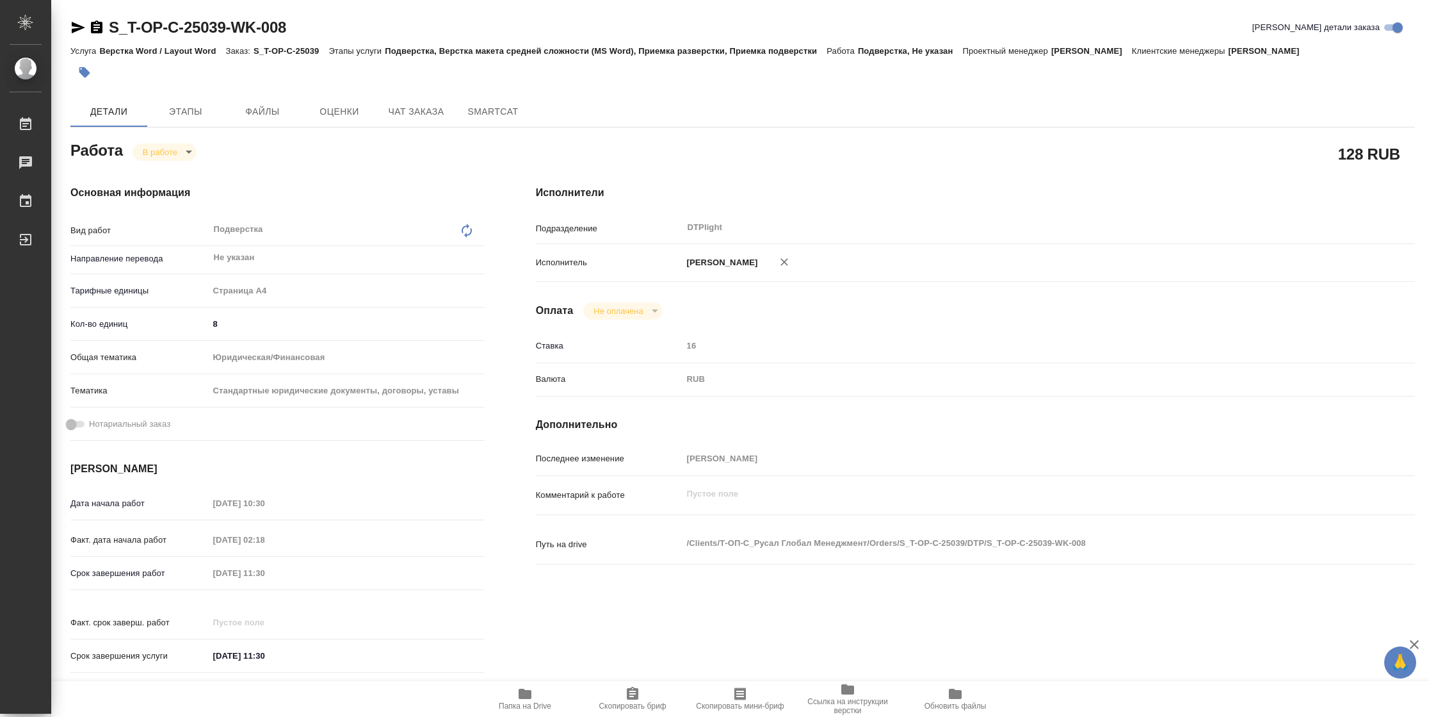
type textarea "x"
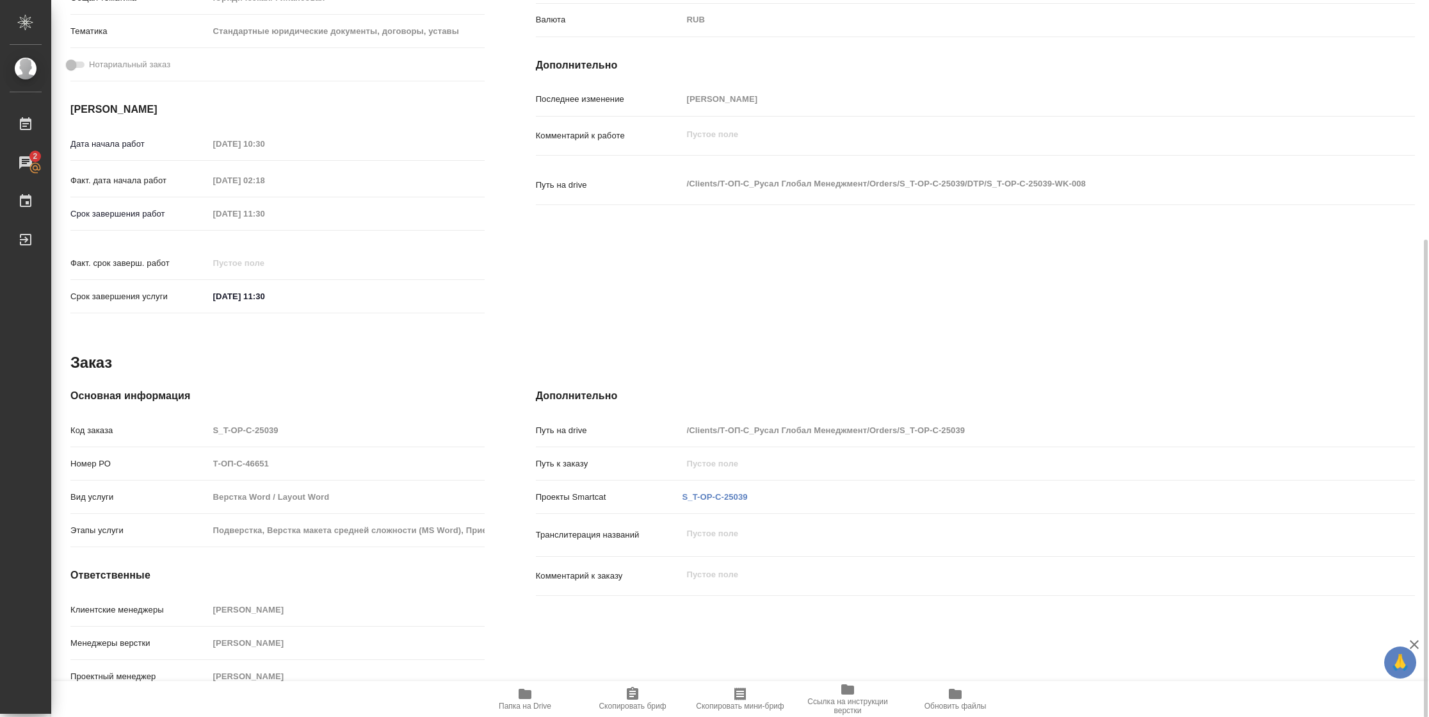
scroll to position [96, 0]
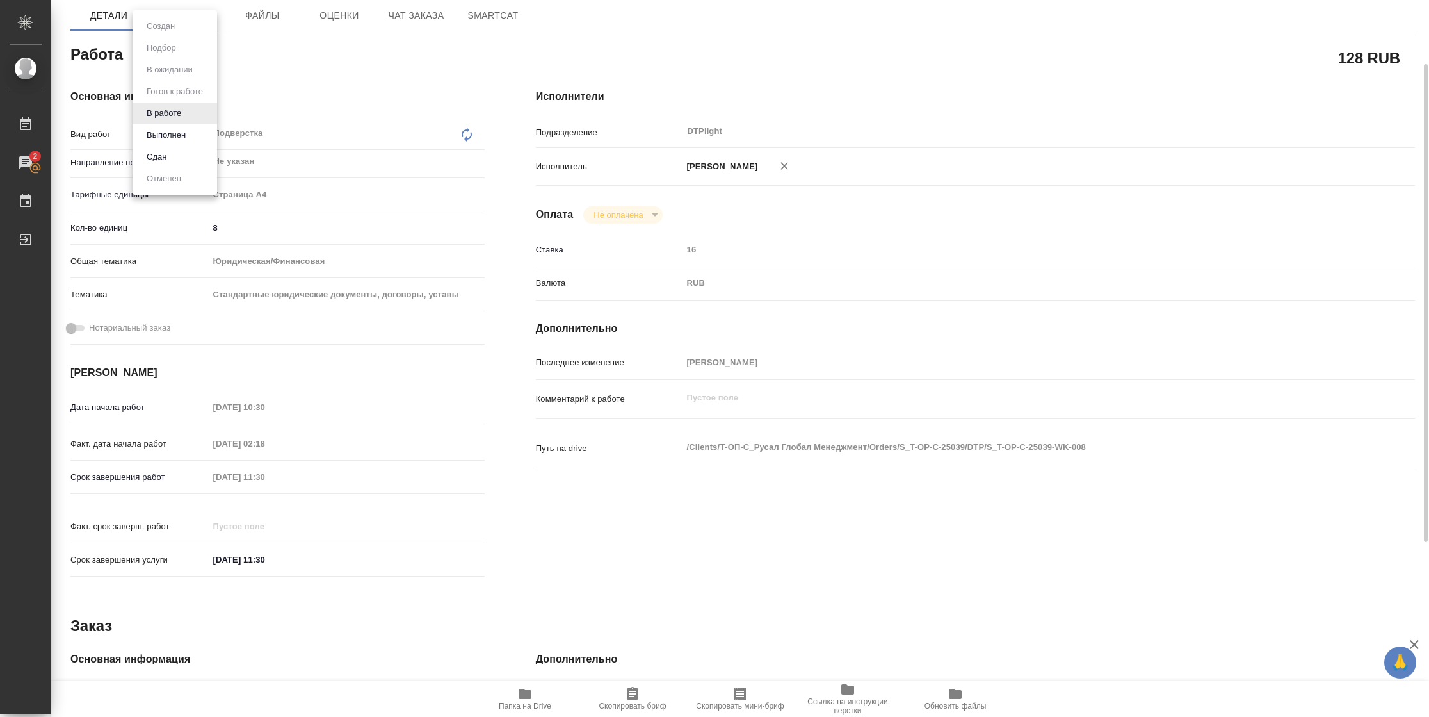
click at [168, 53] on body "🙏 .cls-1 fill:#fff; AWATERA Vasilyeva Natalia Работы 2 Чаты График Выйти S_T-OP…" at bounding box center [714, 358] width 1429 height 717
click at [172, 137] on button "Выполнен" at bounding box center [166, 135] width 47 height 14
type textarea "x"
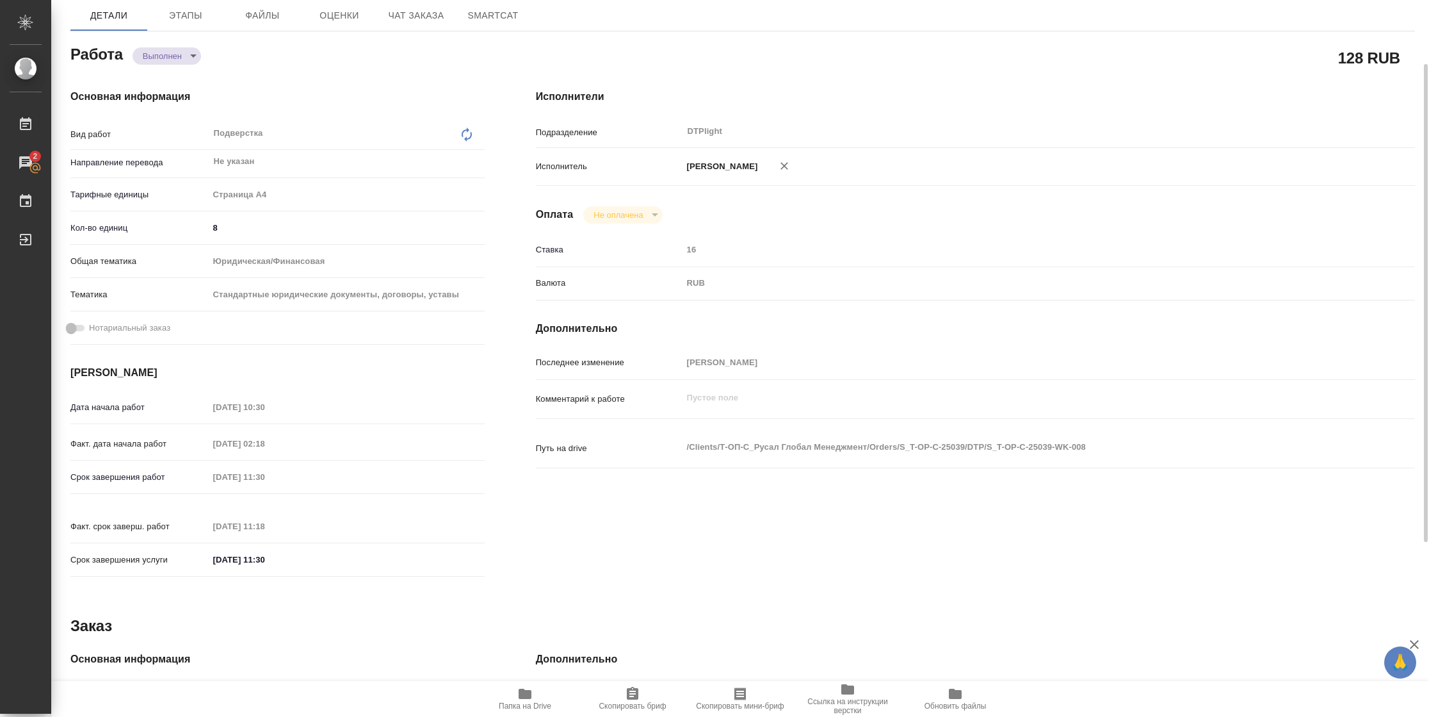
type textarea "x"
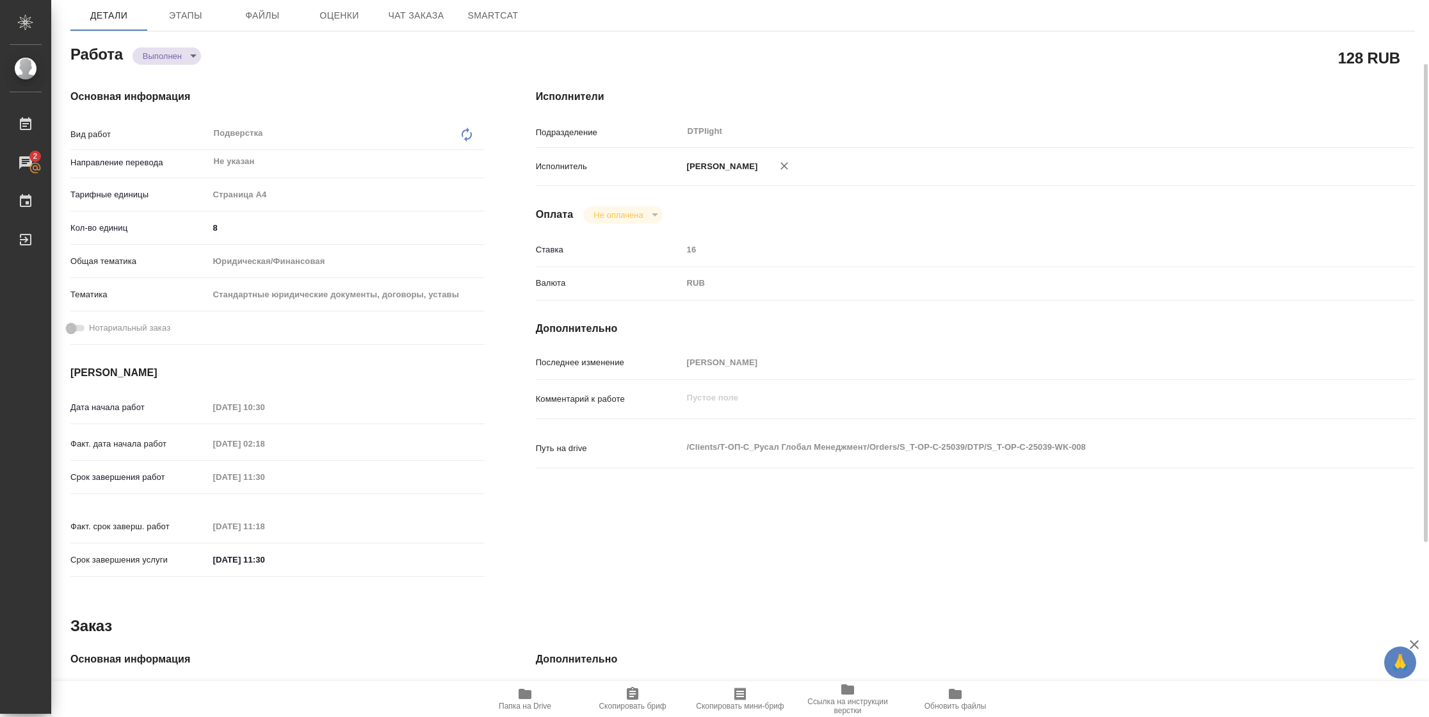
type textarea "x"
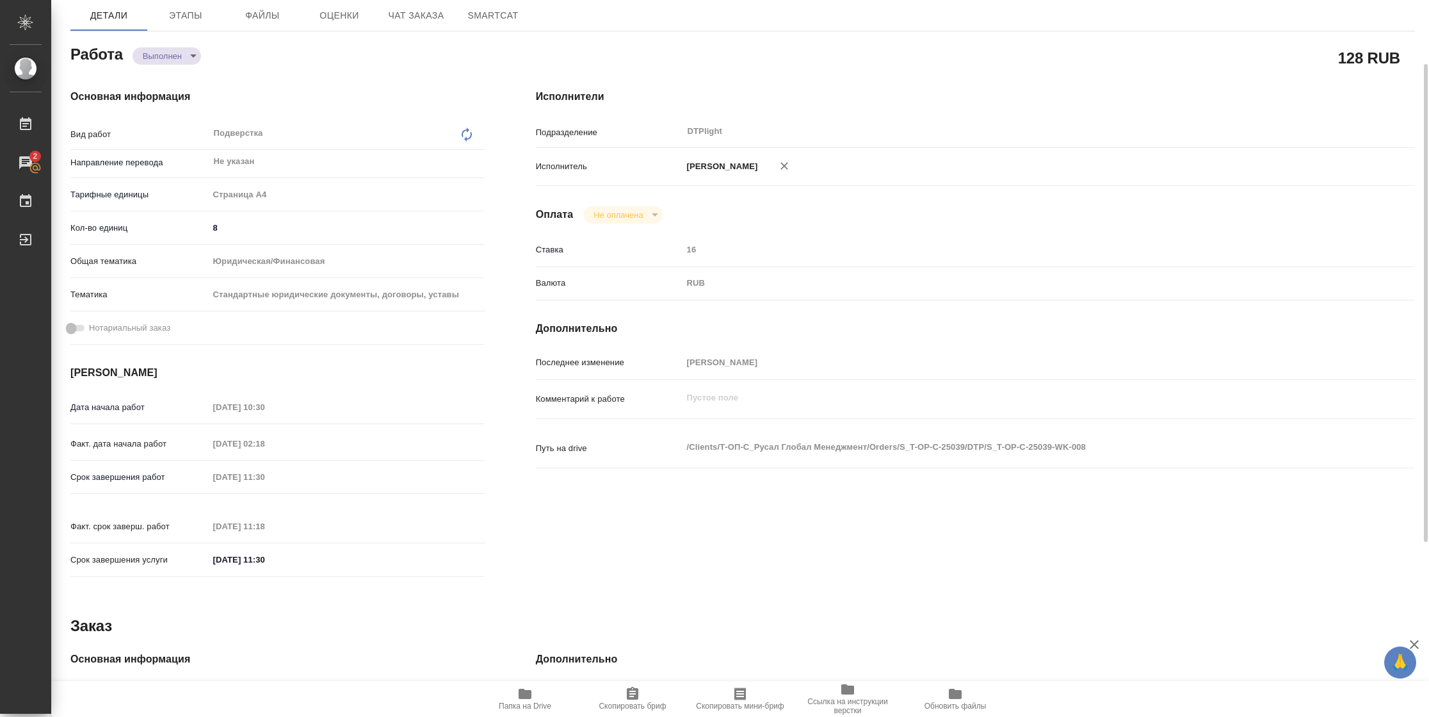
type textarea "x"
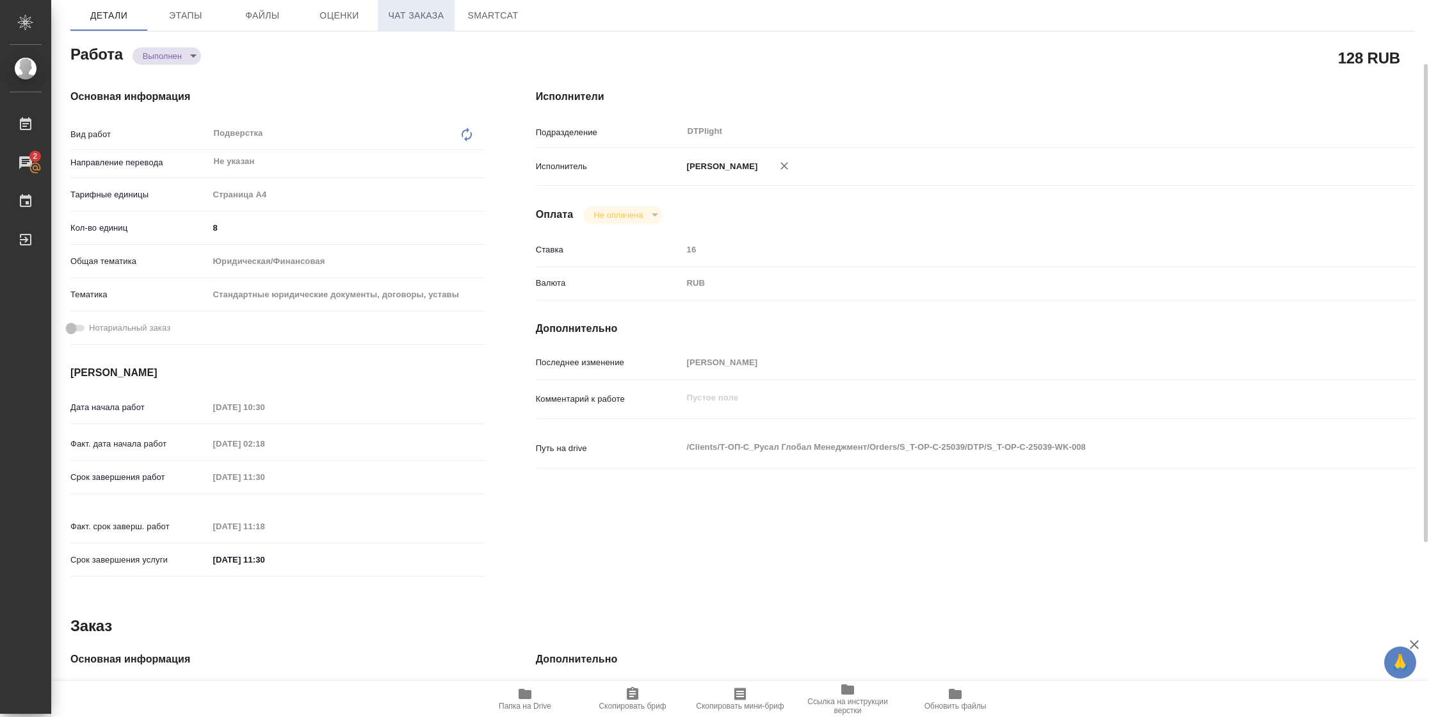
type textarea "x"
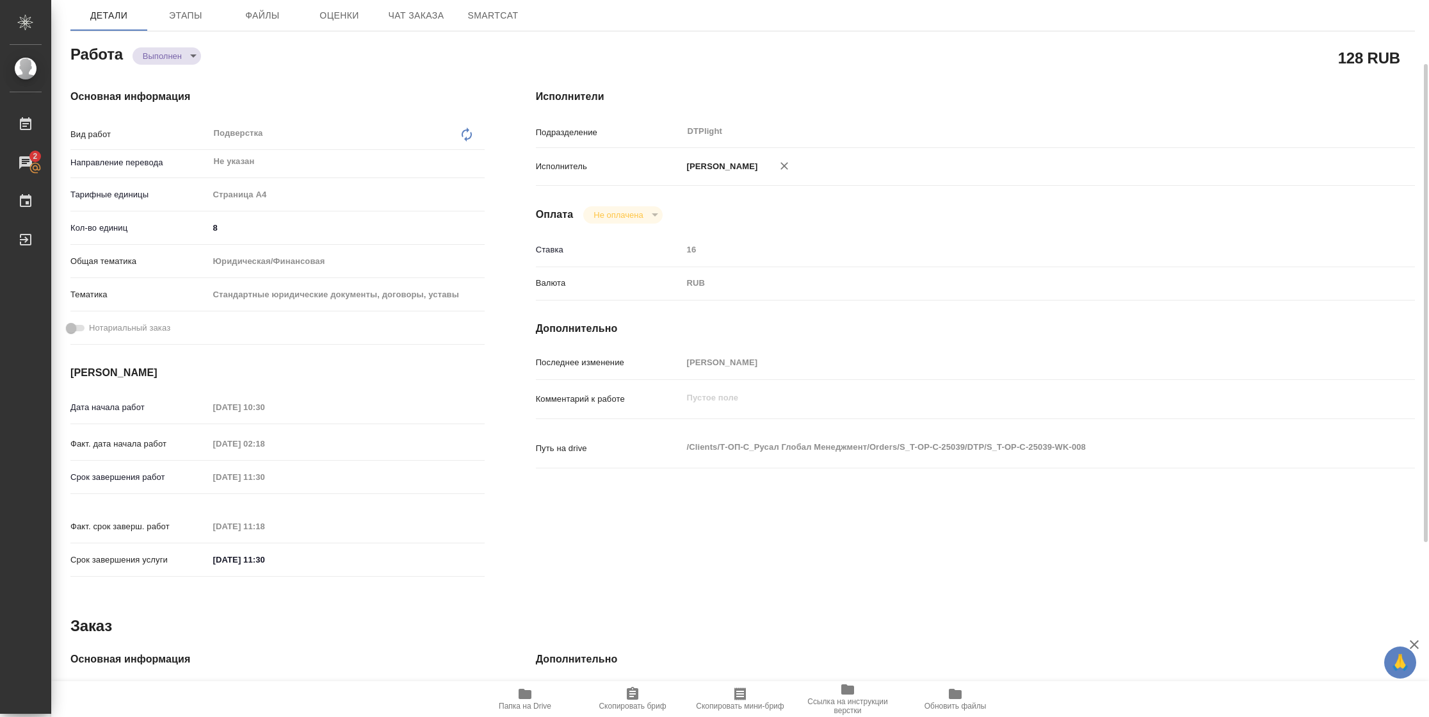
type textarea "x"
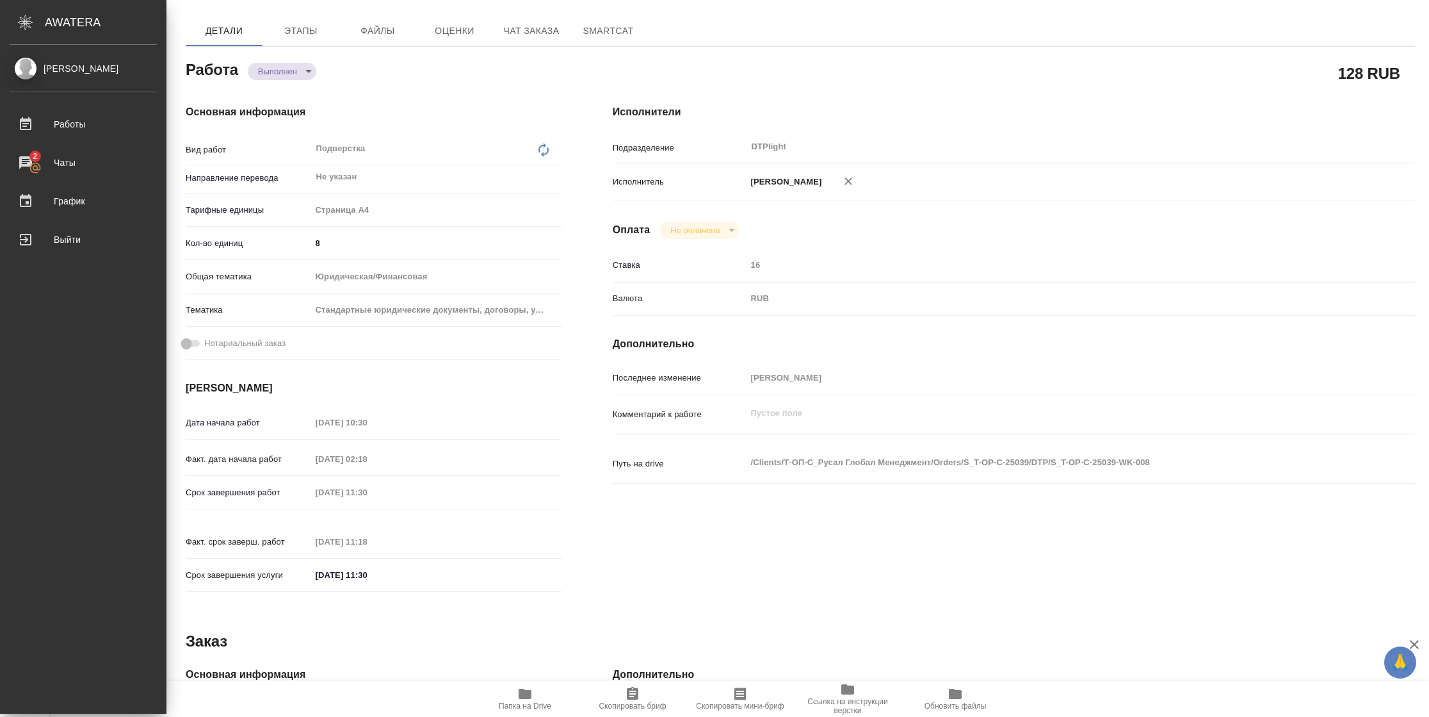
type textarea "x"
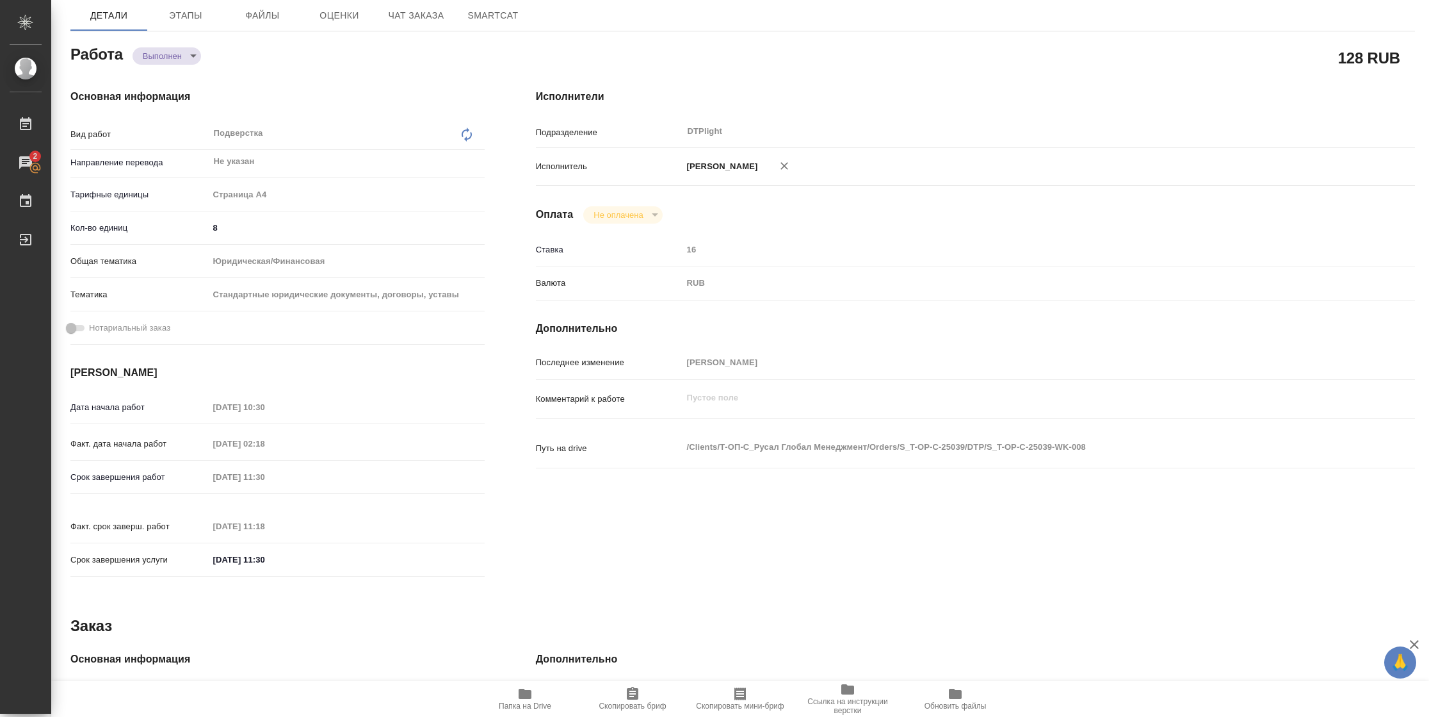
scroll to position [0, 0]
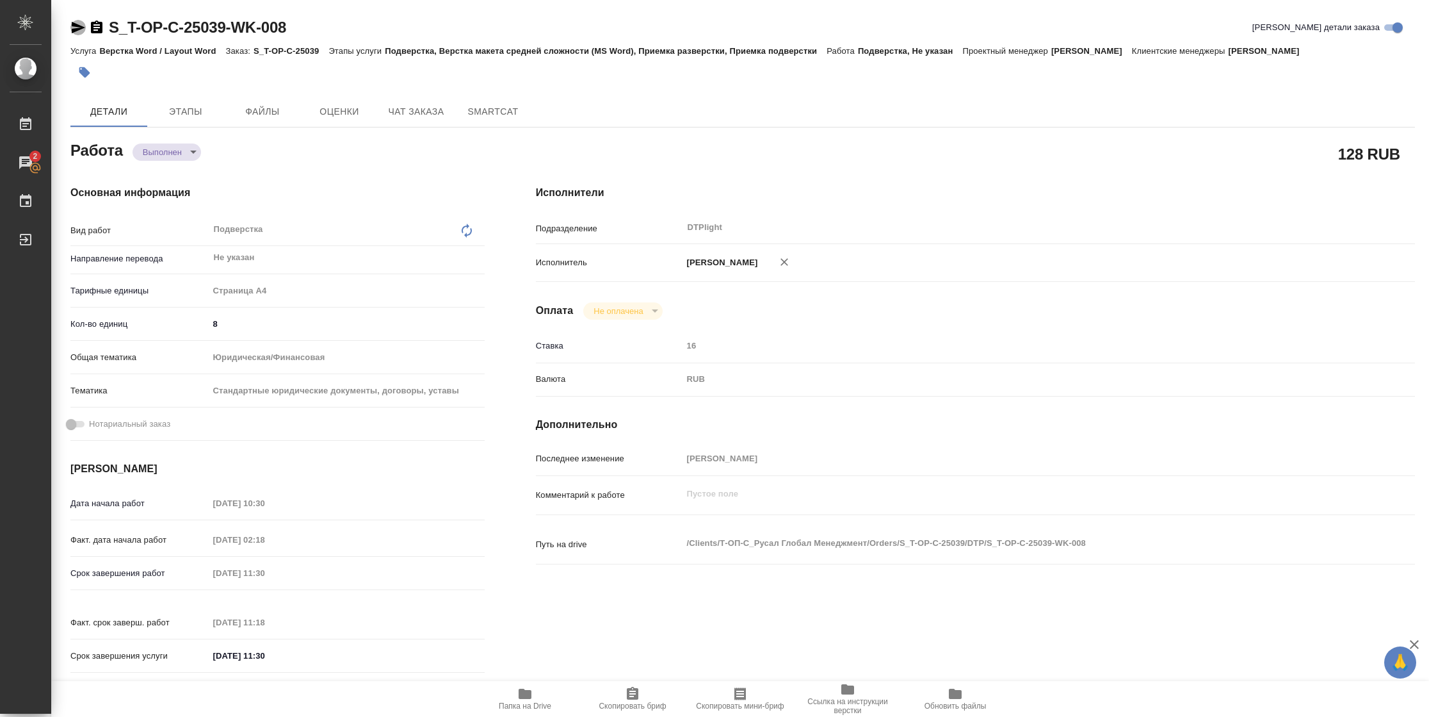
click at [78, 30] on icon "button" at bounding box center [78, 28] width 13 height 12
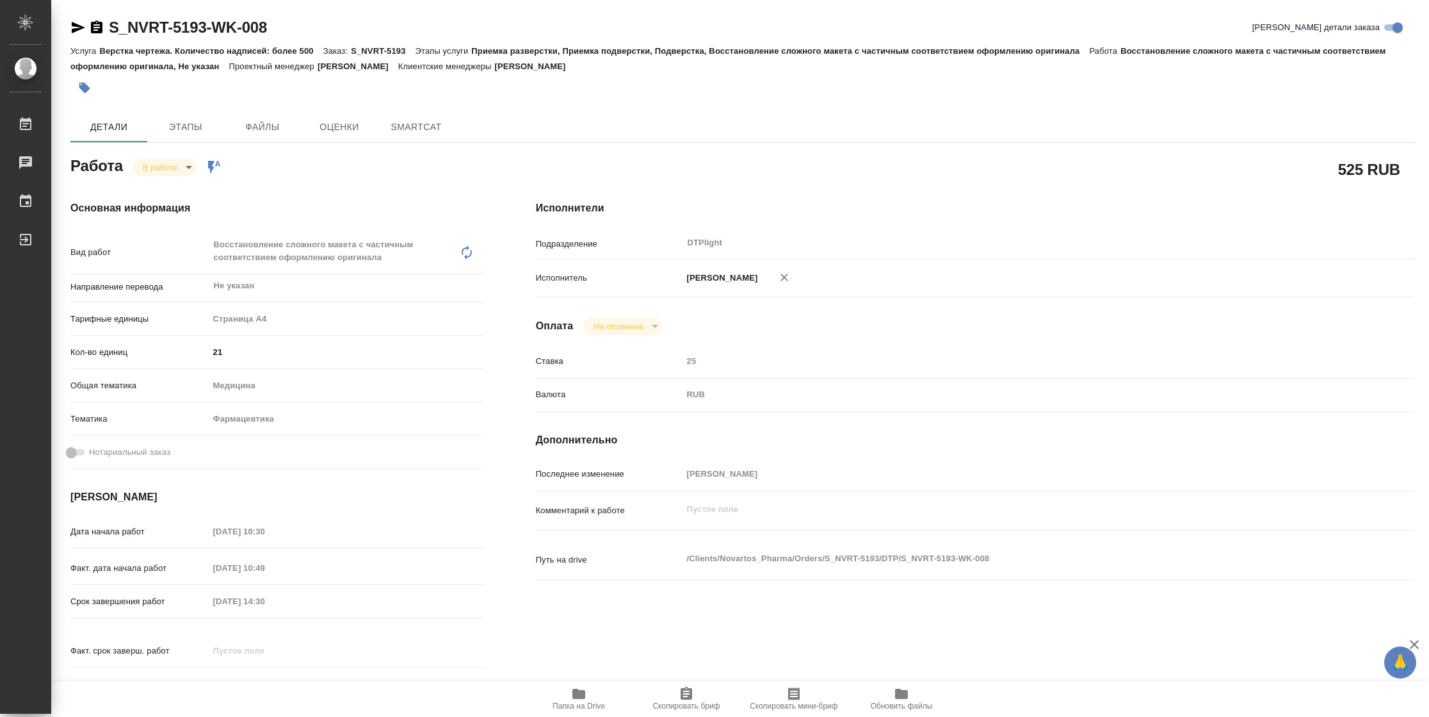
type textarea "x"
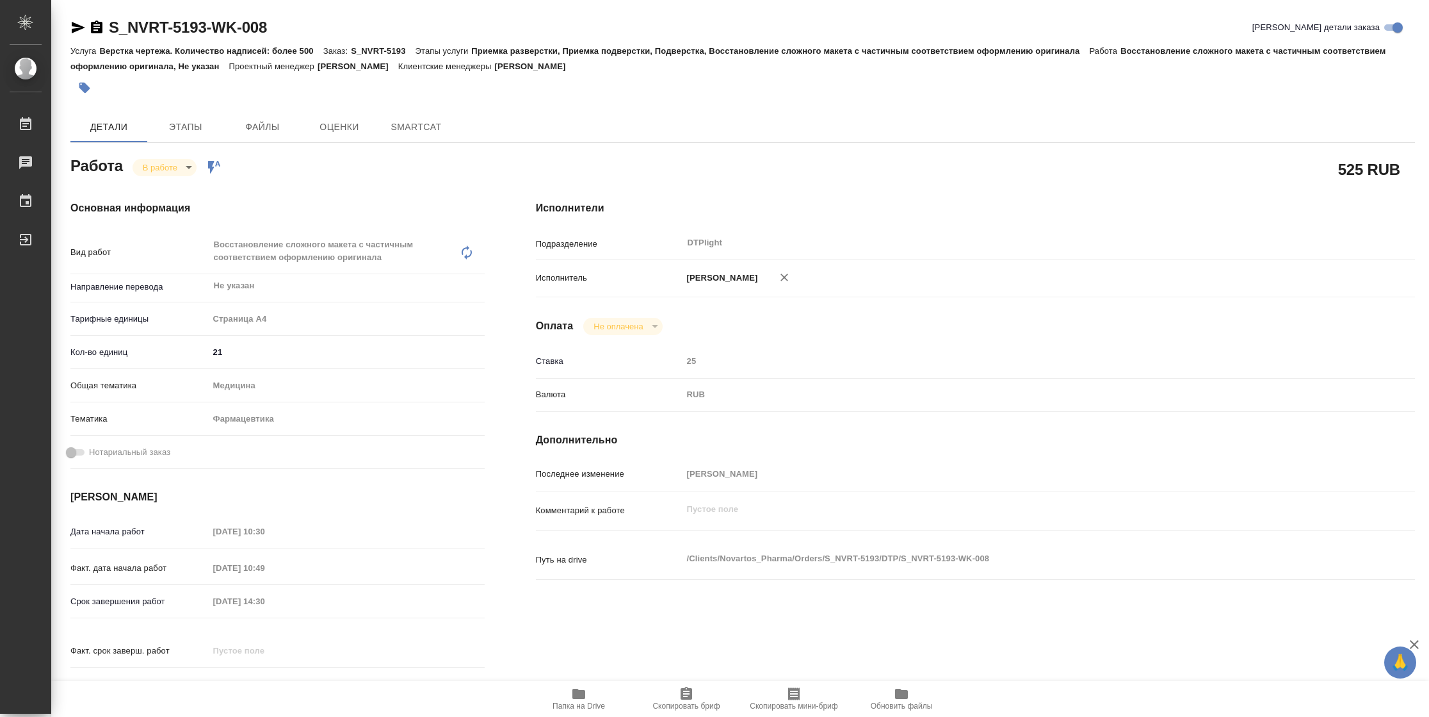
type textarea "x"
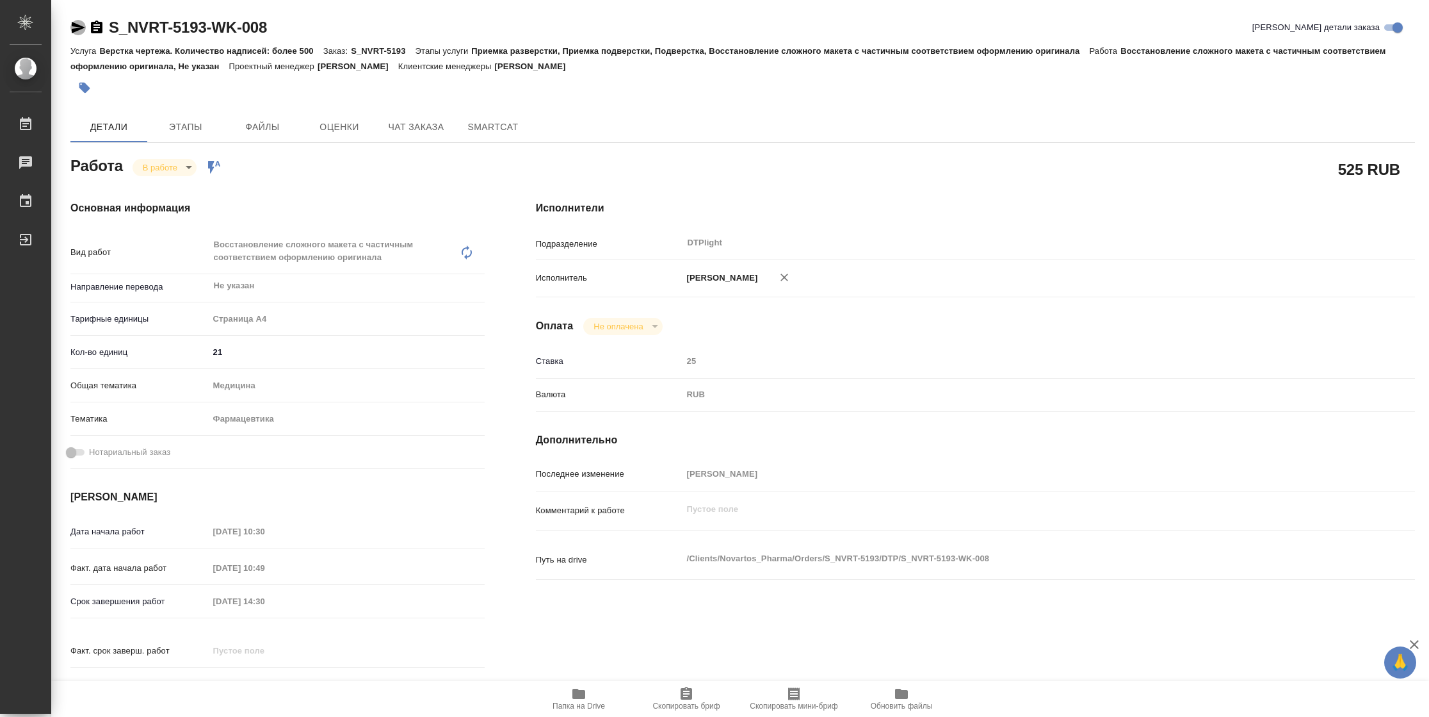
drag, startPoint x: 81, startPoint y: 29, endPoint x: 313, endPoint y: 30, distance: 231.2
click at [81, 30] on icon "button" at bounding box center [77, 27] width 15 height 15
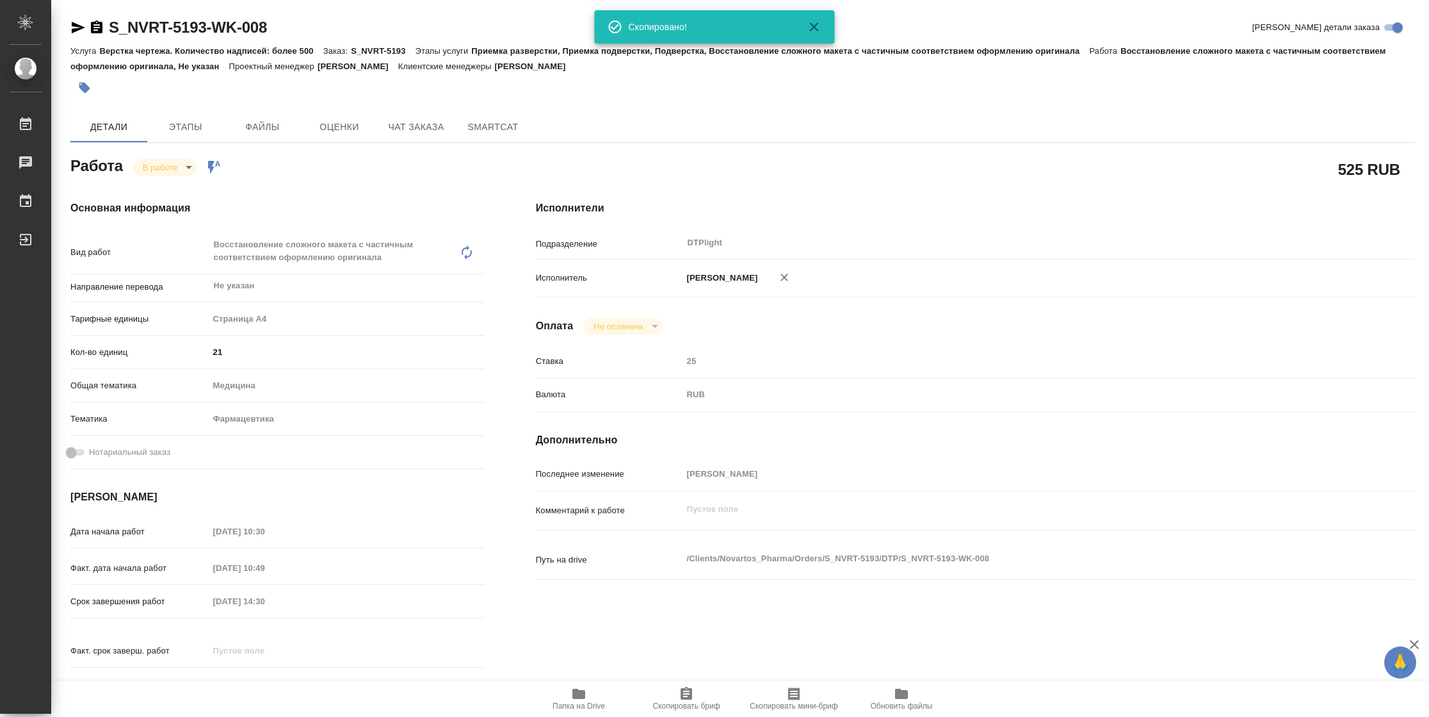
type textarea "x"
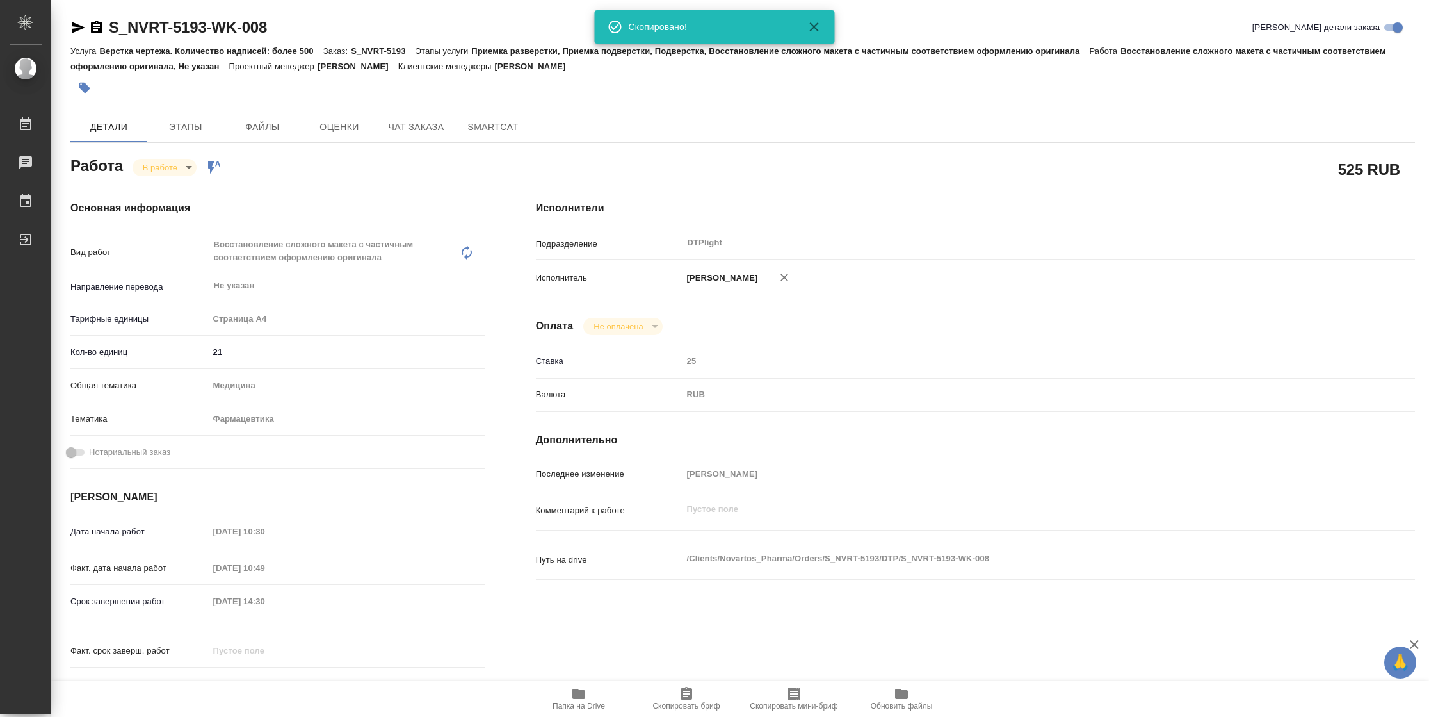
type textarea "x"
